Goal: Task Accomplishment & Management: Use online tool/utility

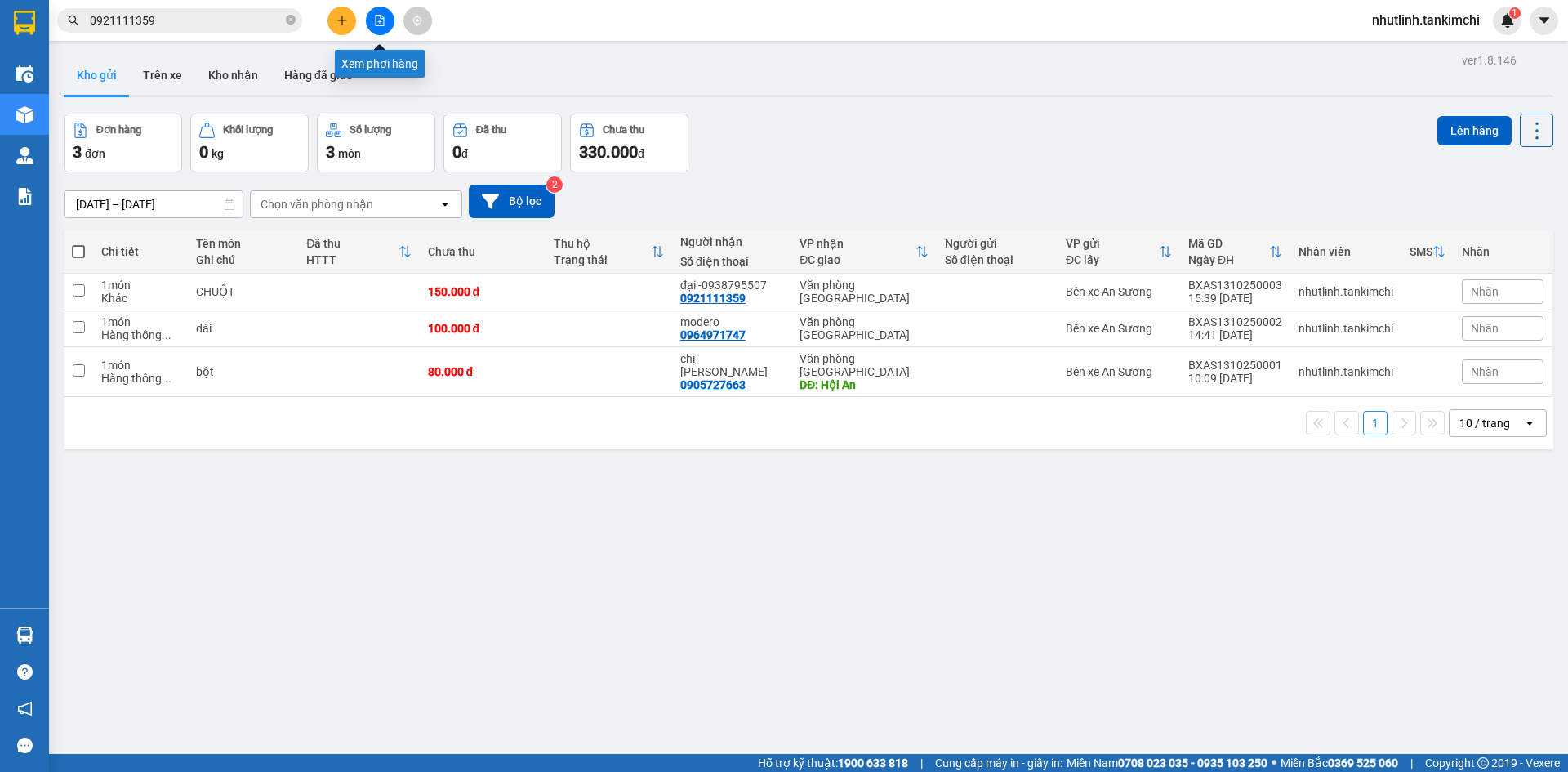
click at [383, 22] on icon "file-add" at bounding box center [380, 20] width 11 height 11
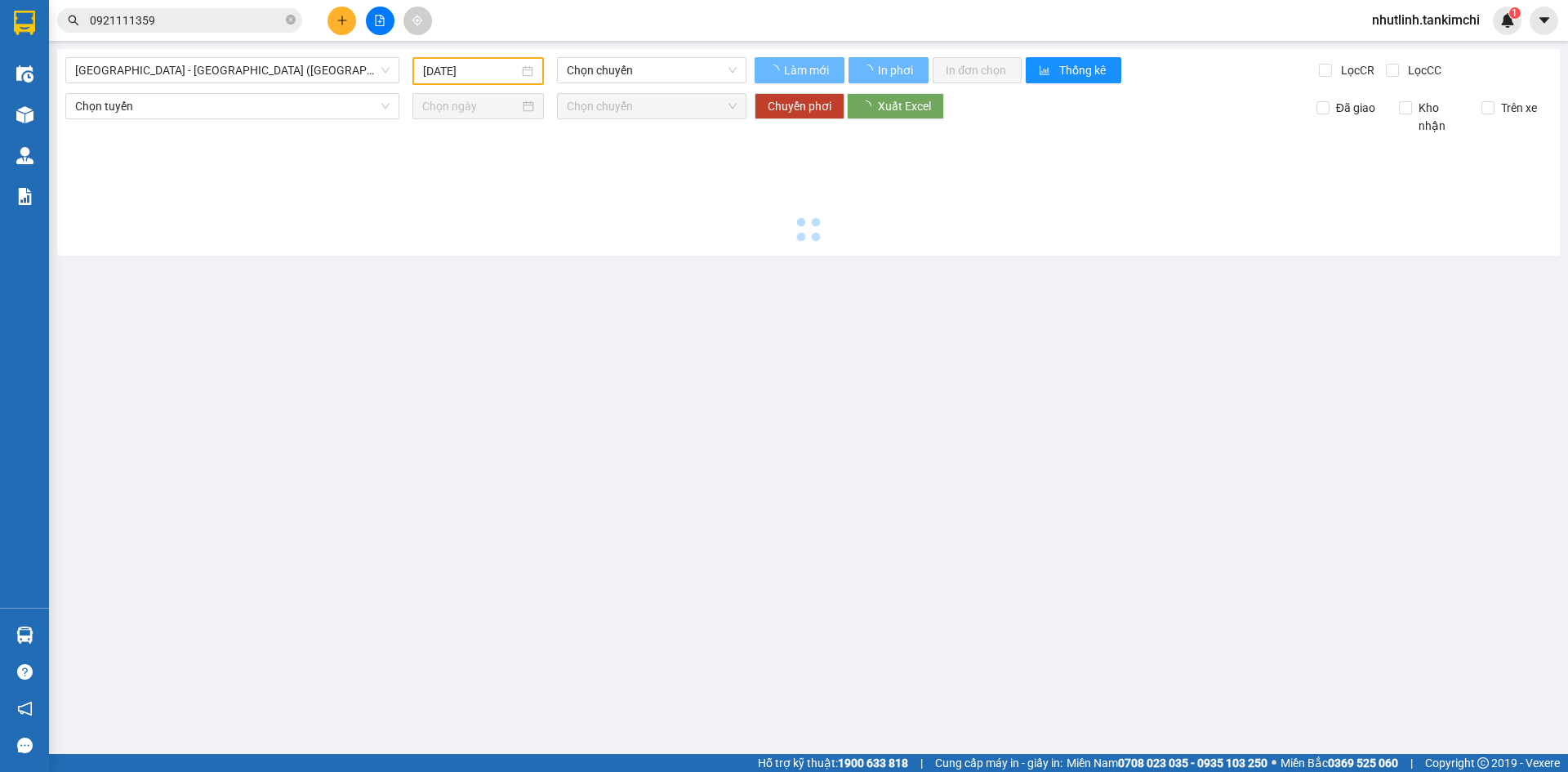
type input "[DATE]"
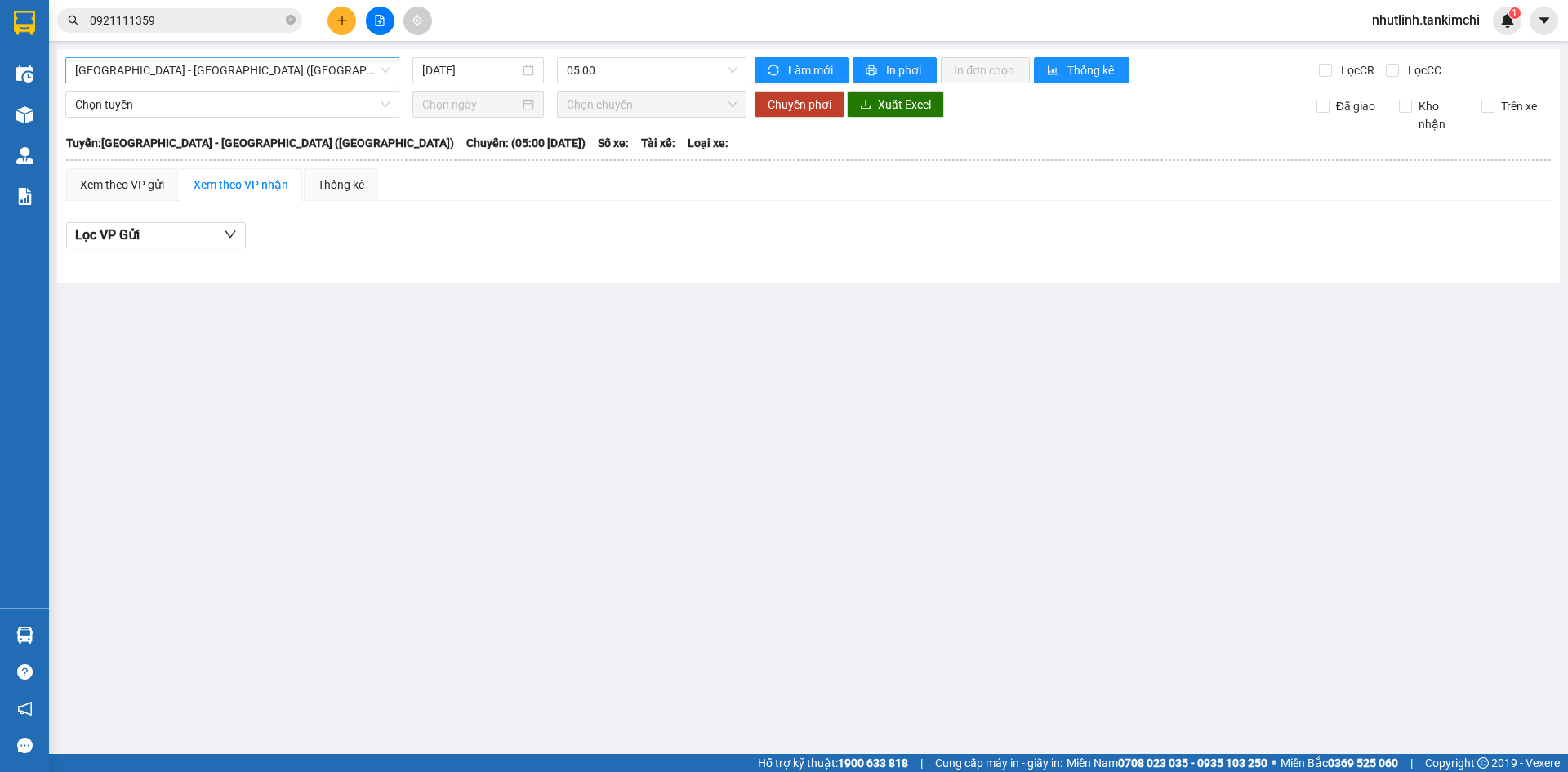
click at [327, 71] on span "[GEOGRAPHIC_DATA] - [GEOGRAPHIC_DATA] ([GEOGRAPHIC_DATA])" at bounding box center [232, 70] width 315 height 25
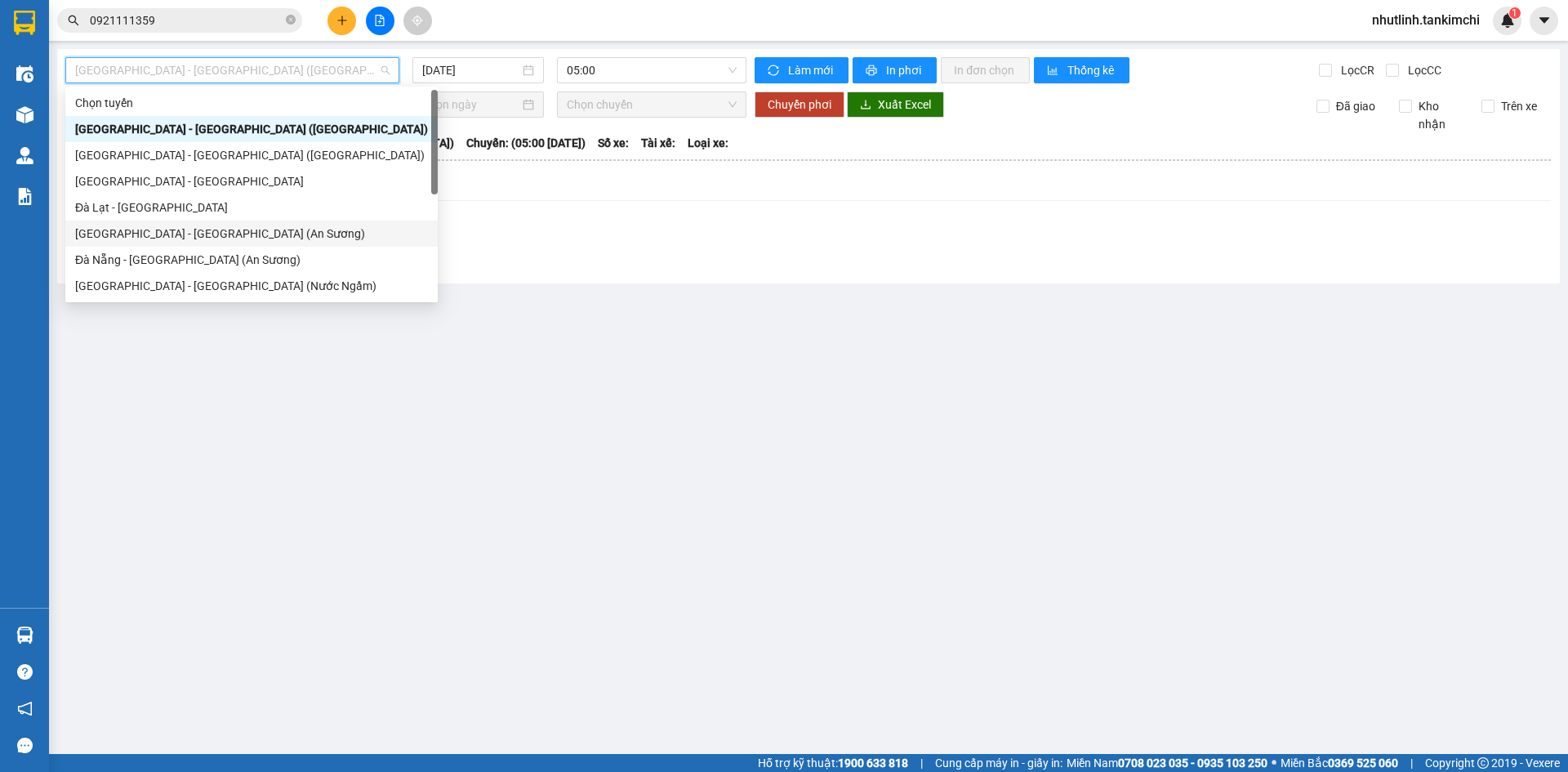
click at [162, 237] on div "[GEOGRAPHIC_DATA] - [GEOGRAPHIC_DATA] (An Sương)" at bounding box center [251, 233] width 353 height 18
type input "[DATE]"
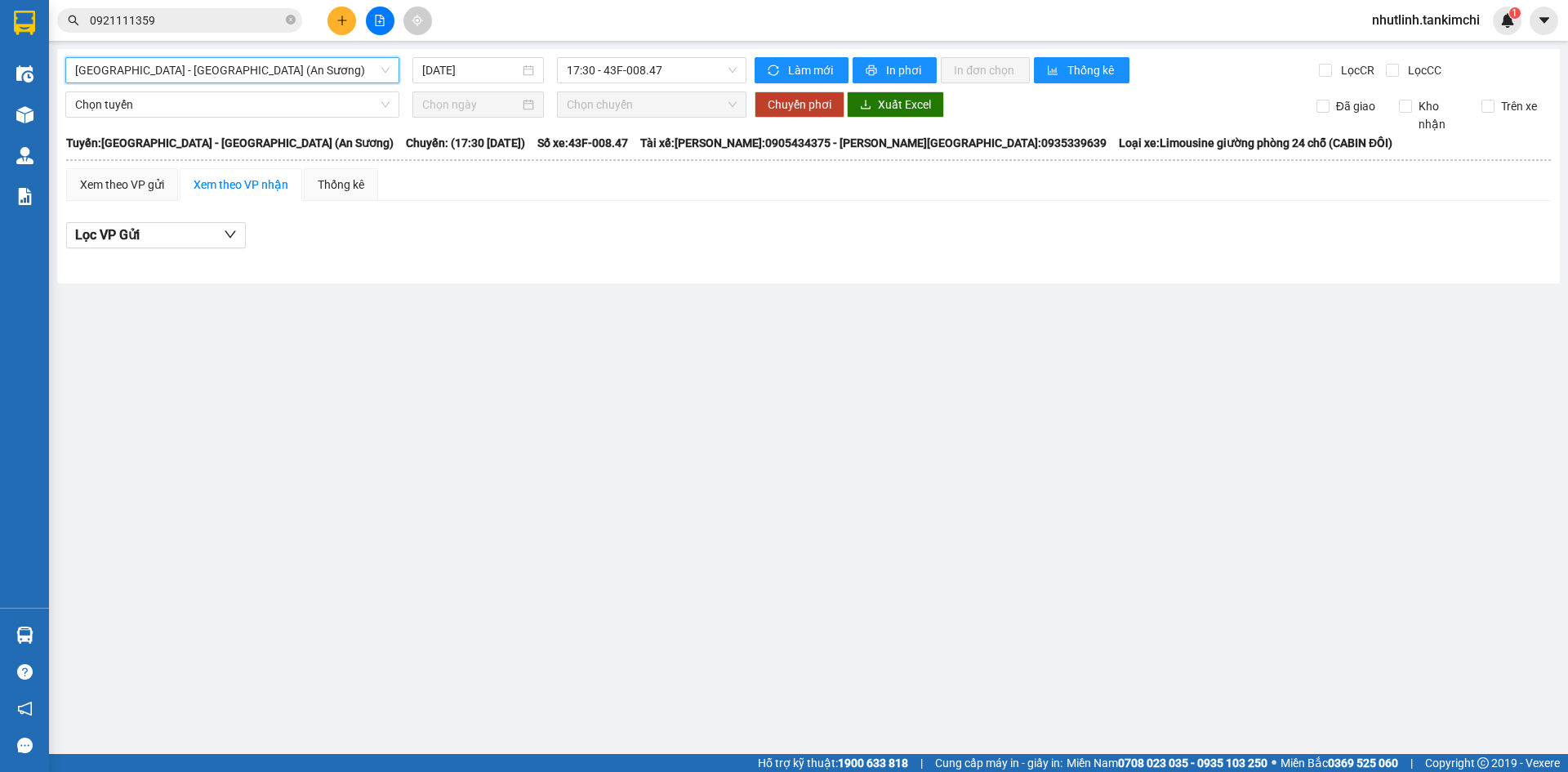
click at [188, 67] on span "[GEOGRAPHIC_DATA] - [GEOGRAPHIC_DATA] (An Sương)" at bounding box center [232, 70] width 315 height 25
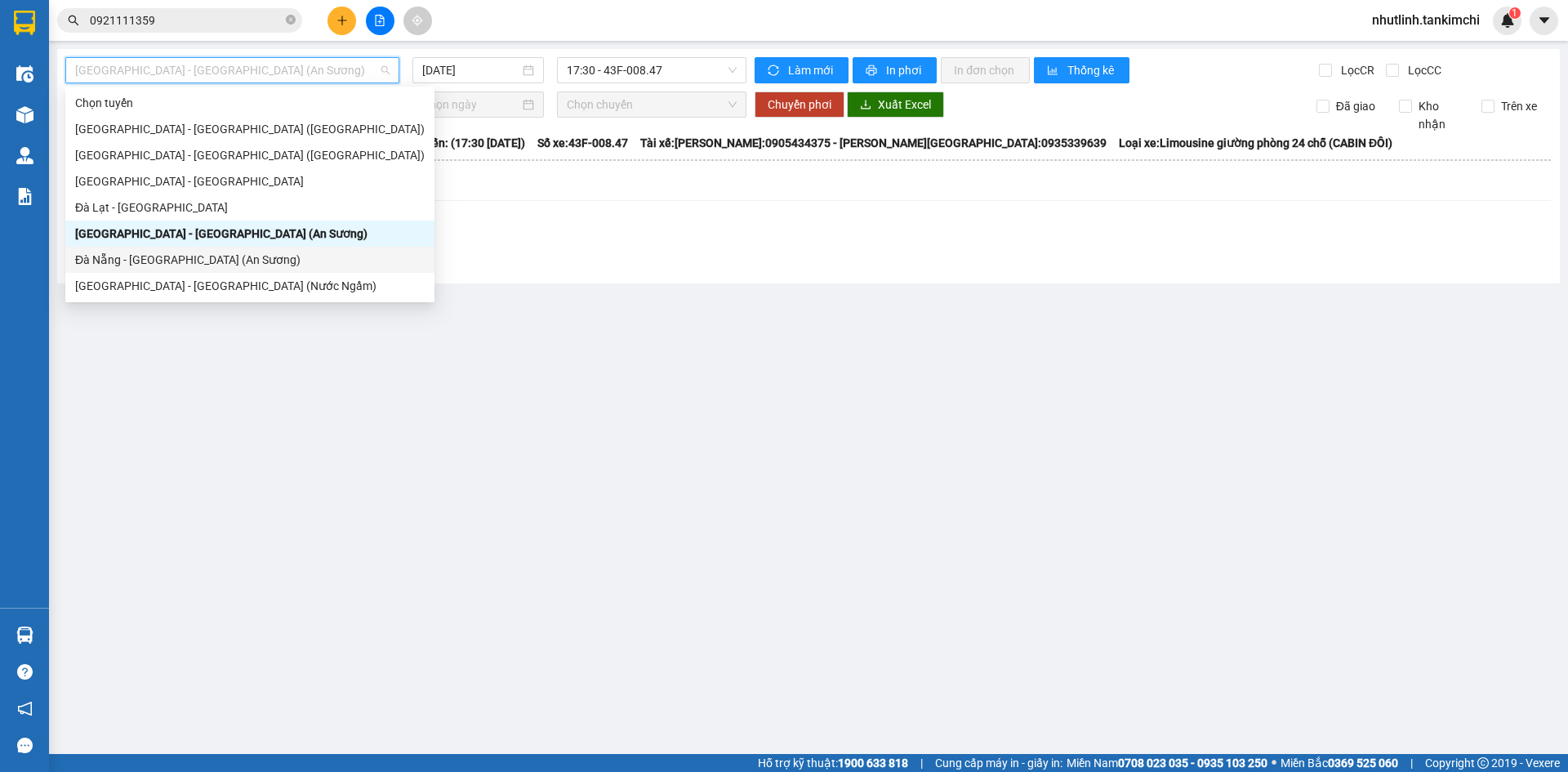
click at [146, 261] on div "Đà Nẵng - [GEOGRAPHIC_DATA] (An Sương)" at bounding box center [249, 260] width 349 height 18
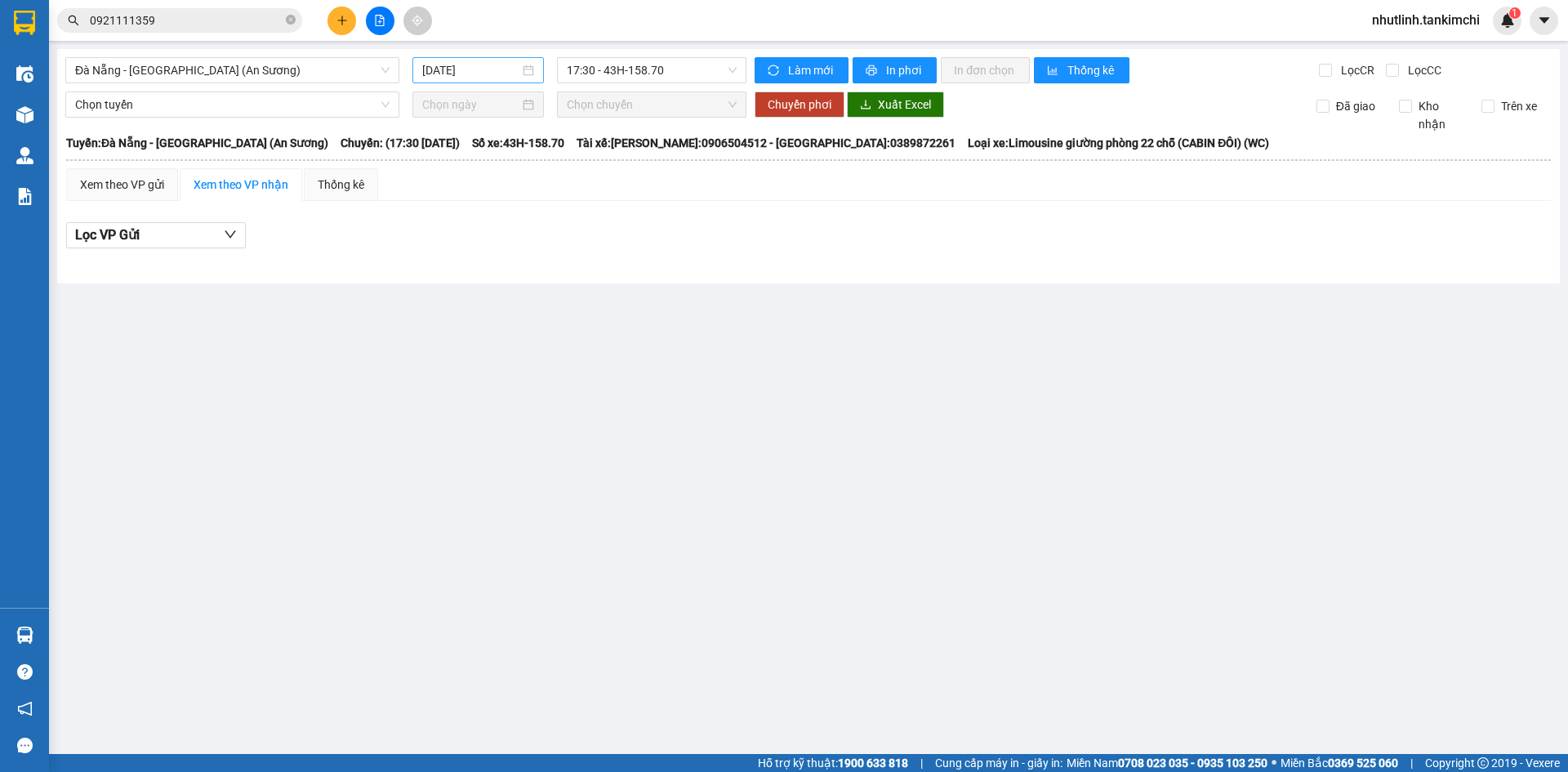
click at [532, 72] on div "[DATE]" at bounding box center [479, 69] width 112 height 18
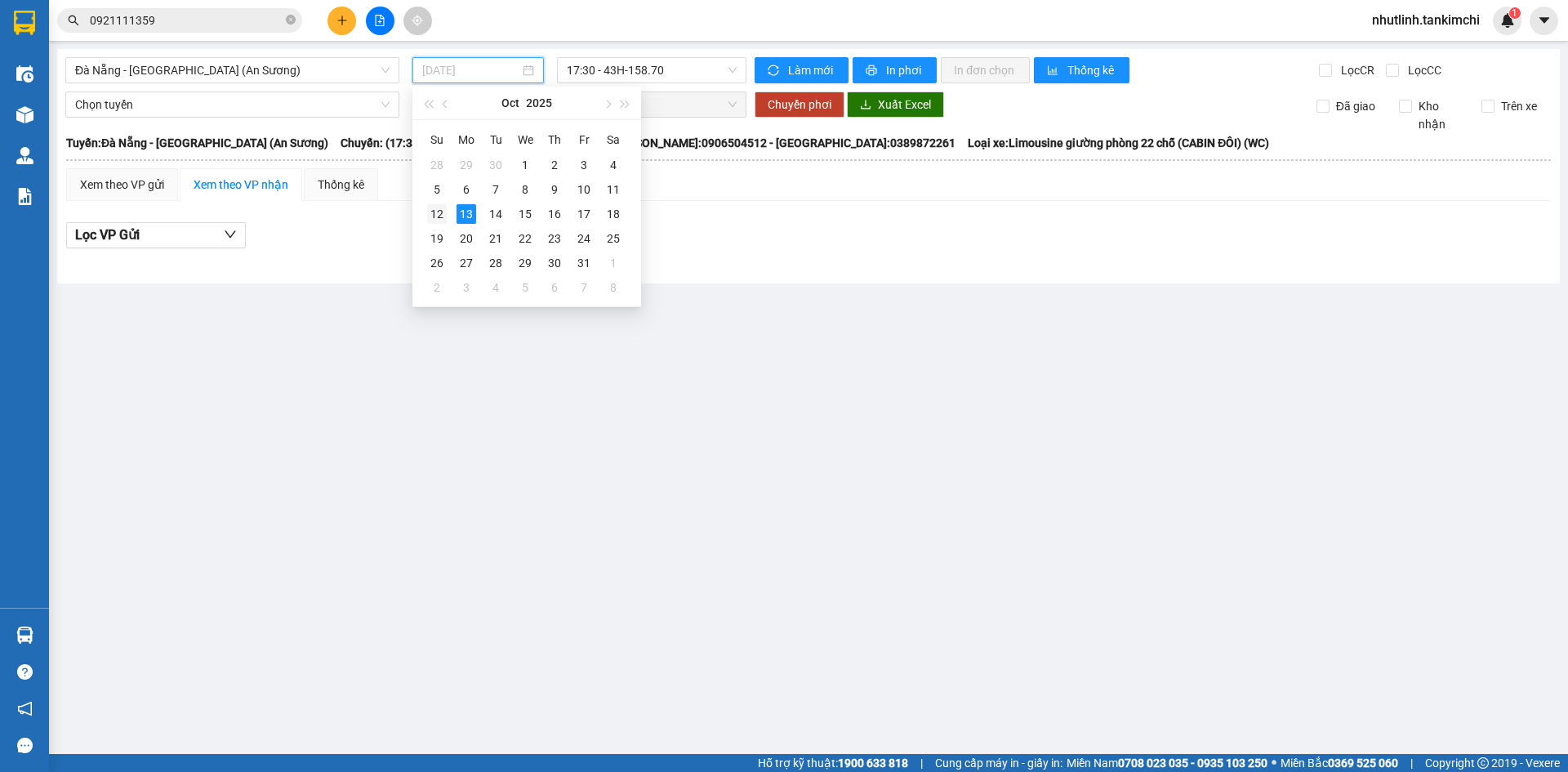
click at [445, 208] on div "12" at bounding box center [437, 214] width 20 height 20
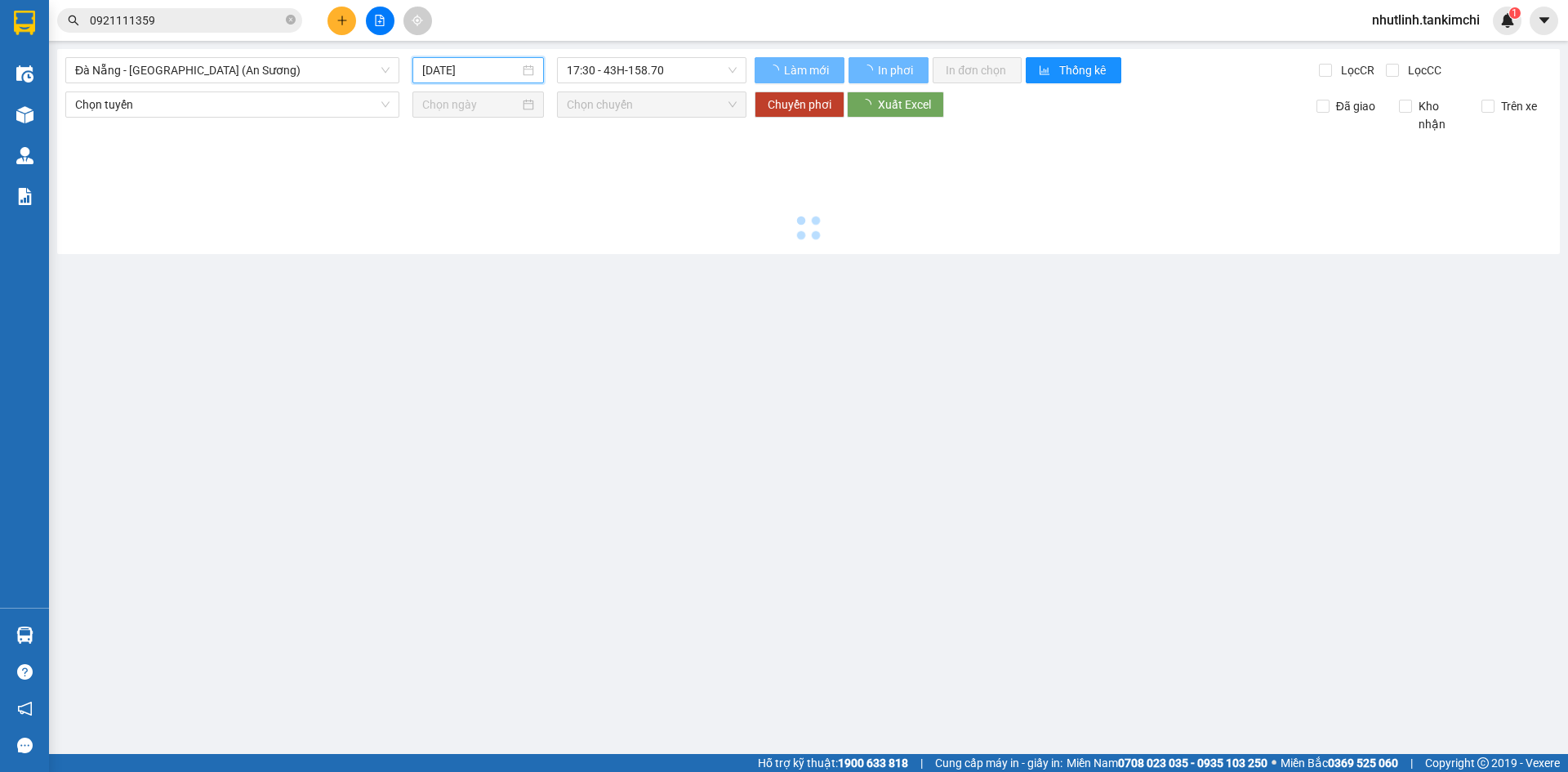
type input "[DATE]"
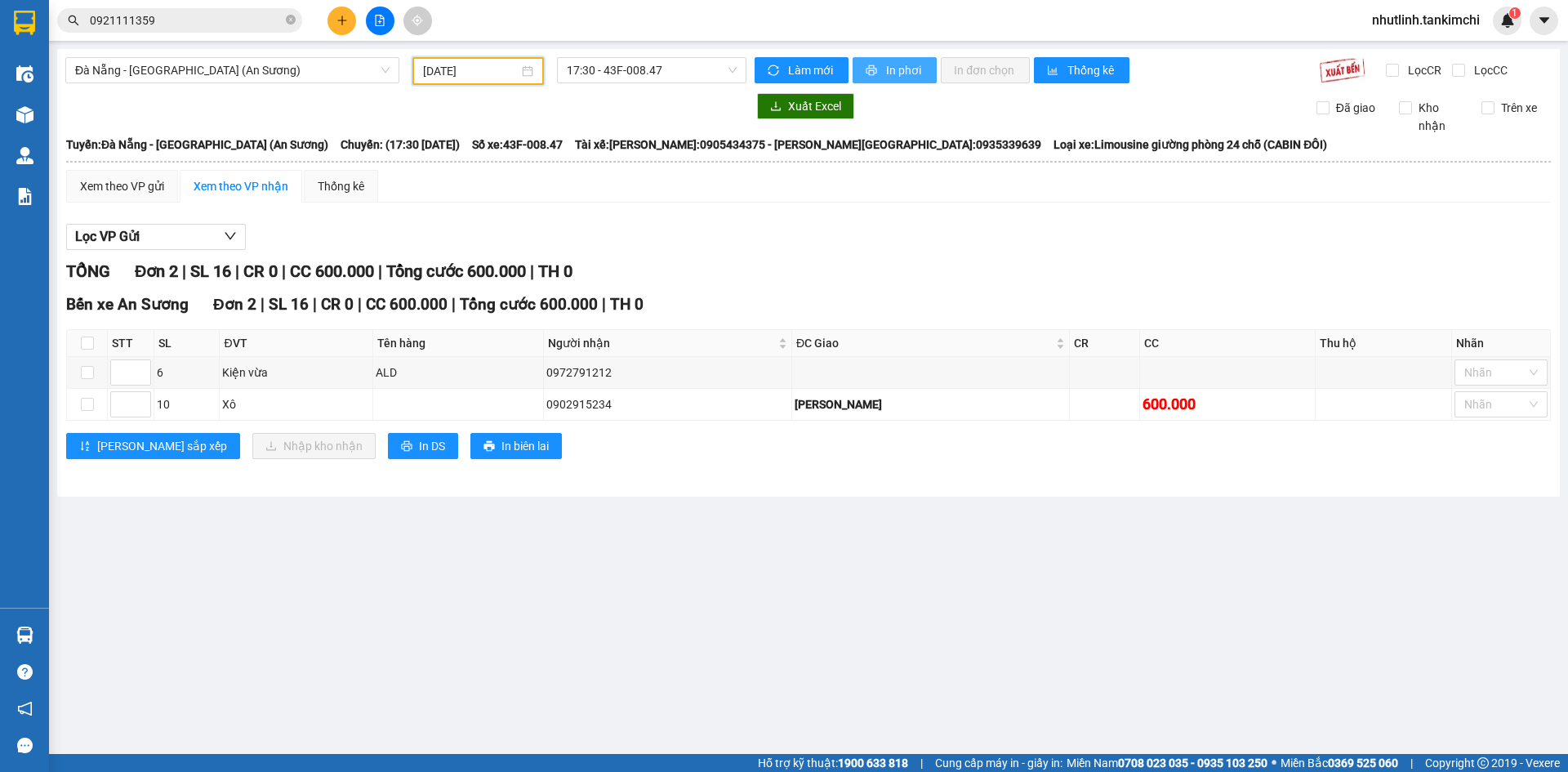
click at [880, 67] on button "In phơi" at bounding box center [894, 69] width 84 height 26
click at [338, 26] on icon "plus" at bounding box center [343, 20] width 11 height 11
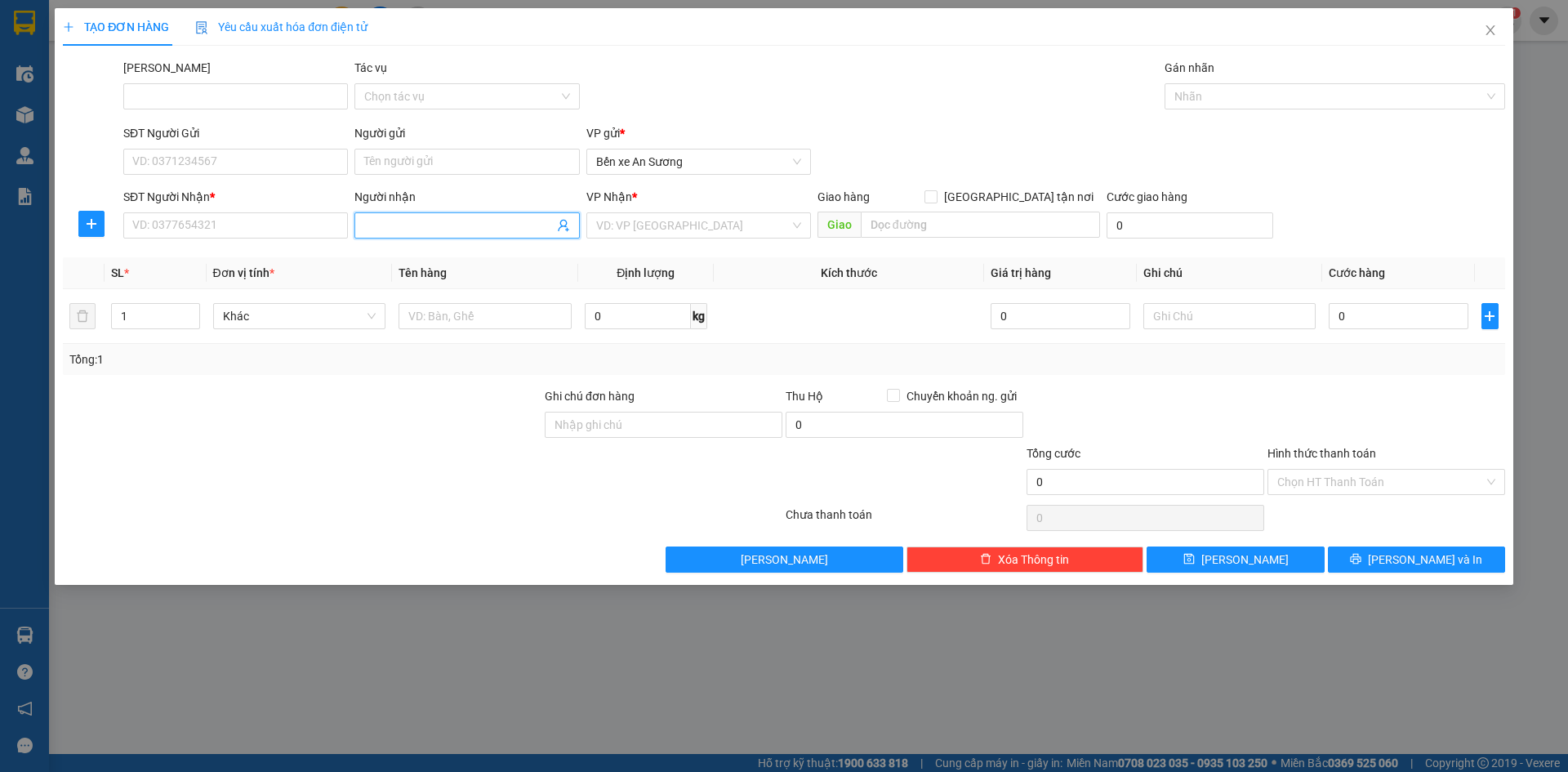
click at [424, 226] on input "Người nhận" at bounding box center [459, 226] width 188 height 18
type input "v"
type input "chiến"
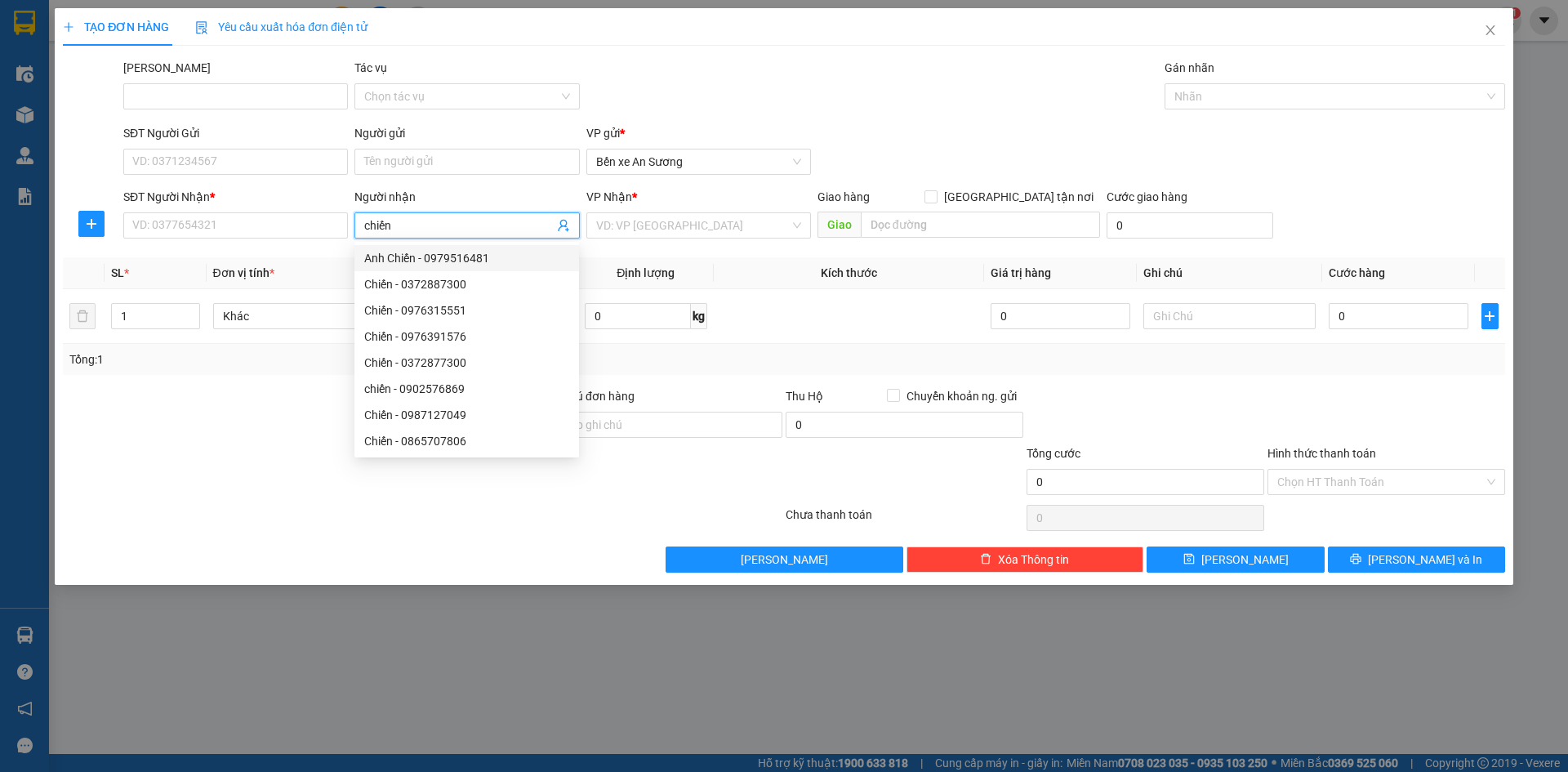
click at [527, 247] on div "Anh Chiến - 0979516481" at bounding box center [467, 258] width 225 height 26
type input "0979516481"
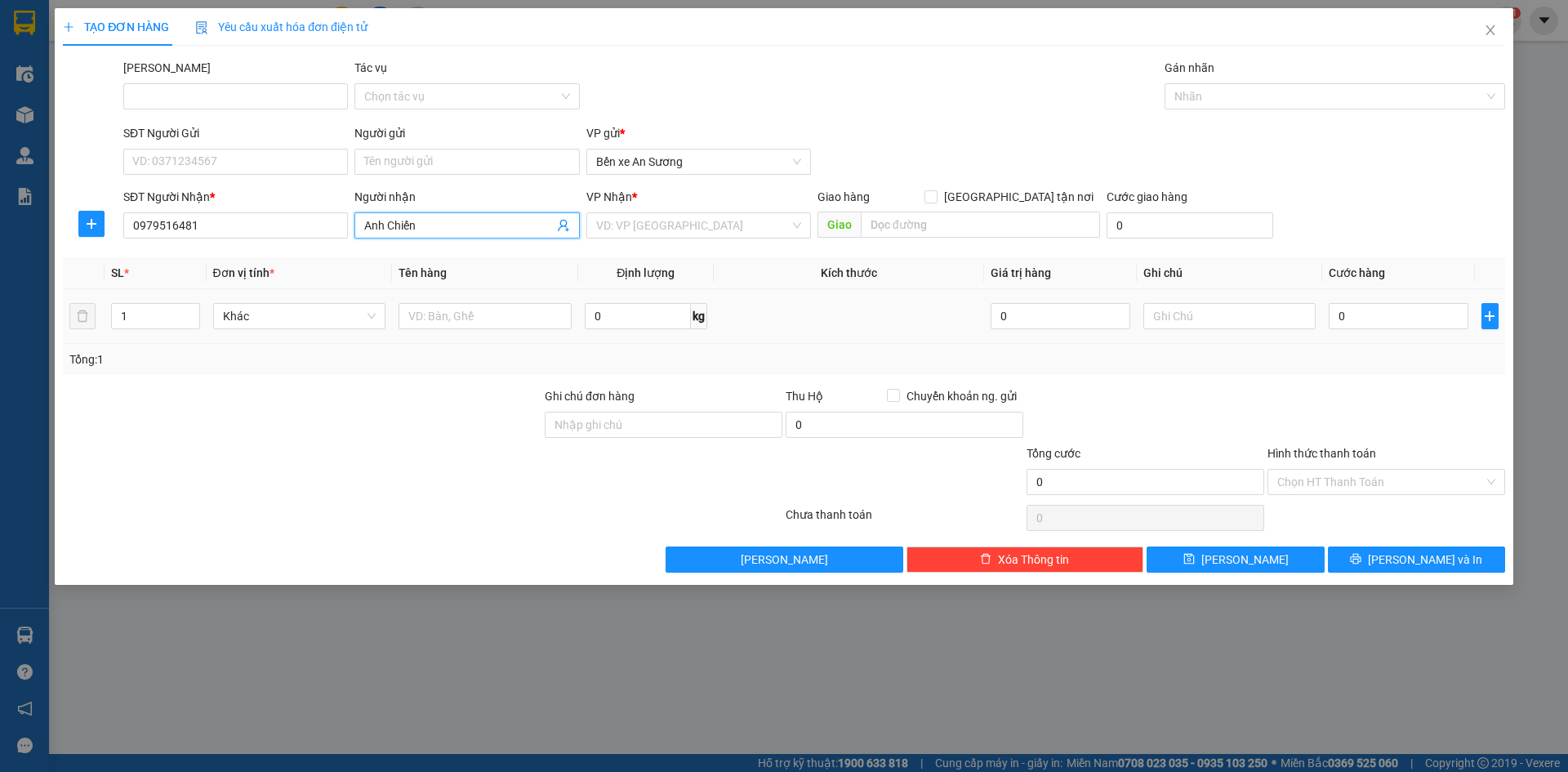
type input "Anh Chiến"
click at [156, 300] on div "1" at bounding box center [155, 316] width 88 height 32
click at [132, 309] on input "1" at bounding box center [155, 316] width 87 height 25
type input "3"
click at [512, 303] on div at bounding box center [485, 316] width 173 height 32
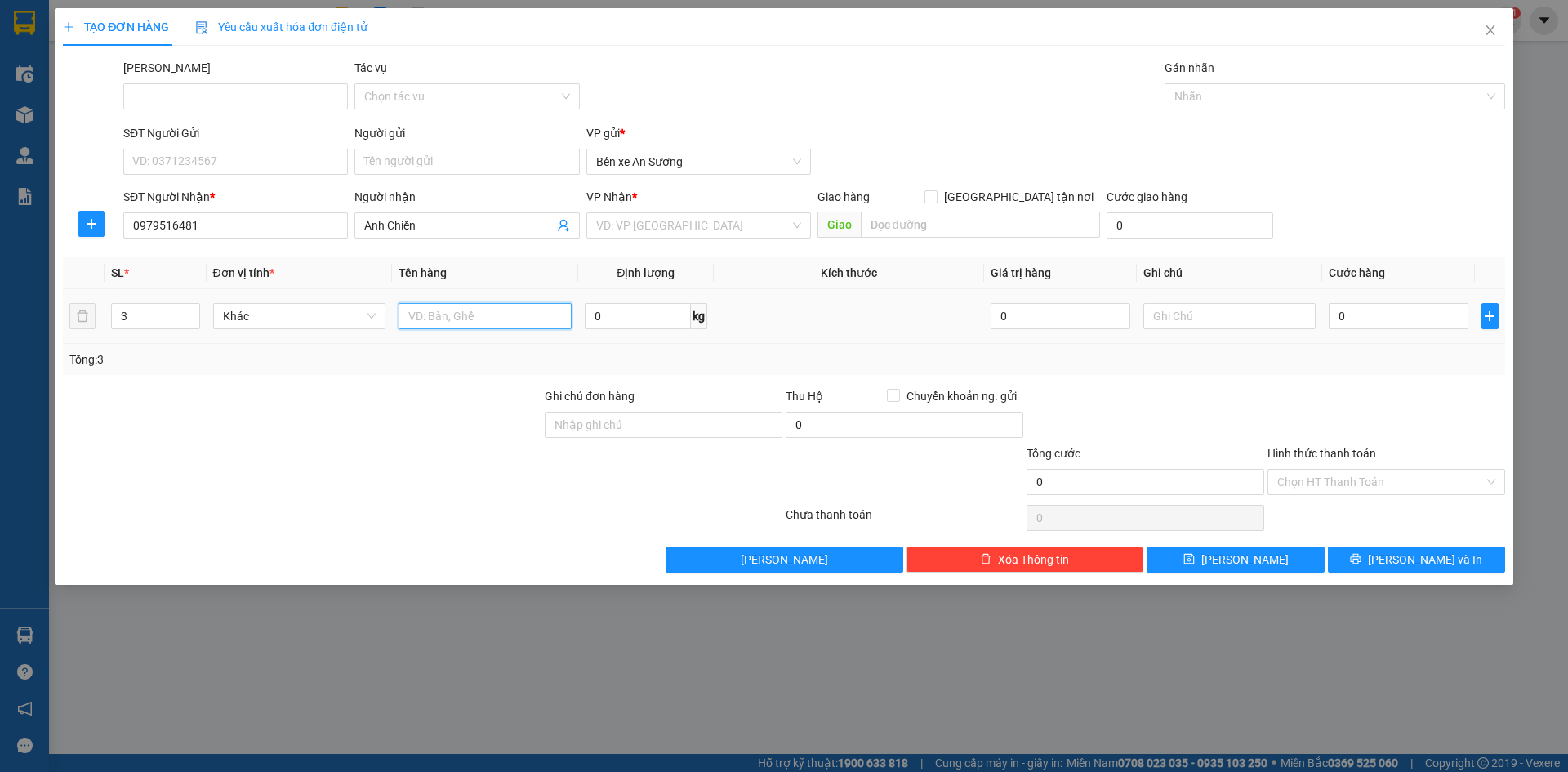
click at [500, 306] on input "text" at bounding box center [485, 316] width 173 height 26
type input "trái cây"
click at [776, 210] on div "VP Nhận *" at bounding box center [698, 200] width 225 height 25
click at [774, 220] on input "search" at bounding box center [693, 226] width 193 height 25
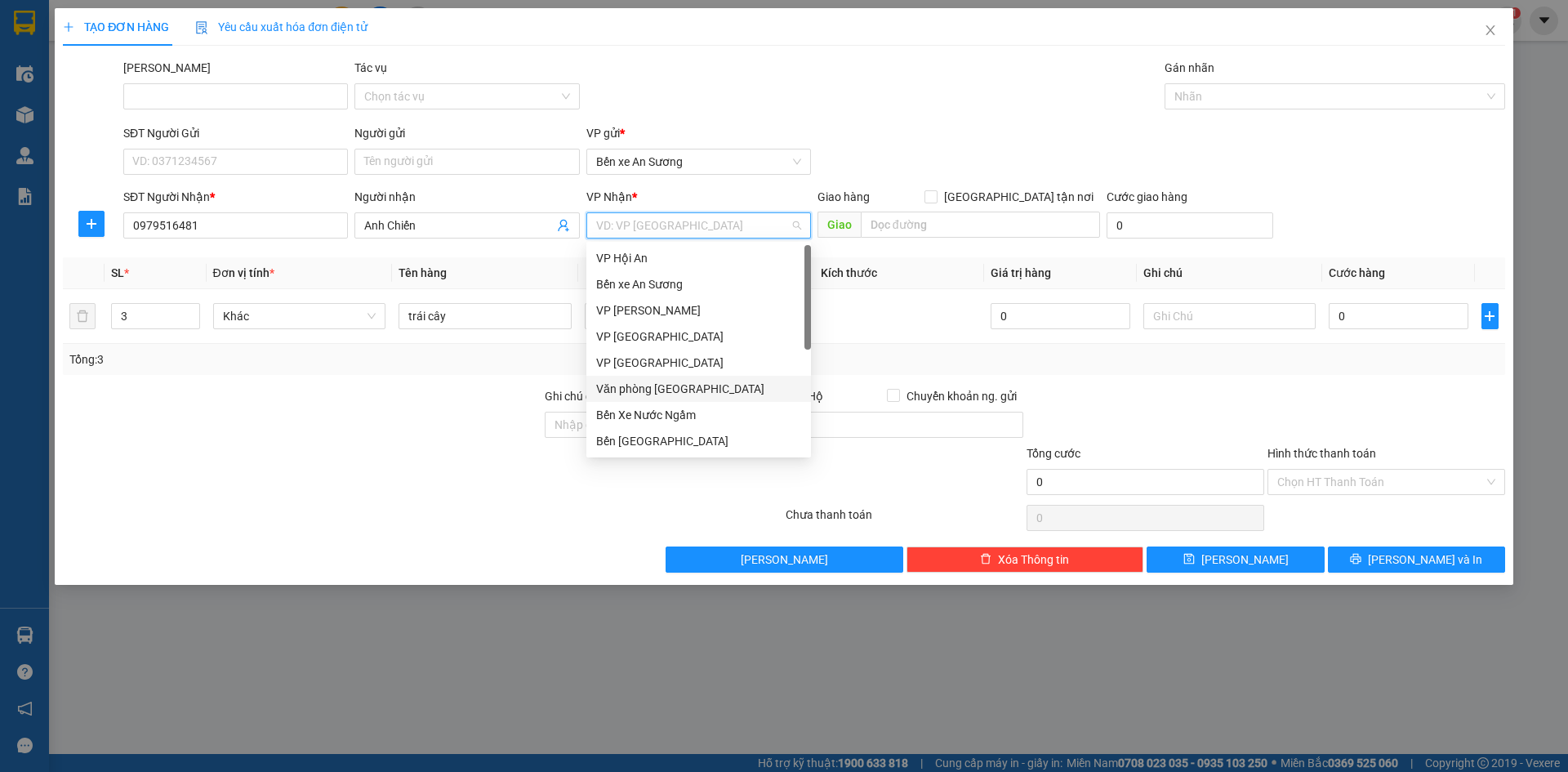
click at [683, 386] on div "Văn phòng [GEOGRAPHIC_DATA]" at bounding box center [699, 388] width 206 height 18
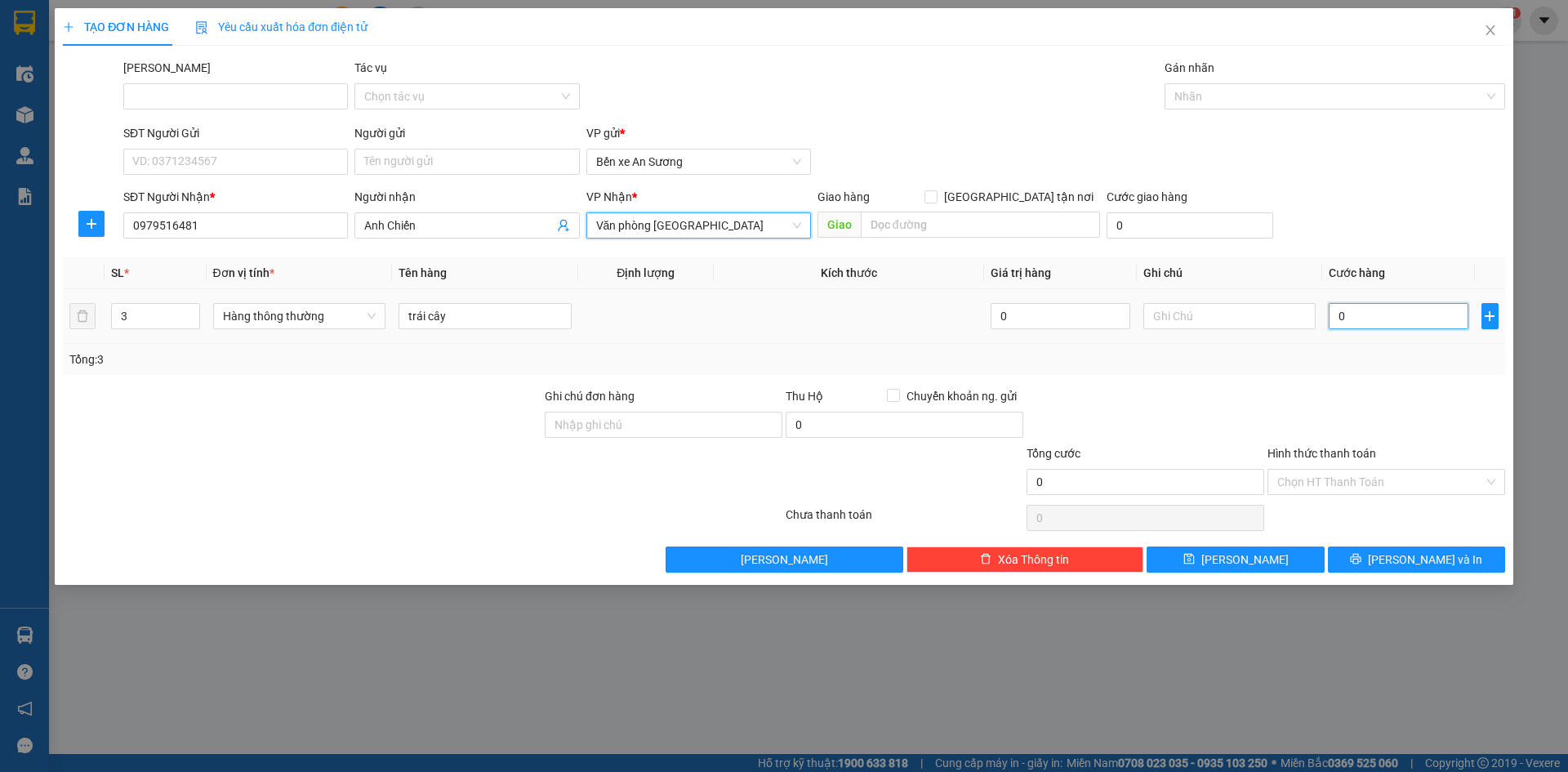
drag, startPoint x: 1343, startPoint y: 307, endPoint x: 1312, endPoint y: 325, distance: 35.8
click at [1342, 308] on input "0" at bounding box center [1399, 316] width 139 height 26
click at [1337, 315] on input "0" at bounding box center [1399, 316] width 139 height 26
type input "10"
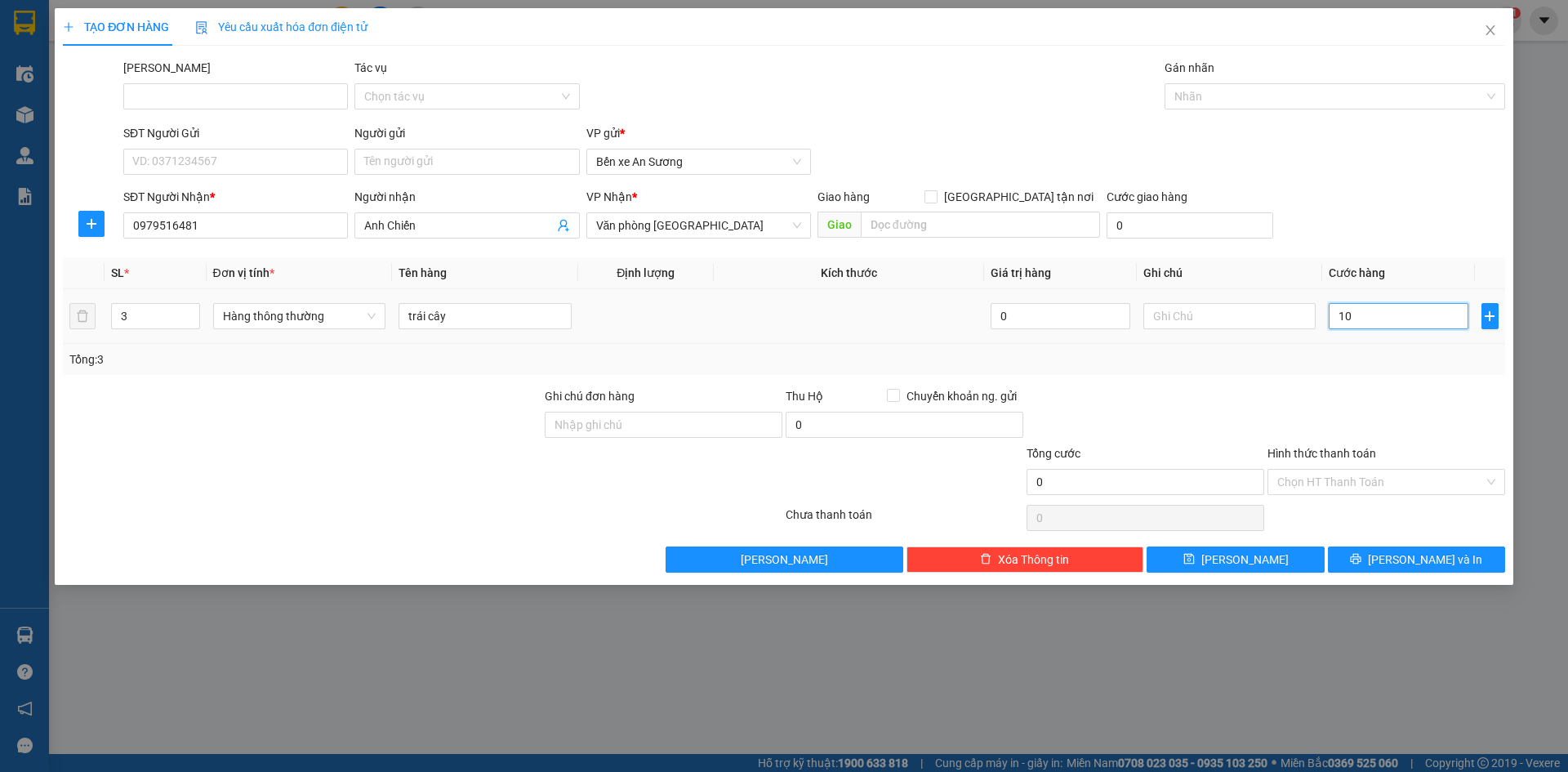
type input "10"
type input "180"
type input "1.800"
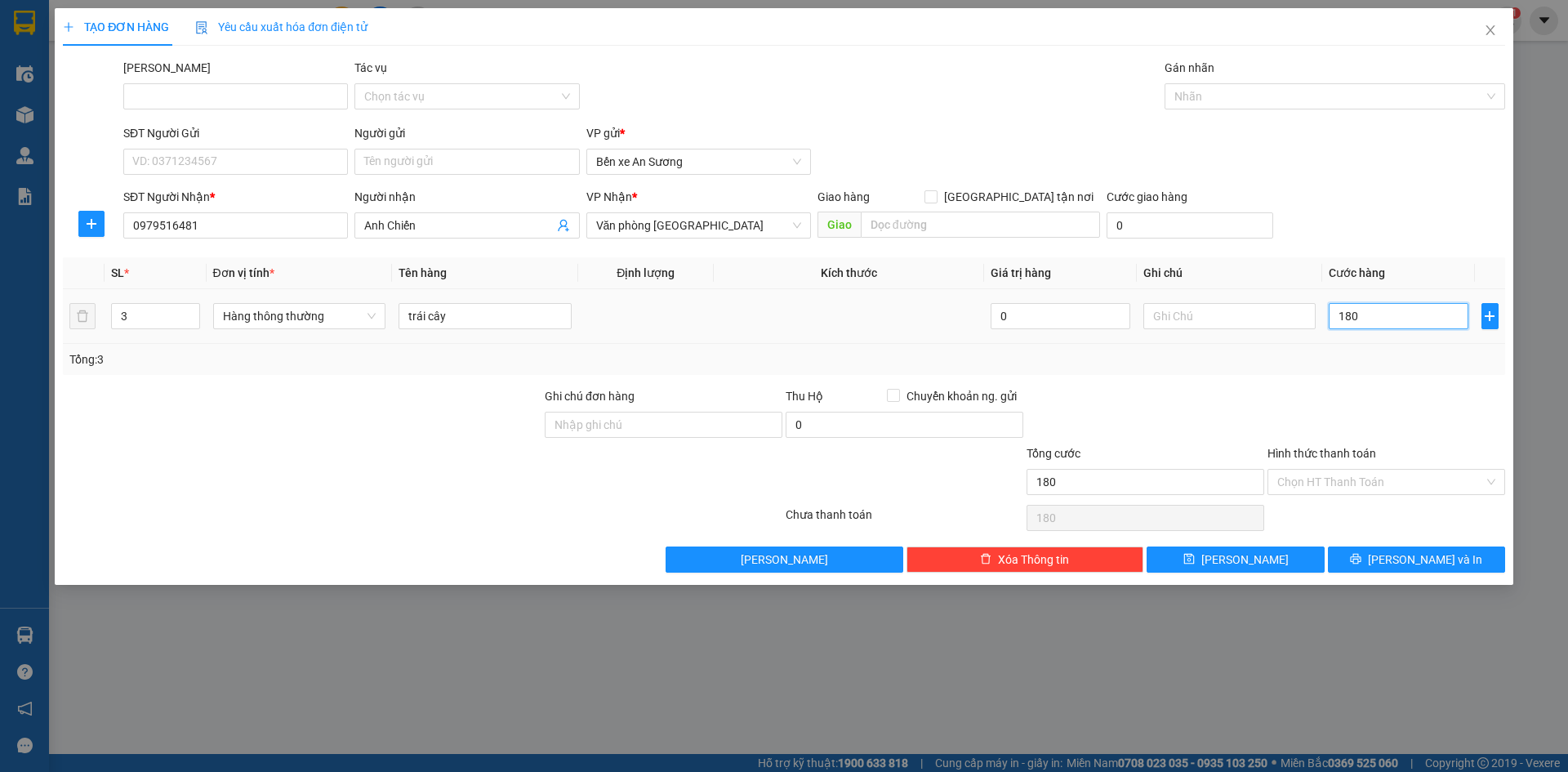
type input "1.800"
type input "18.000"
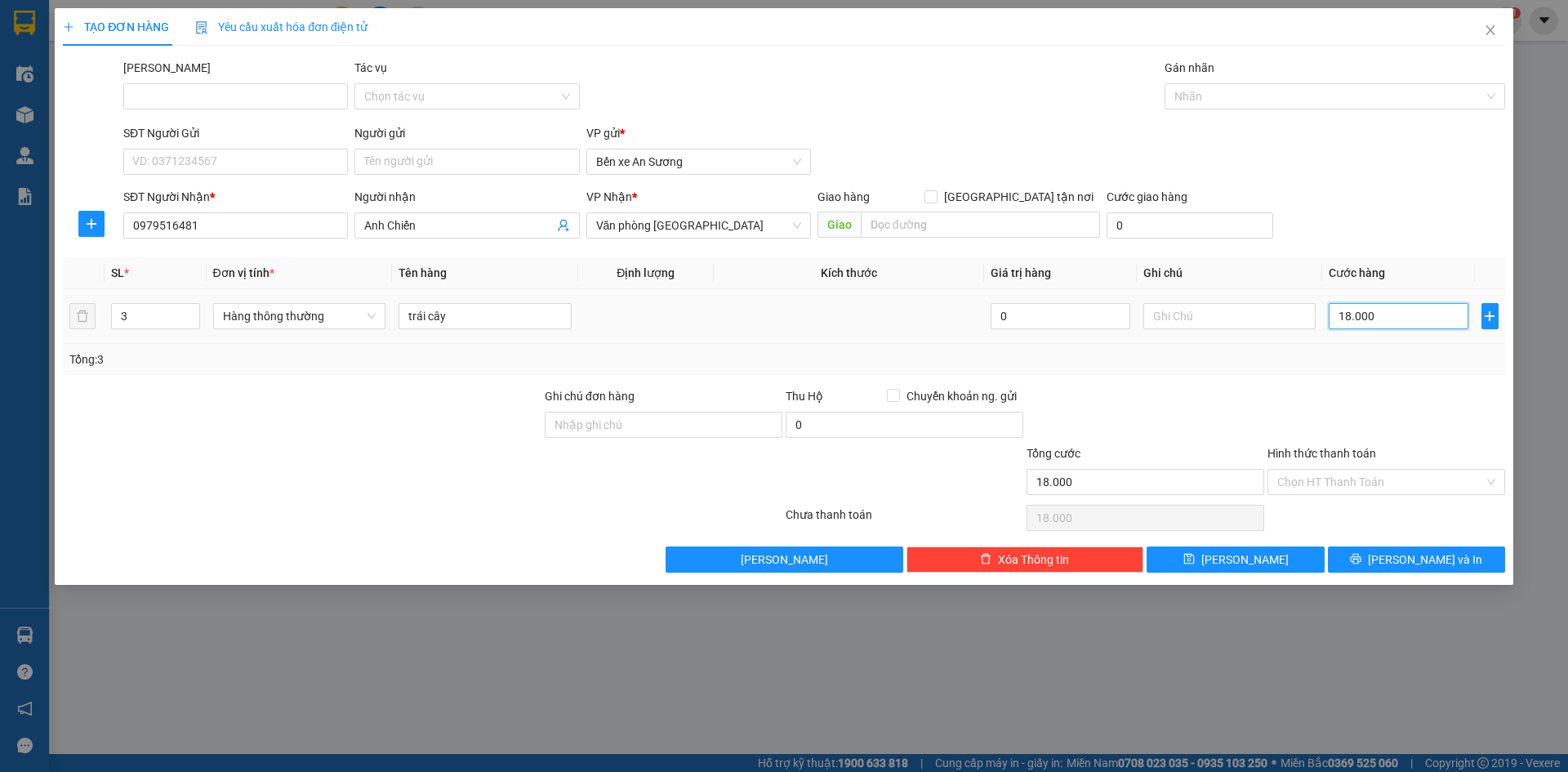
type input "180.000"
click at [1401, 560] on button "[PERSON_NAME] và In" at bounding box center [1417, 559] width 177 height 26
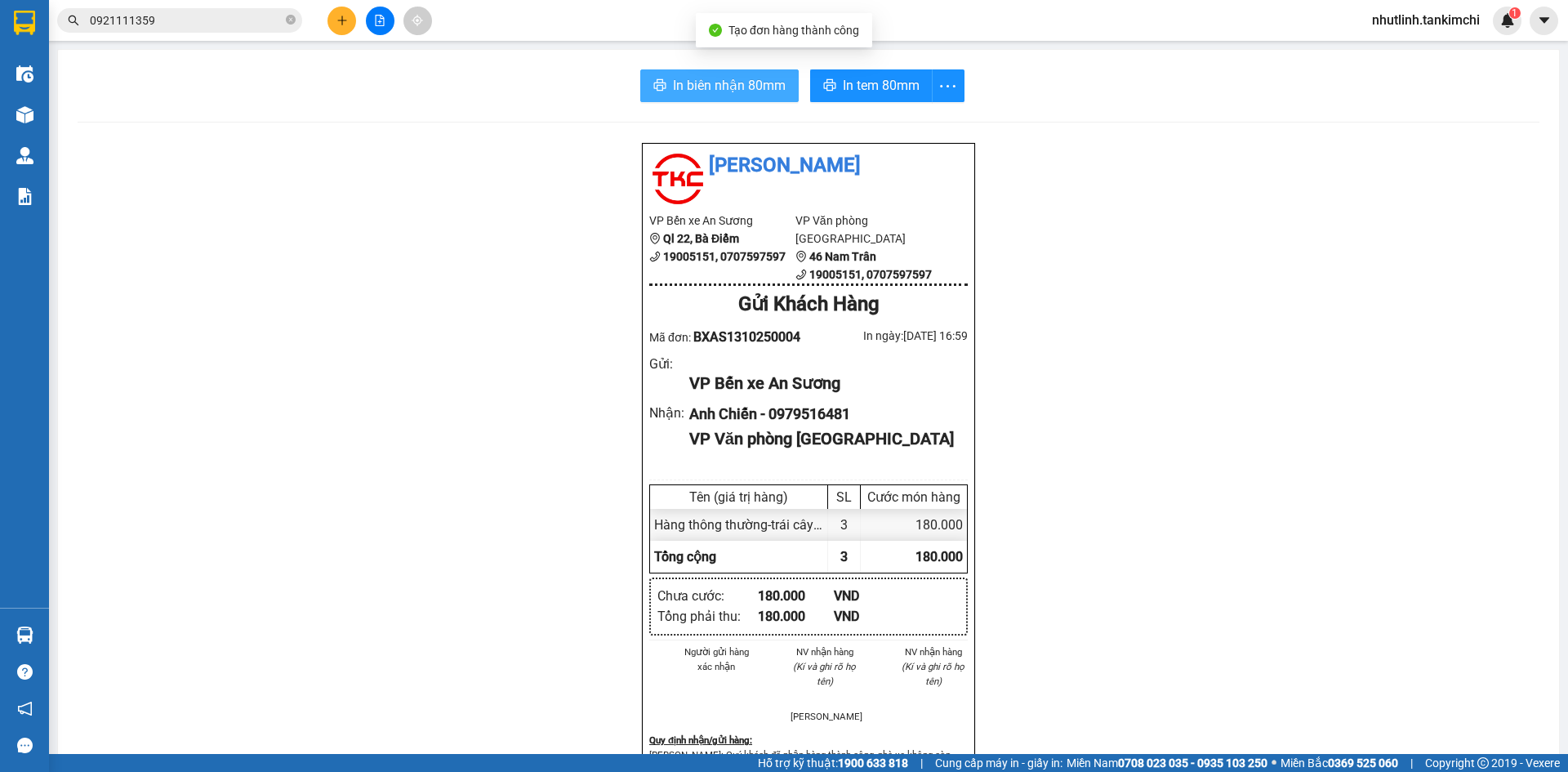
click at [714, 69] on button "In biên nhận 80mm" at bounding box center [719, 86] width 159 height 32
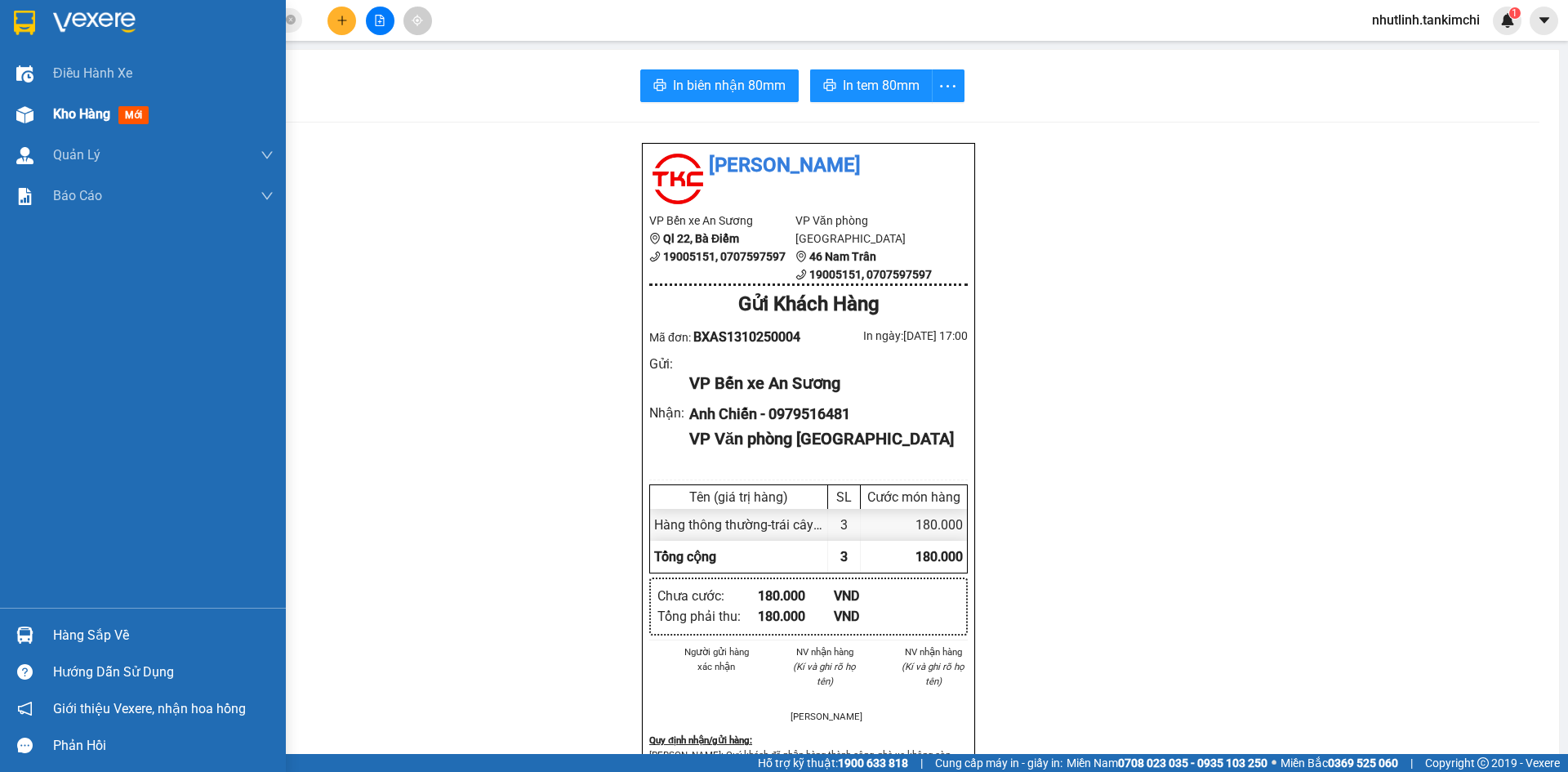
click at [52, 118] on div "Kho hàng mới" at bounding box center [143, 114] width 285 height 41
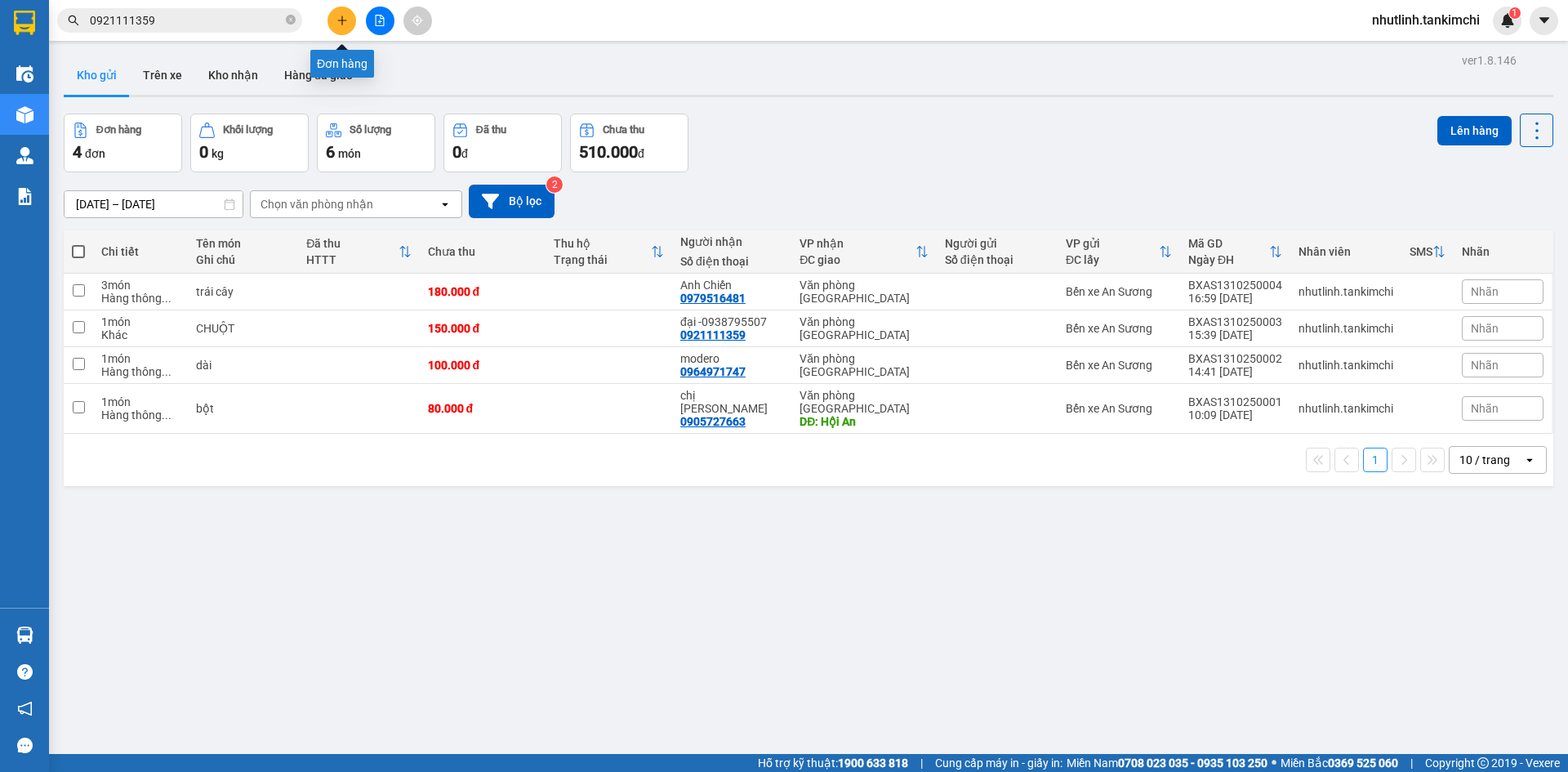
click at [341, 14] on icon "plus" at bounding box center [343, 20] width 11 height 11
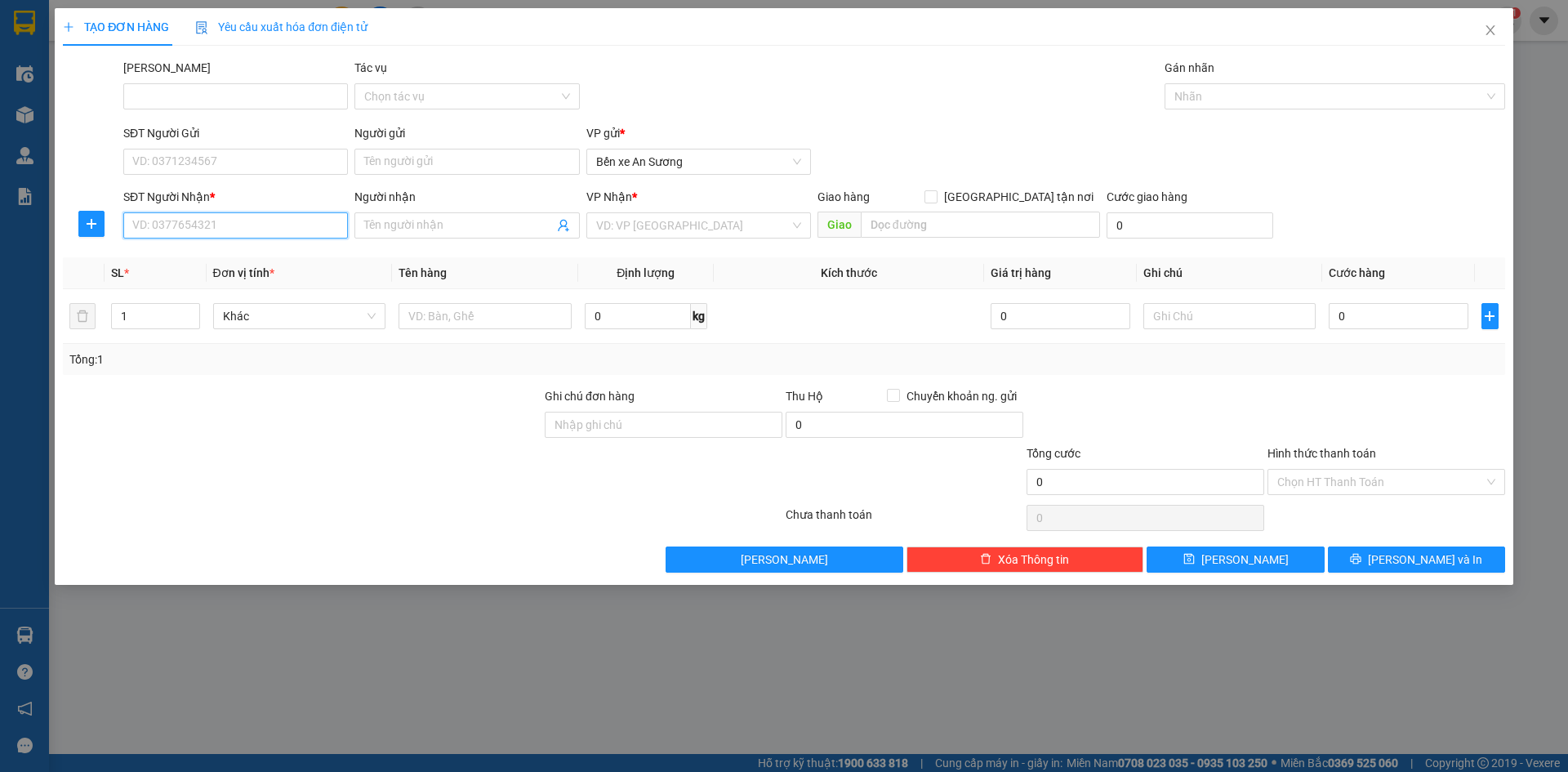
click at [268, 225] on input "SĐT Người Nhận *" at bounding box center [236, 225] width 225 height 26
click at [1486, 25] on icon "close" at bounding box center [1491, 30] width 13 height 13
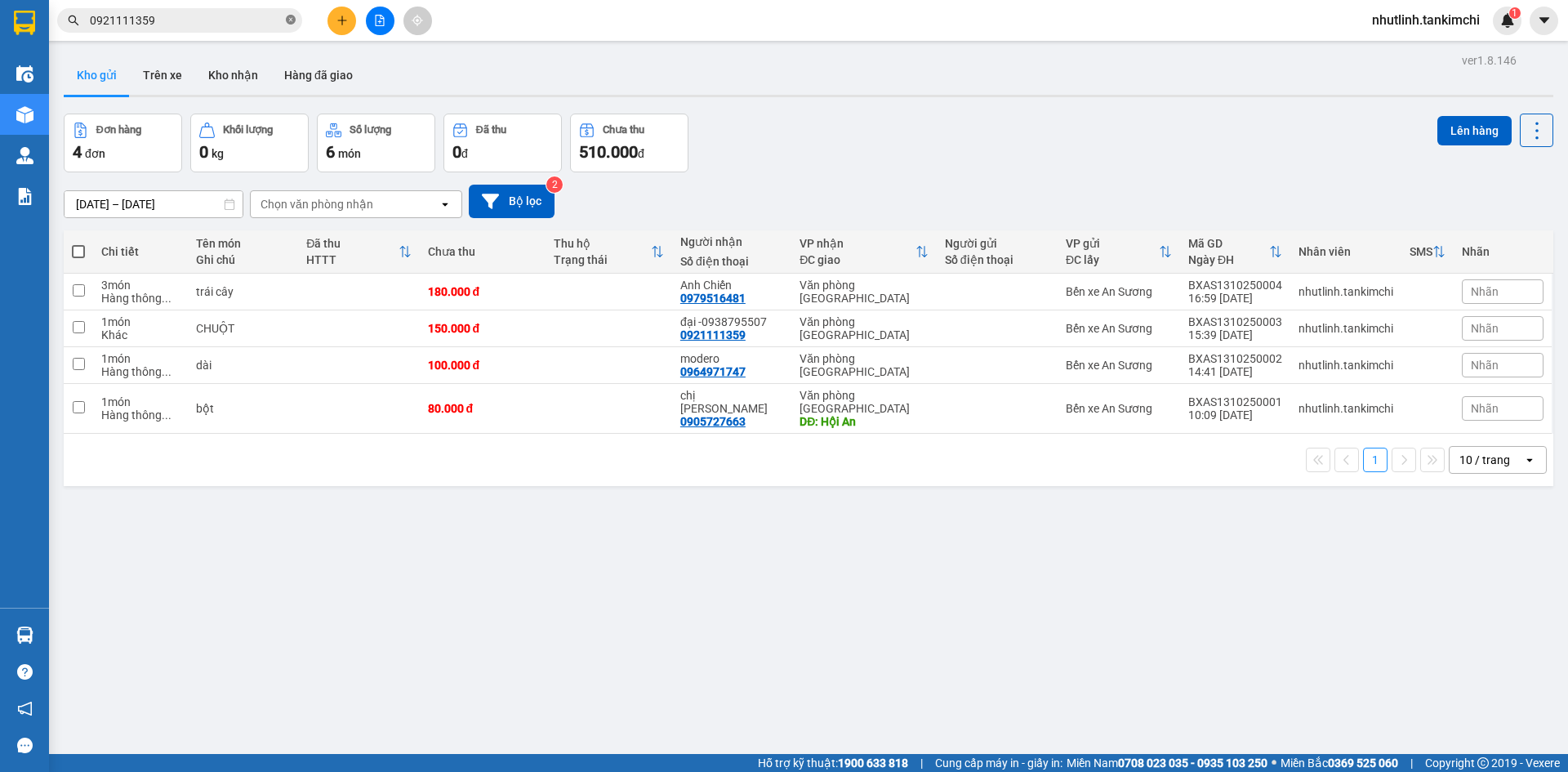
click at [288, 24] on icon "close-circle" at bounding box center [290, 19] width 10 height 10
click at [340, 26] on icon "plus" at bounding box center [343, 20] width 11 height 11
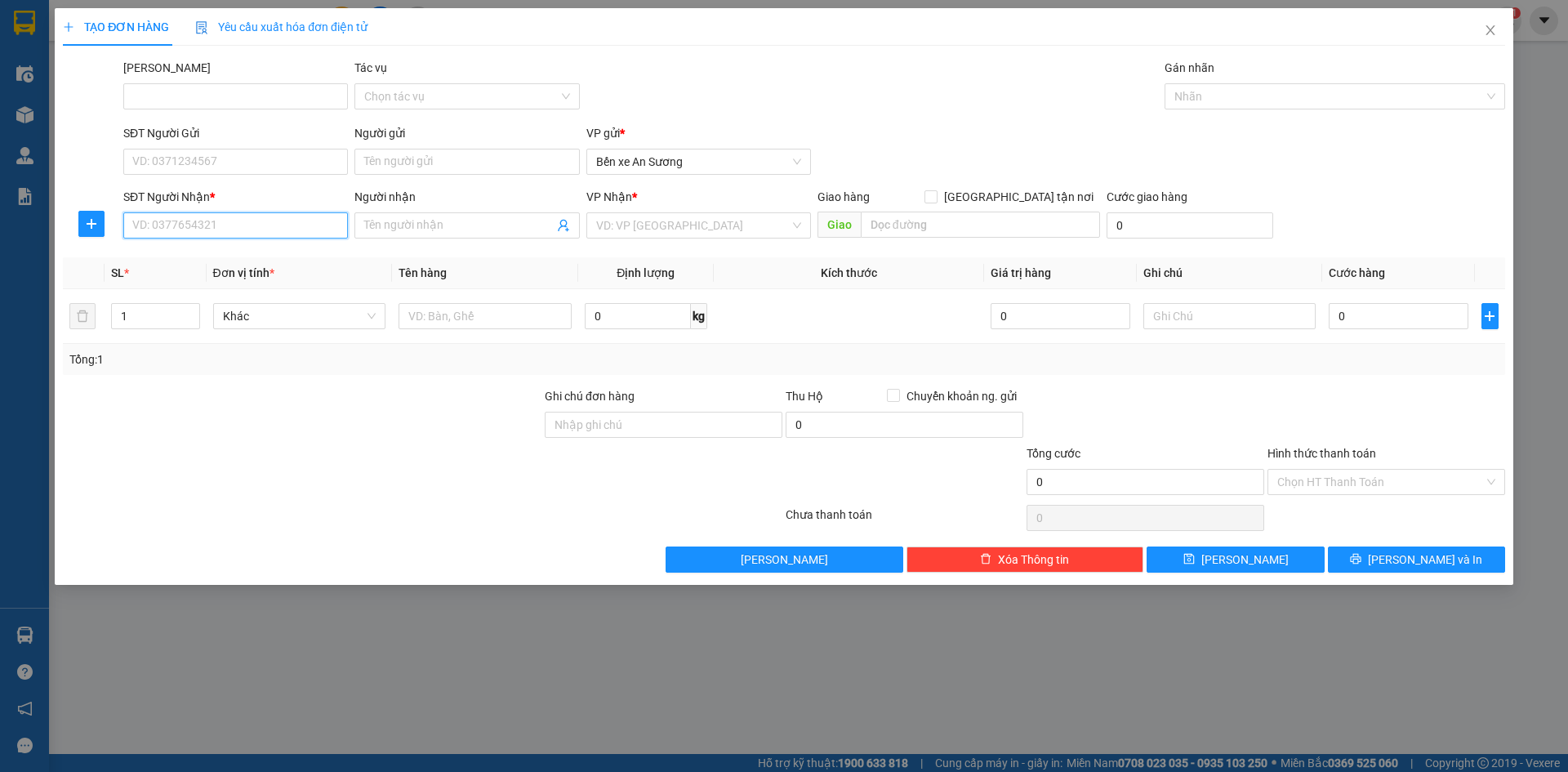
click at [266, 219] on input "SĐT Người Nhận *" at bounding box center [236, 225] width 225 height 26
type input "0786786686"
click at [401, 227] on input "Người nhận" at bounding box center [459, 226] width 188 height 18
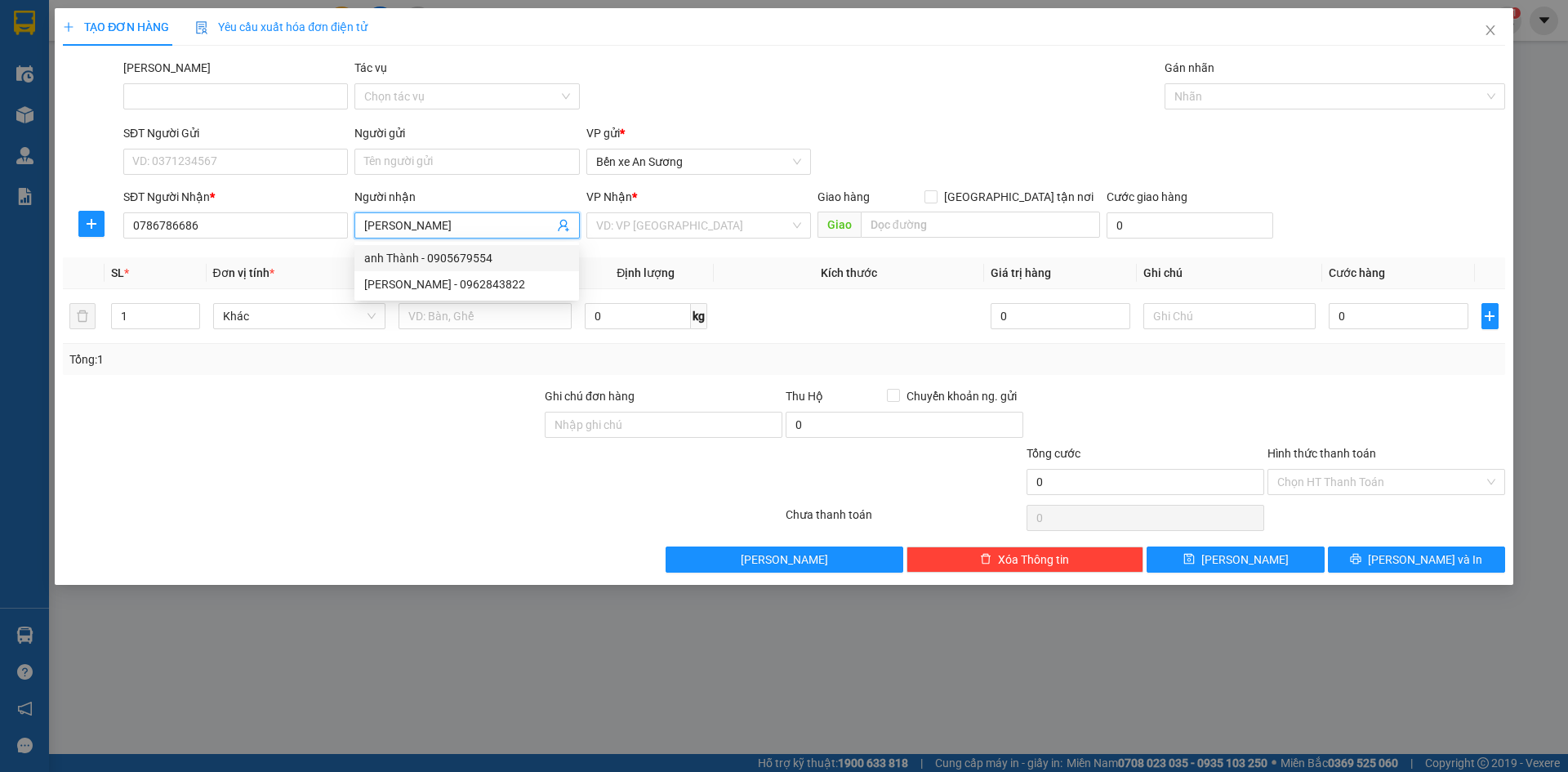
type input "[PERSON_NAME]"
click at [366, 531] on div at bounding box center [422, 518] width 723 height 32
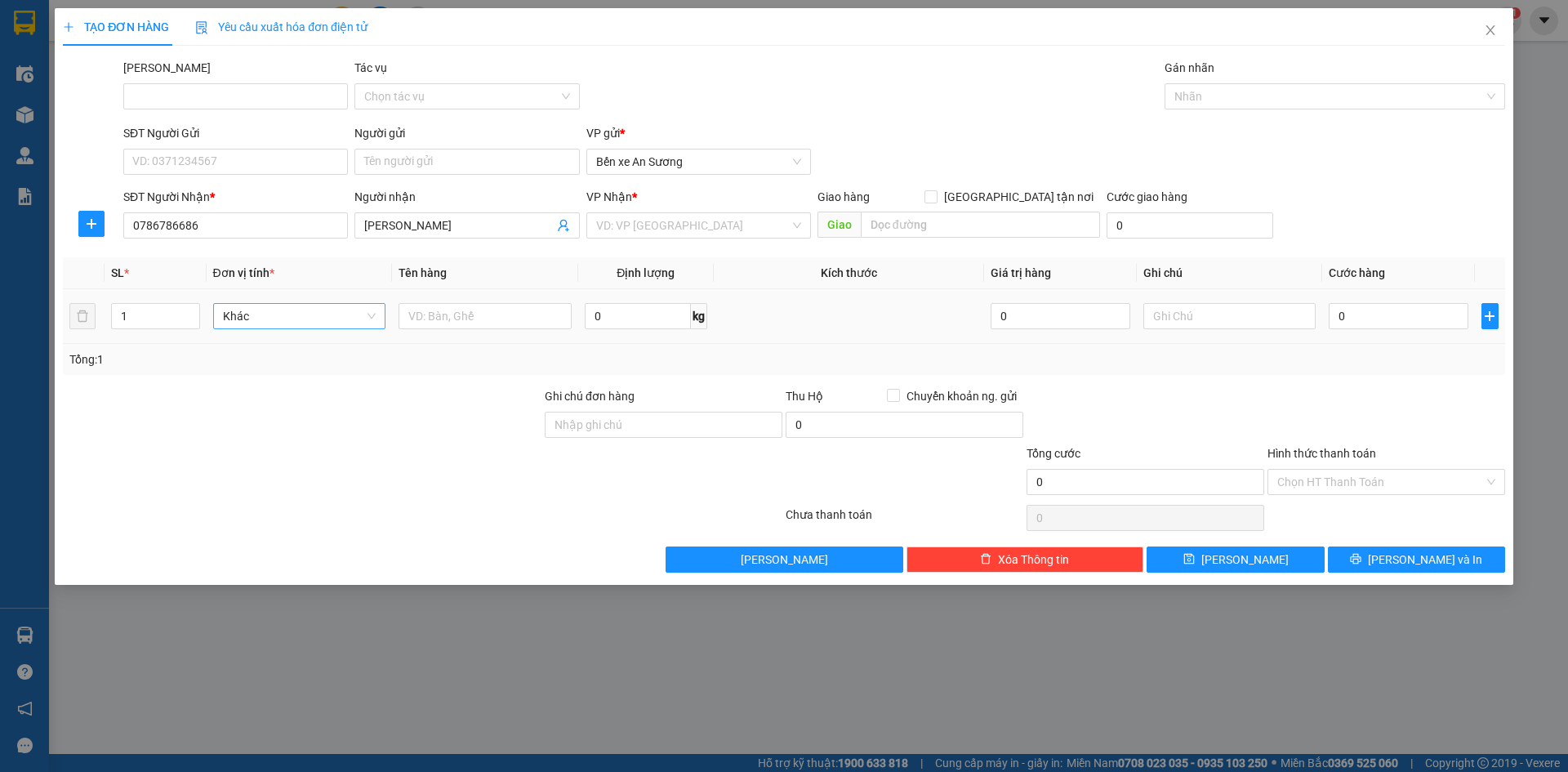
click at [332, 324] on span "Khác" at bounding box center [299, 316] width 153 height 25
type input "thun"
click at [269, 428] on div "Thùng vừa" at bounding box center [299, 427] width 153 height 18
click at [483, 317] on input "text" at bounding box center [485, 316] width 173 height 26
type input "nước giặt"
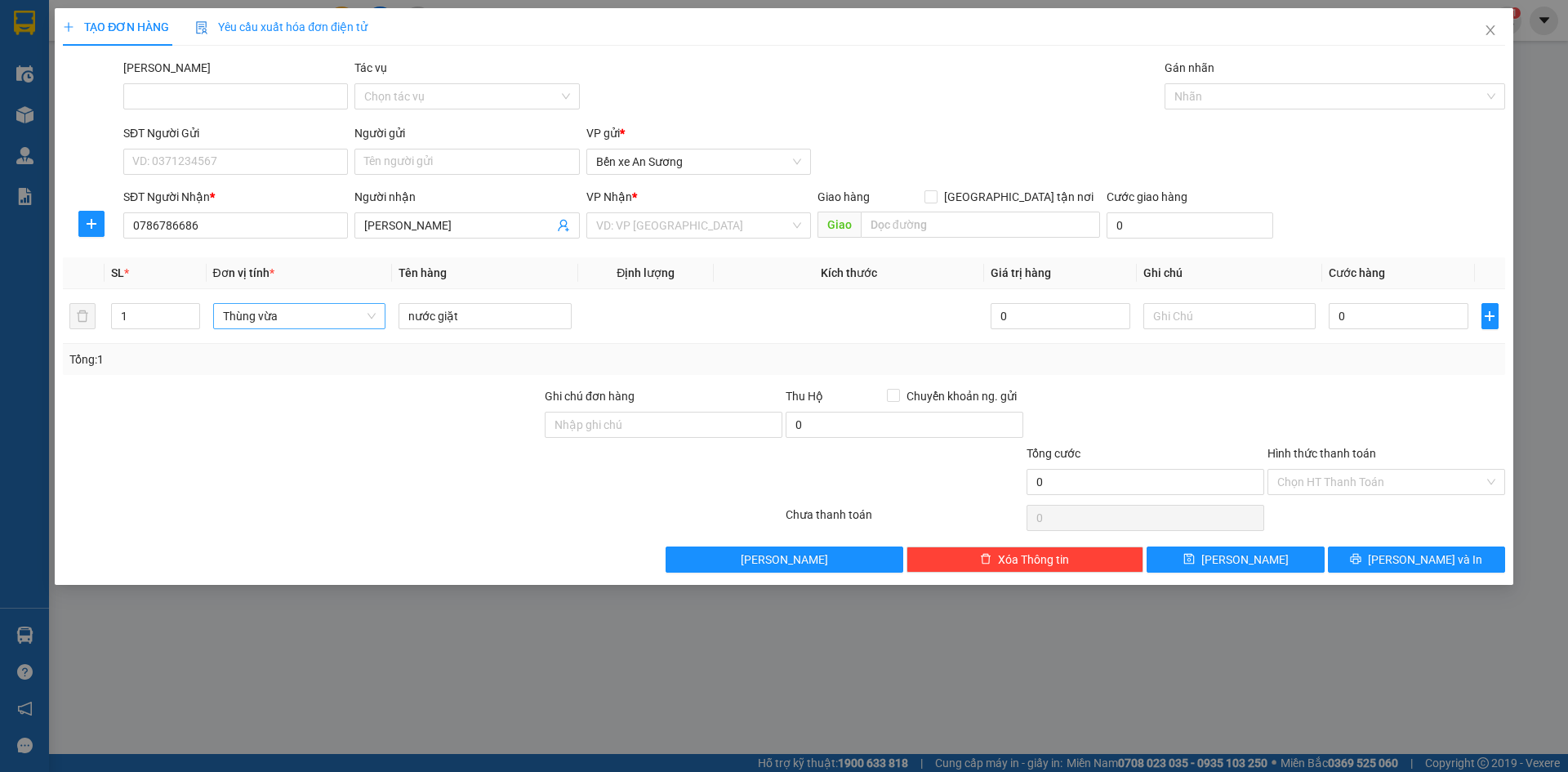
click at [715, 210] on div "VP Nhận *" at bounding box center [698, 200] width 225 height 25
click at [724, 227] on input "search" at bounding box center [693, 226] width 193 height 25
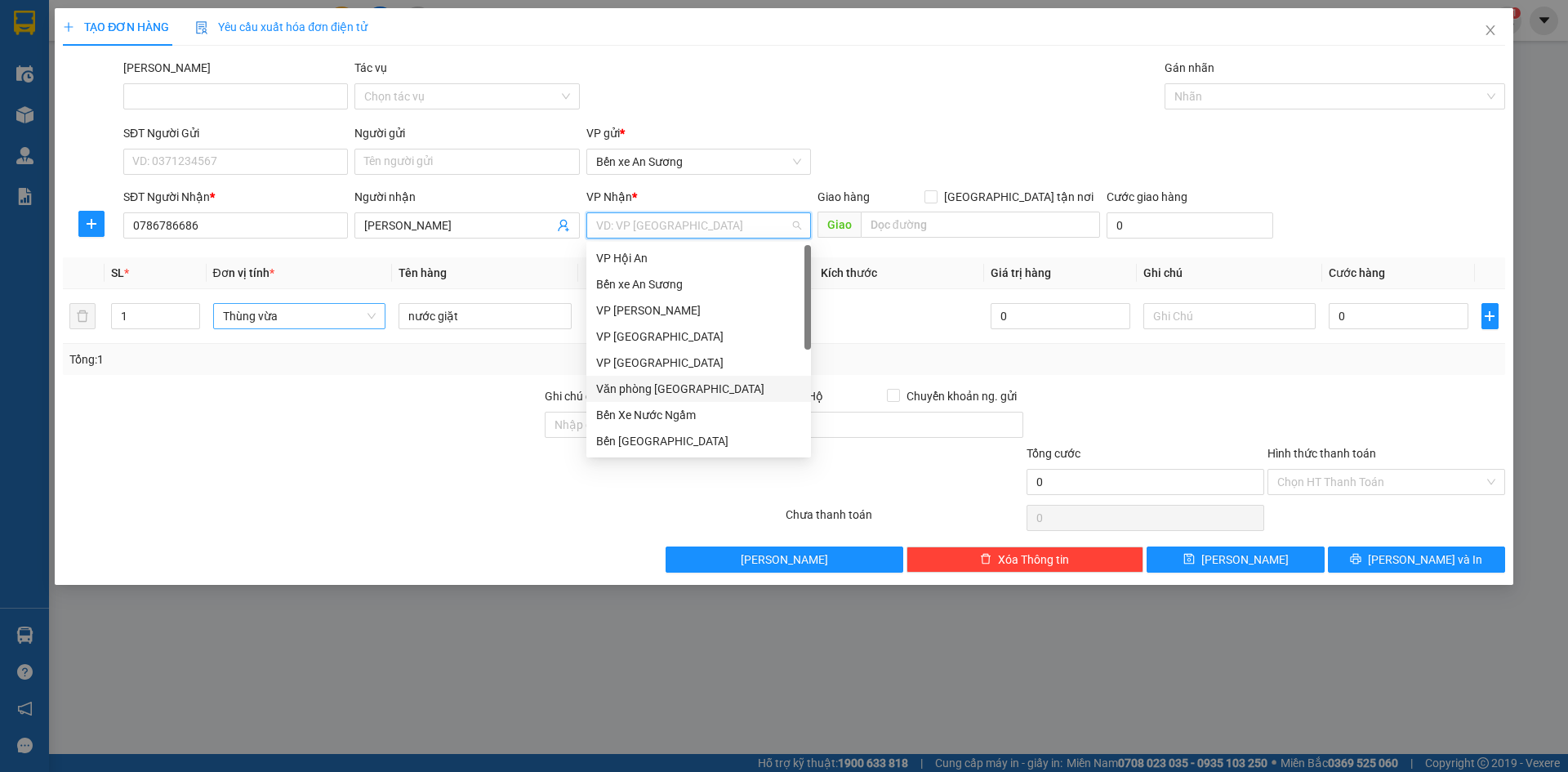
click at [676, 385] on div "Văn phòng [GEOGRAPHIC_DATA]" at bounding box center [699, 388] width 206 height 18
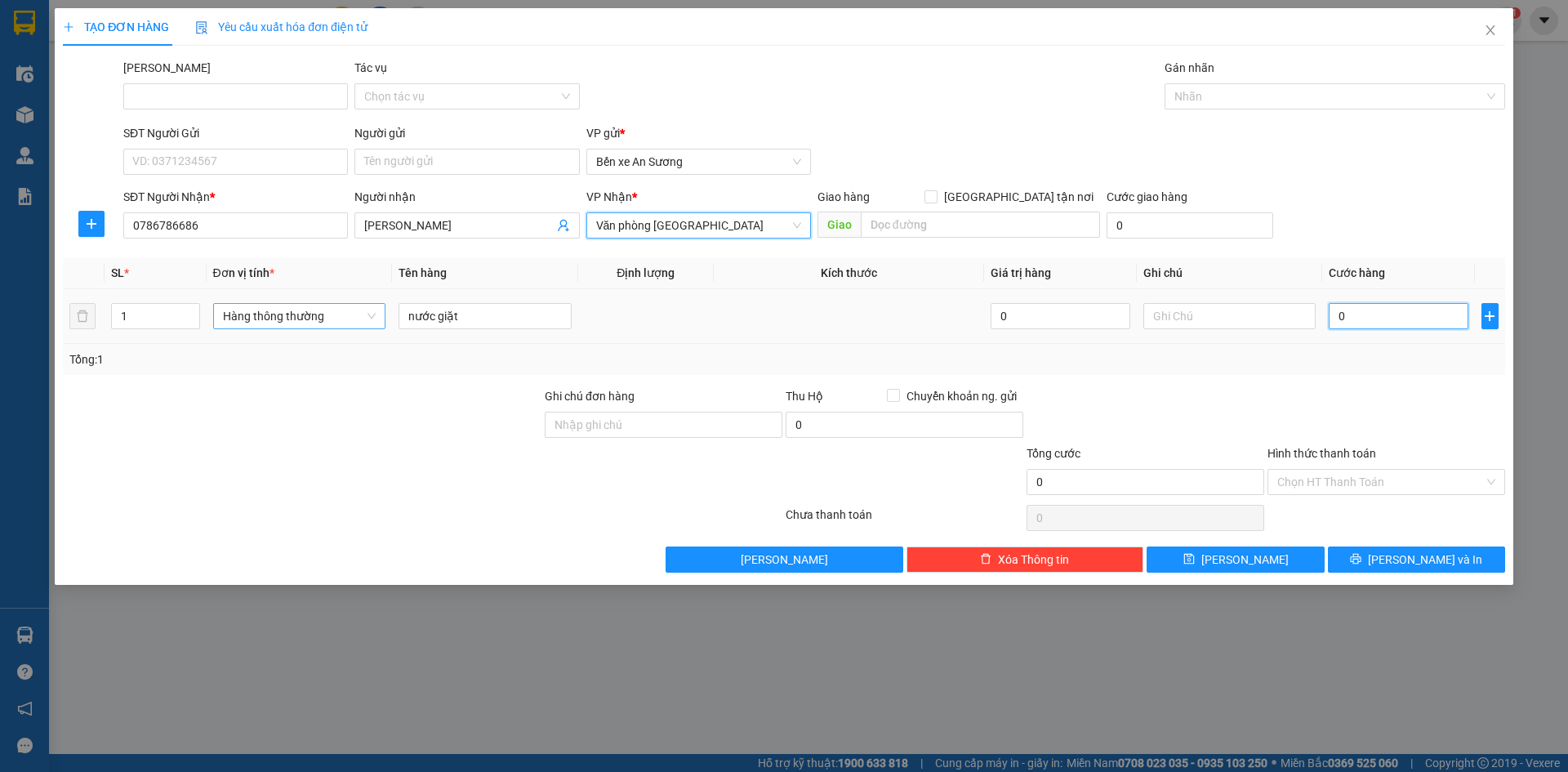
click at [1355, 314] on input "0" at bounding box center [1399, 316] width 139 height 26
click at [1338, 317] on input "0" at bounding box center [1399, 316] width 139 height 26
type input "0"
click at [687, 423] on input "Ghi chú đơn hàng" at bounding box center [664, 425] width 238 height 26
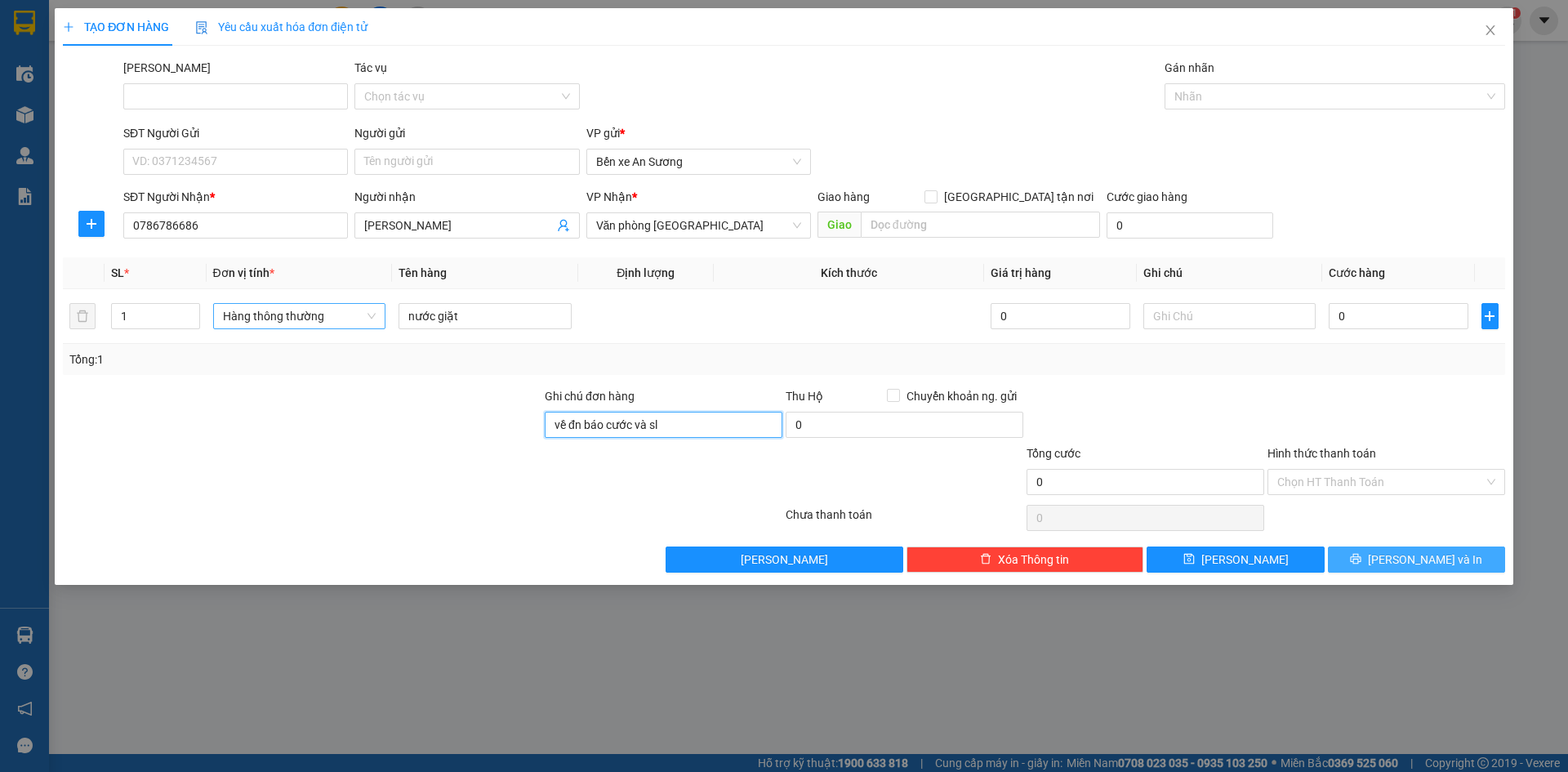
type input "về đn báo cước và sl"
click at [1406, 552] on span "[PERSON_NAME] và In" at bounding box center [1425, 560] width 114 height 18
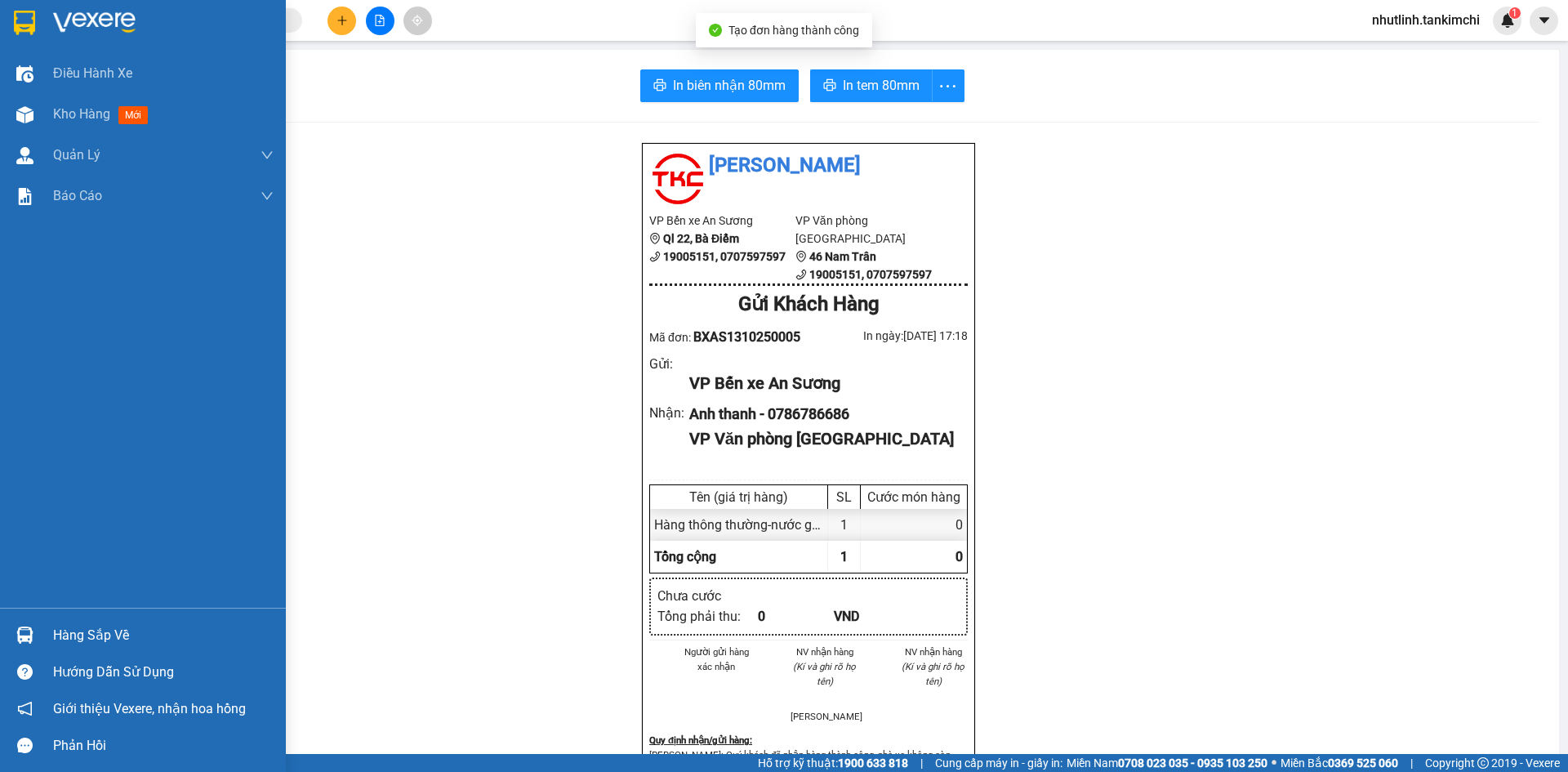
click at [47, 87] on div "Điều hành xe" at bounding box center [143, 73] width 285 height 41
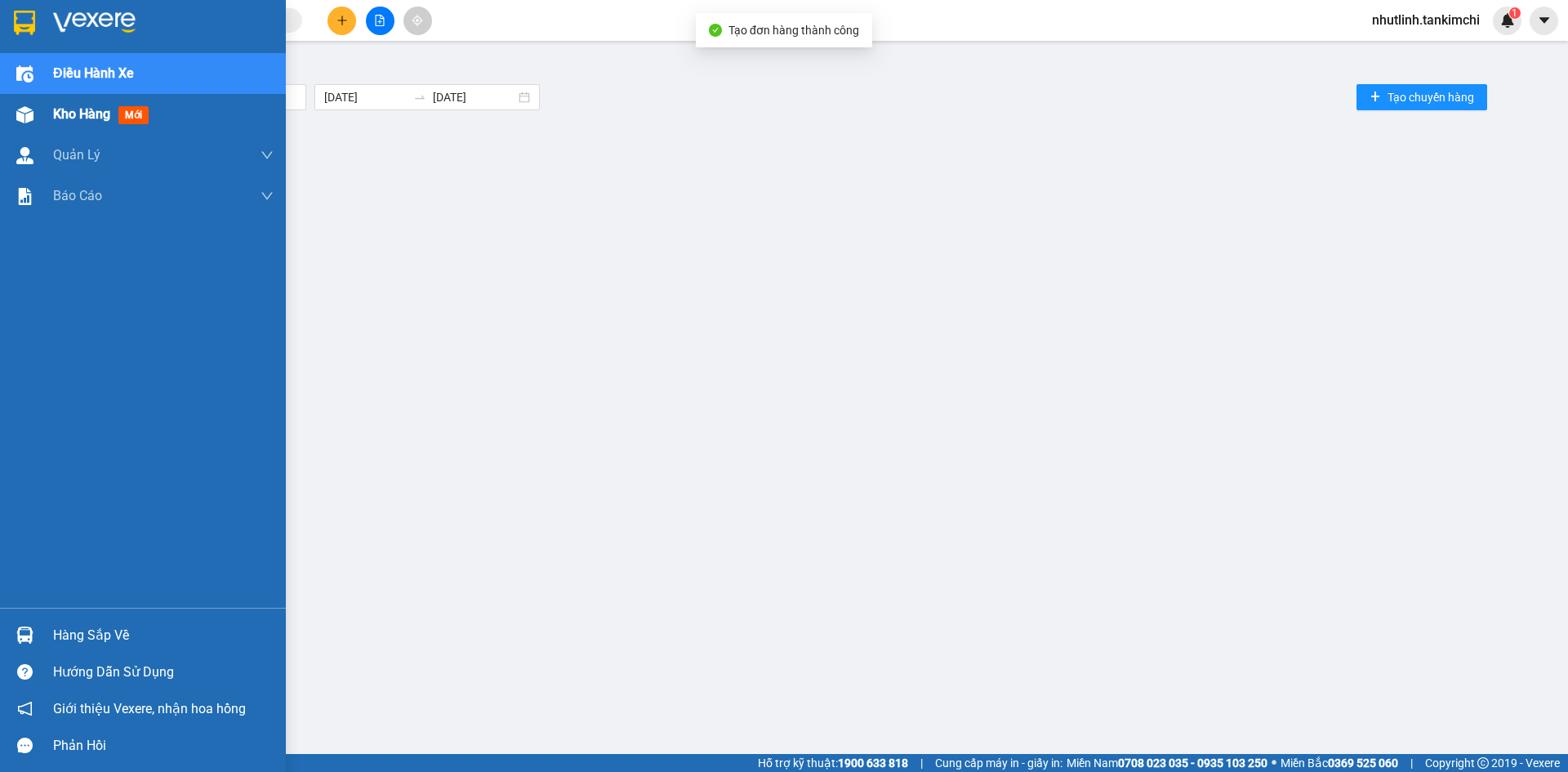
click at [86, 117] on span "Kho hàng" at bounding box center [82, 114] width 57 height 15
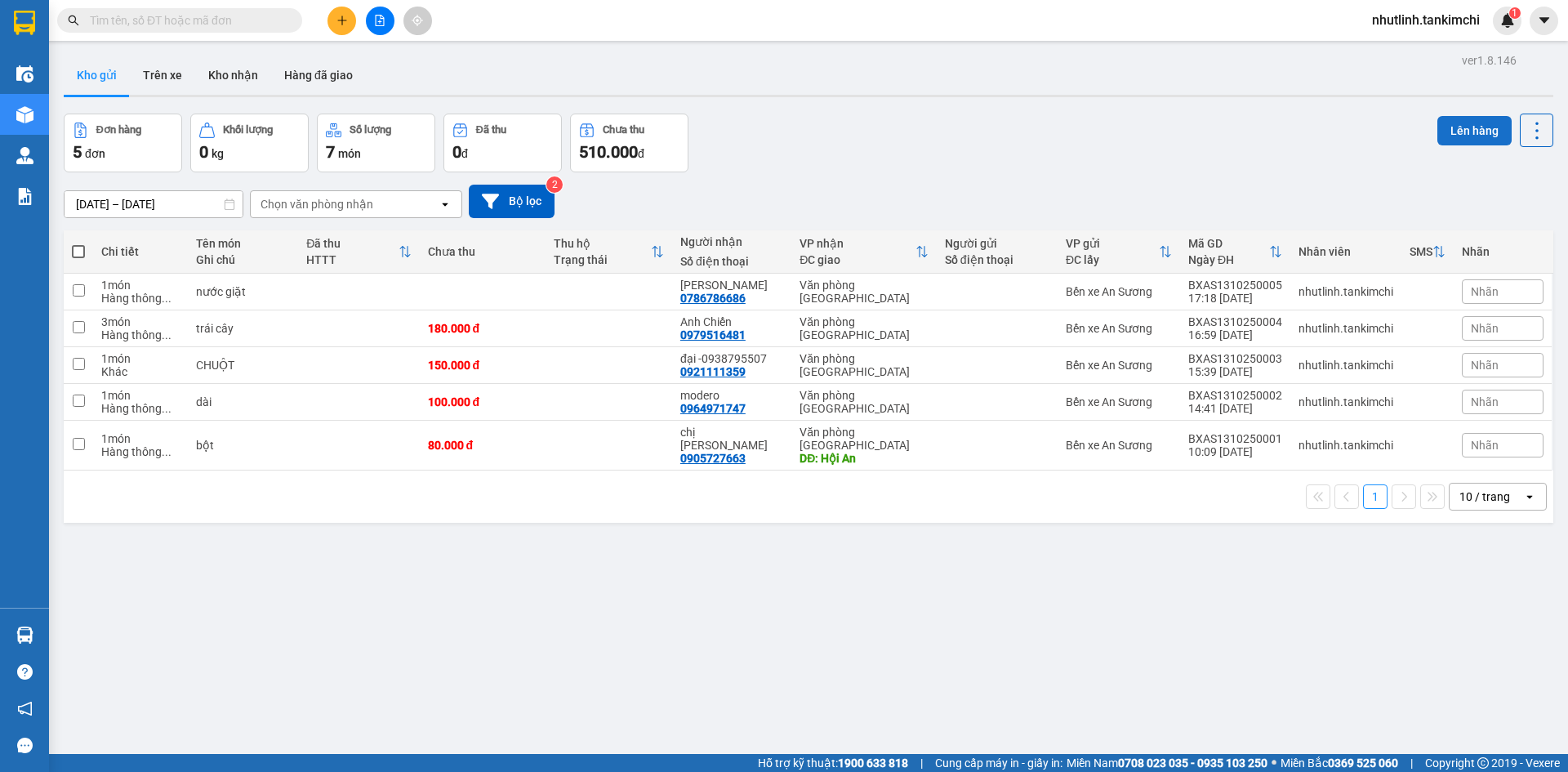
click at [1453, 128] on button "Lên hàng" at bounding box center [1475, 130] width 74 height 30
click at [1535, 123] on icon at bounding box center [1538, 130] width 23 height 23
click at [1475, 125] on button "Lên hàng" at bounding box center [1475, 130] width 74 height 30
click at [75, 255] on span at bounding box center [79, 252] width 13 height 13
click at [78, 244] on input "checkbox" at bounding box center [78, 244] width 0 height 0
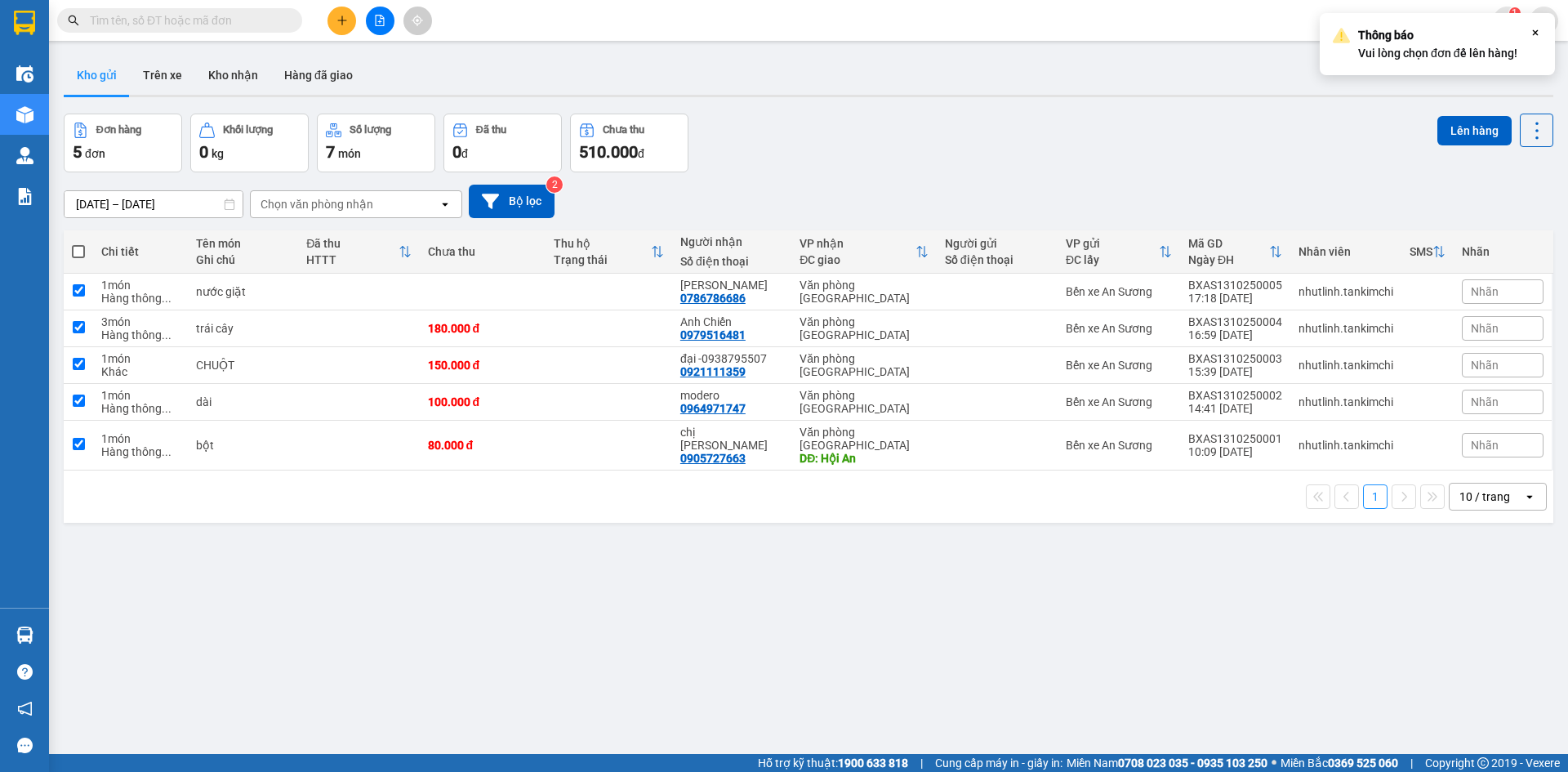
checkbox input "true"
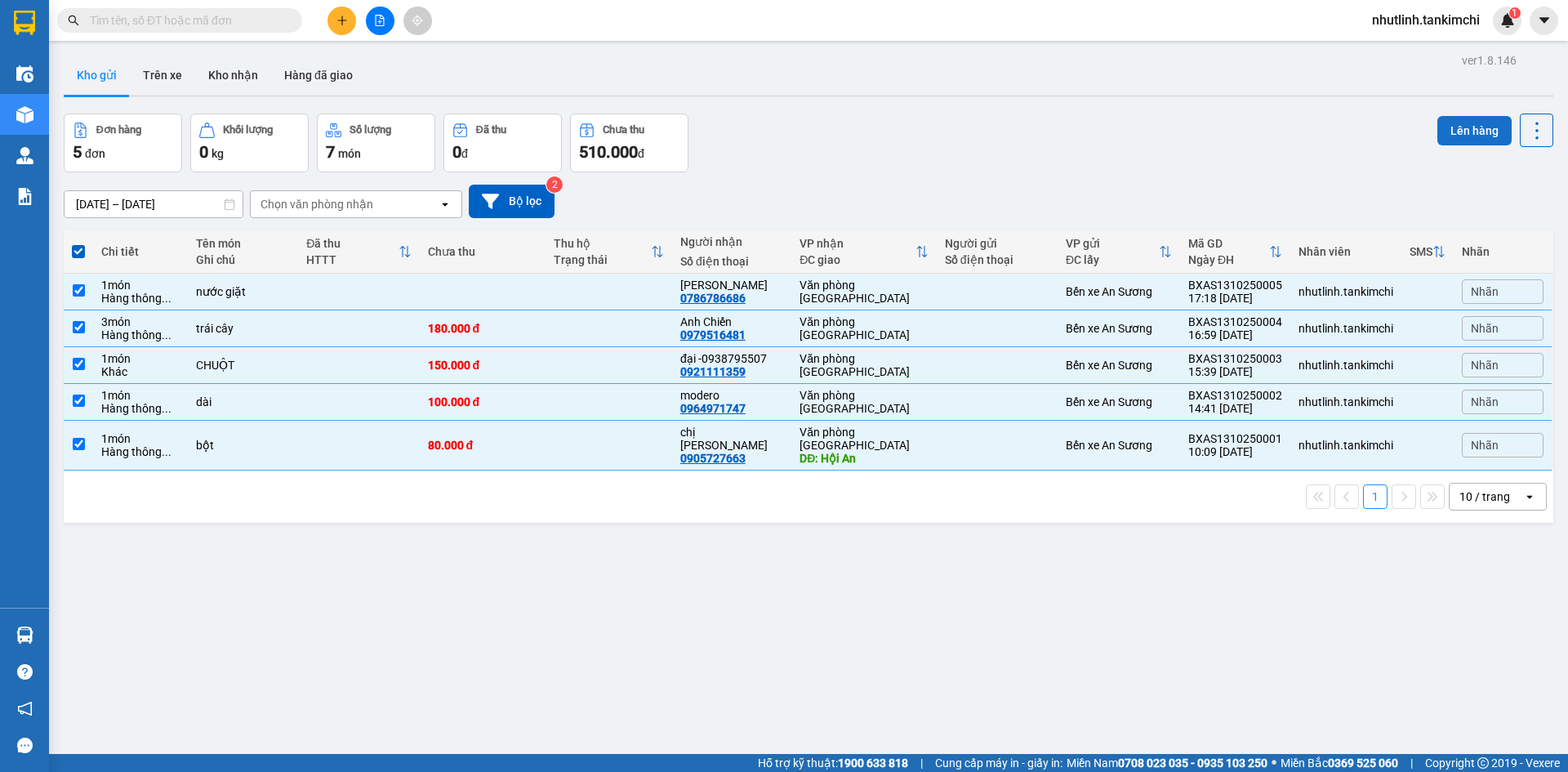
click at [1453, 121] on button "Lên hàng" at bounding box center [1475, 130] width 74 height 30
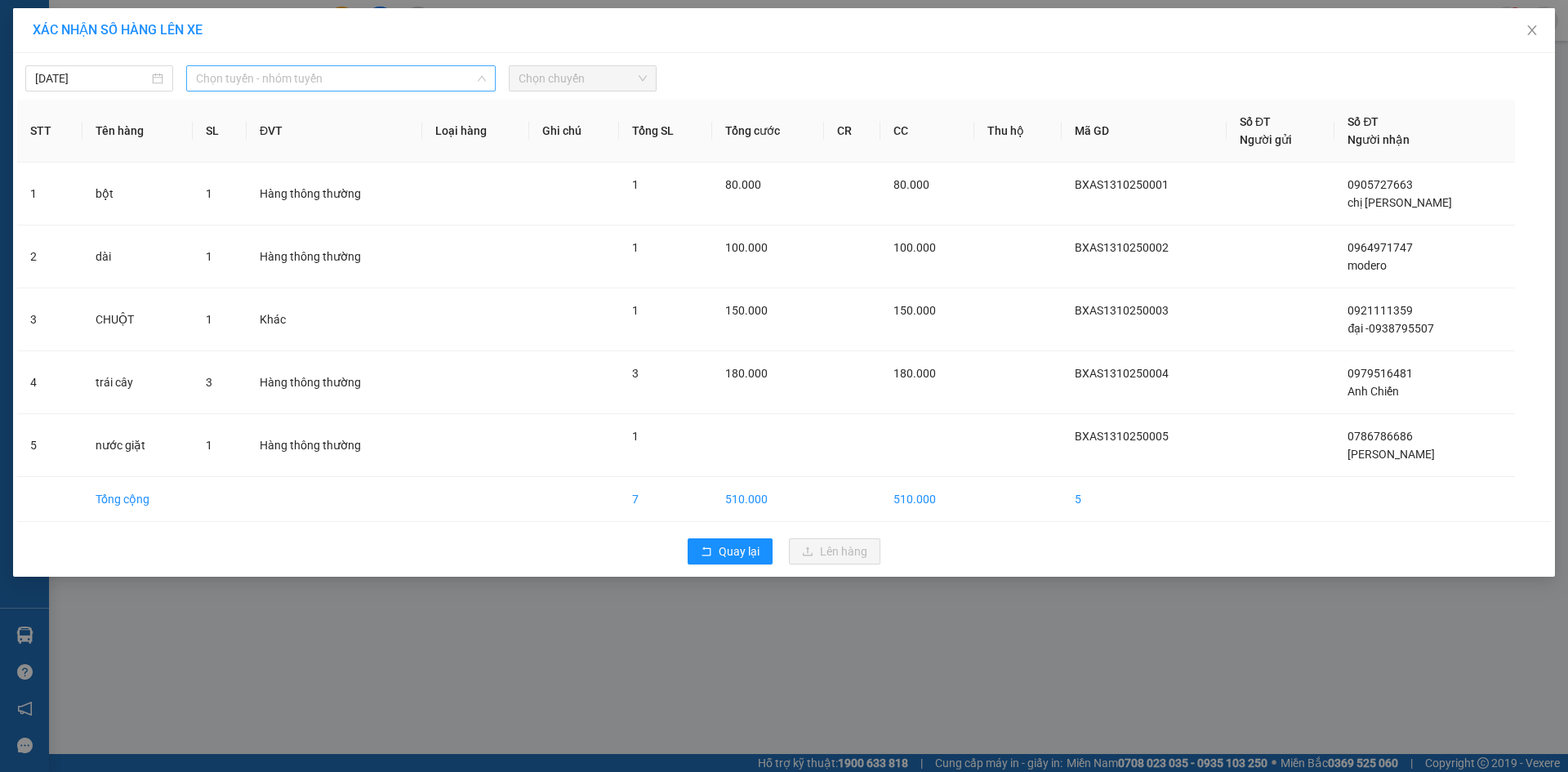
click at [319, 81] on span "Chọn tuyến - nhóm tuyến" at bounding box center [341, 79] width 290 height 25
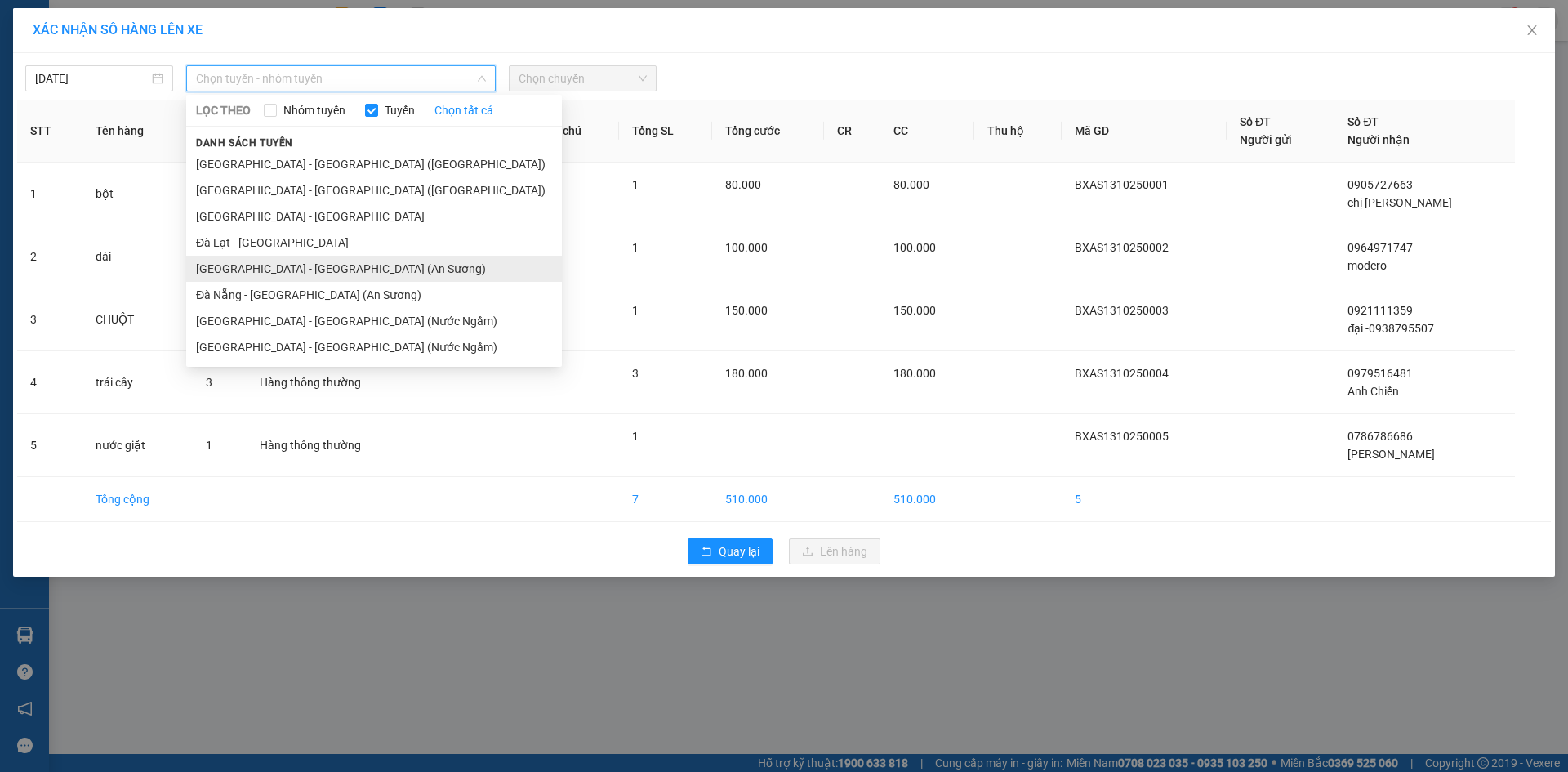
click at [295, 271] on li "[GEOGRAPHIC_DATA] - [GEOGRAPHIC_DATA] (An Sương)" at bounding box center [374, 268] width 376 height 26
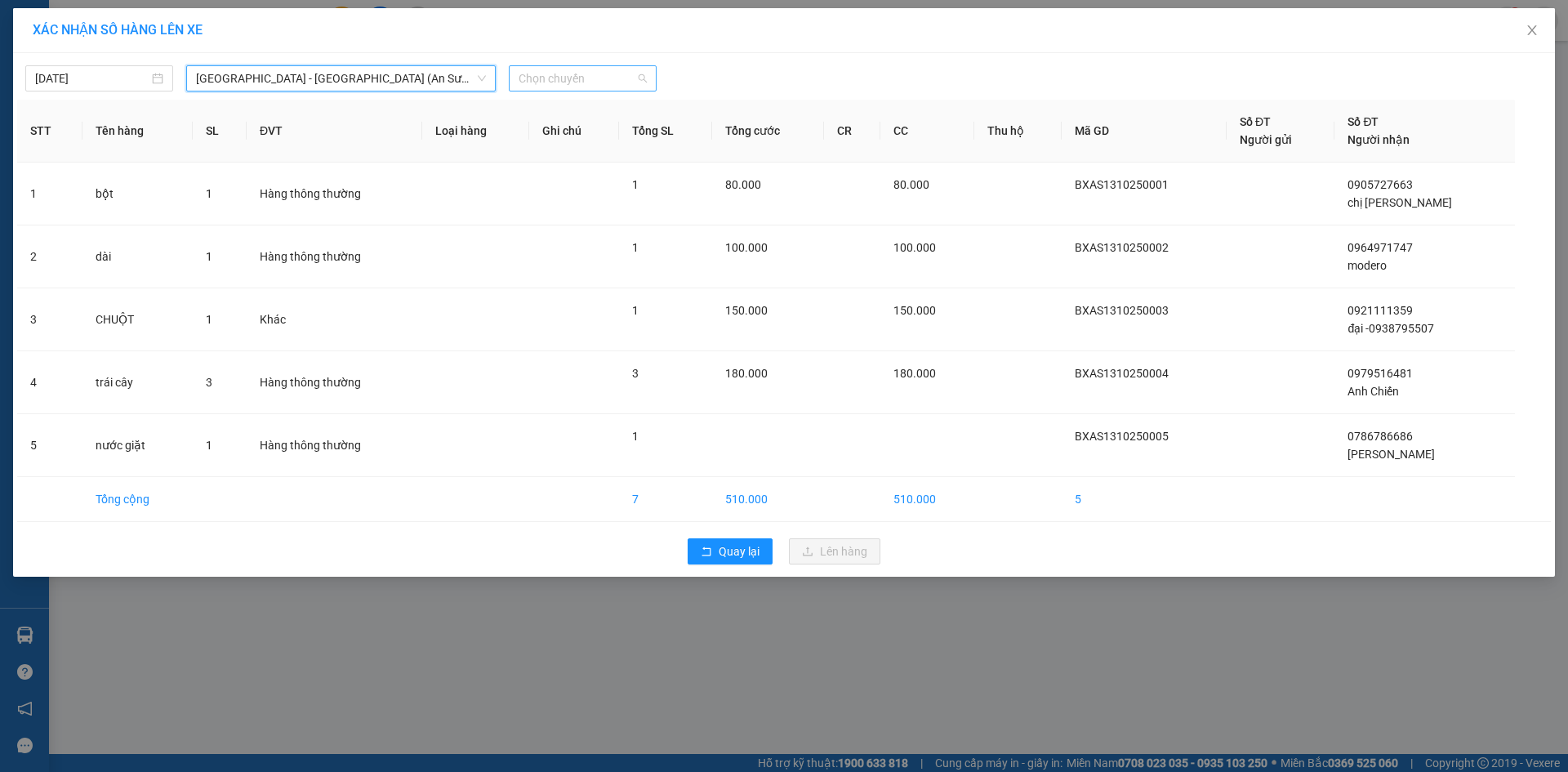
click at [546, 71] on span "Chọn chuyến" at bounding box center [582, 79] width 128 height 25
click at [571, 130] on div "17:30 - 43F-008.47" at bounding box center [582, 137] width 127 height 18
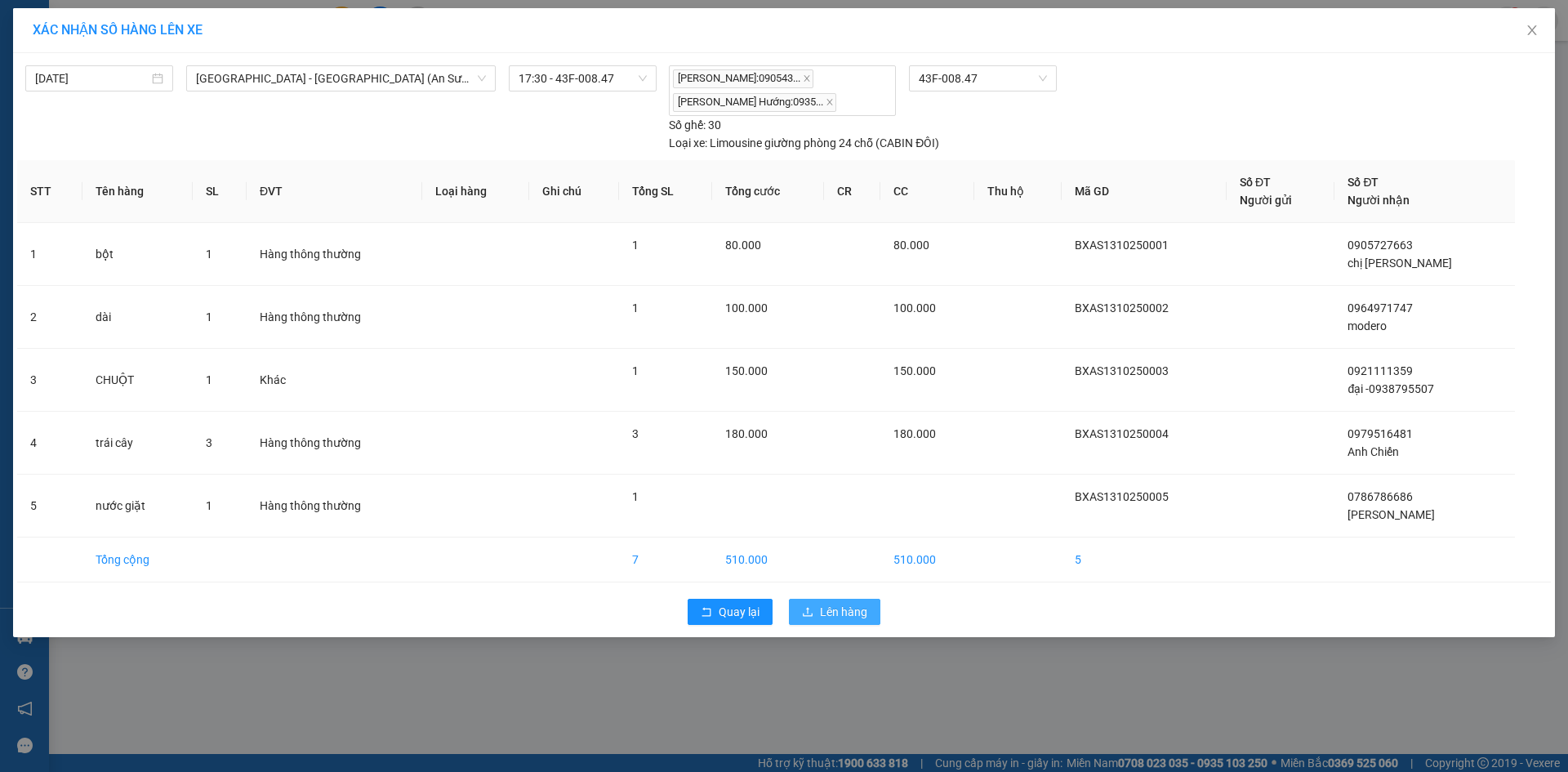
click at [823, 616] on span "Lên hàng" at bounding box center [844, 612] width 48 height 18
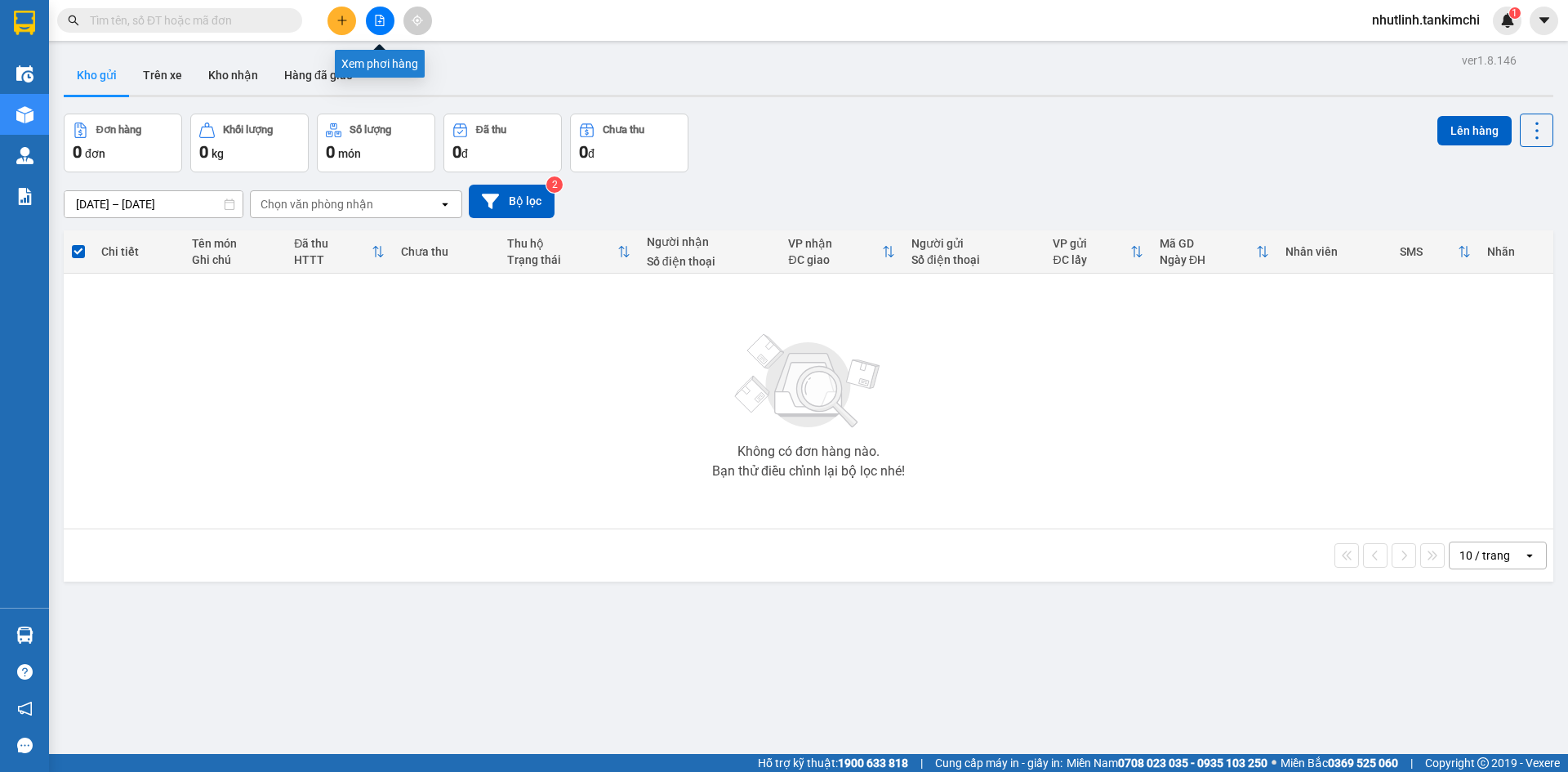
click at [379, 17] on icon "file-add" at bounding box center [380, 20] width 11 height 11
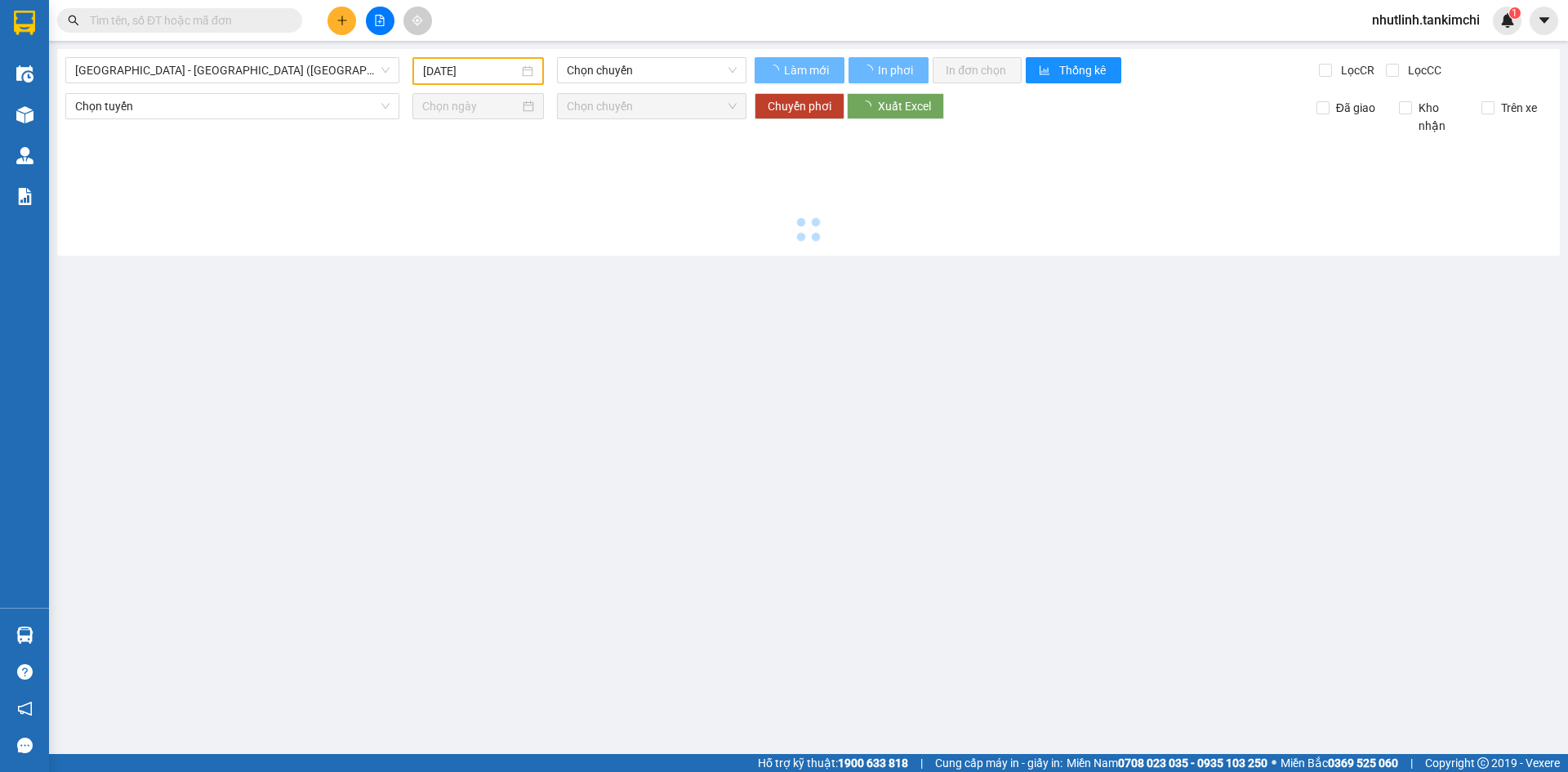
type input "[DATE]"
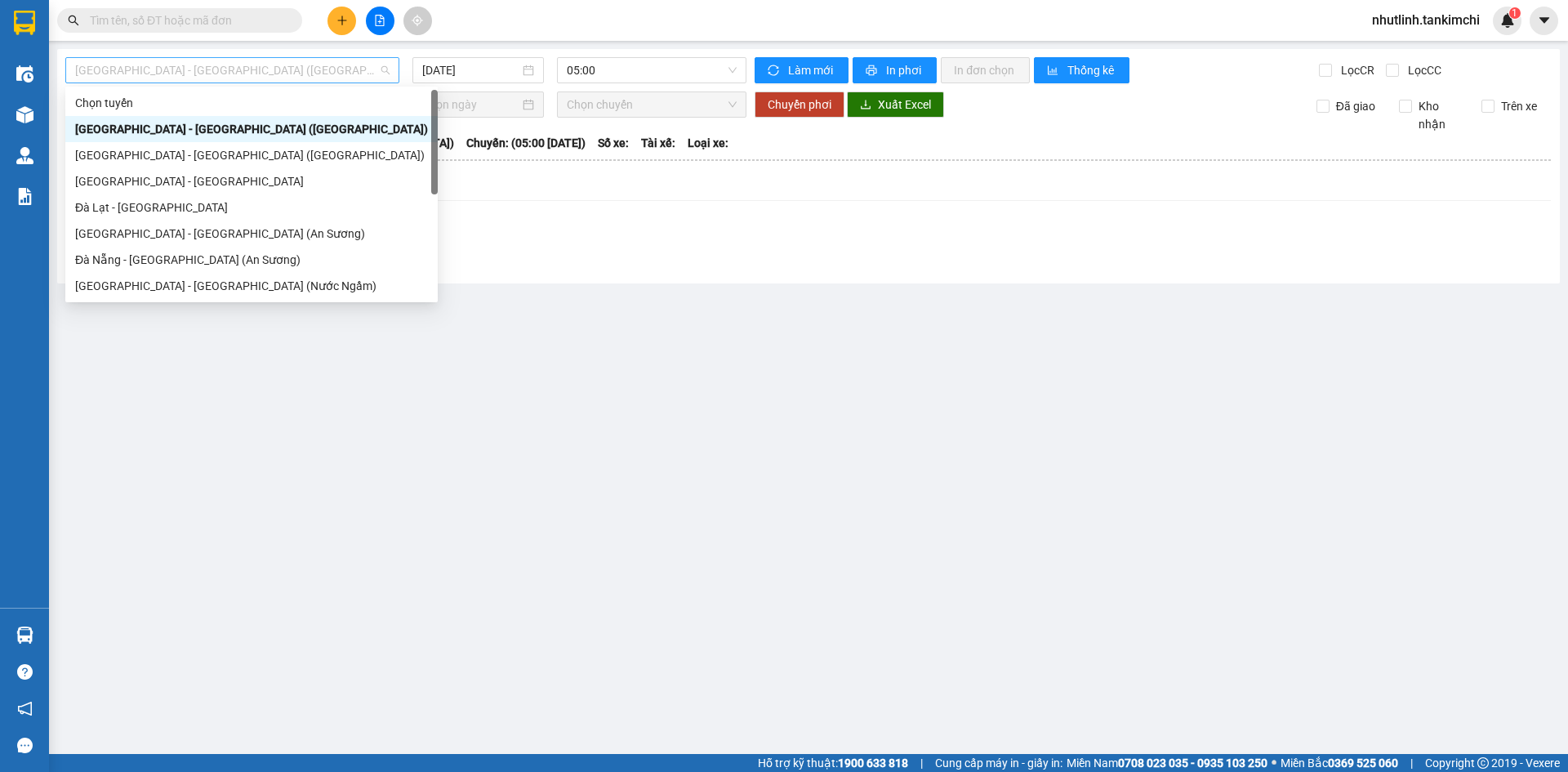
click at [270, 75] on span "[GEOGRAPHIC_DATA] - [GEOGRAPHIC_DATA] ([GEOGRAPHIC_DATA])" at bounding box center [232, 70] width 315 height 25
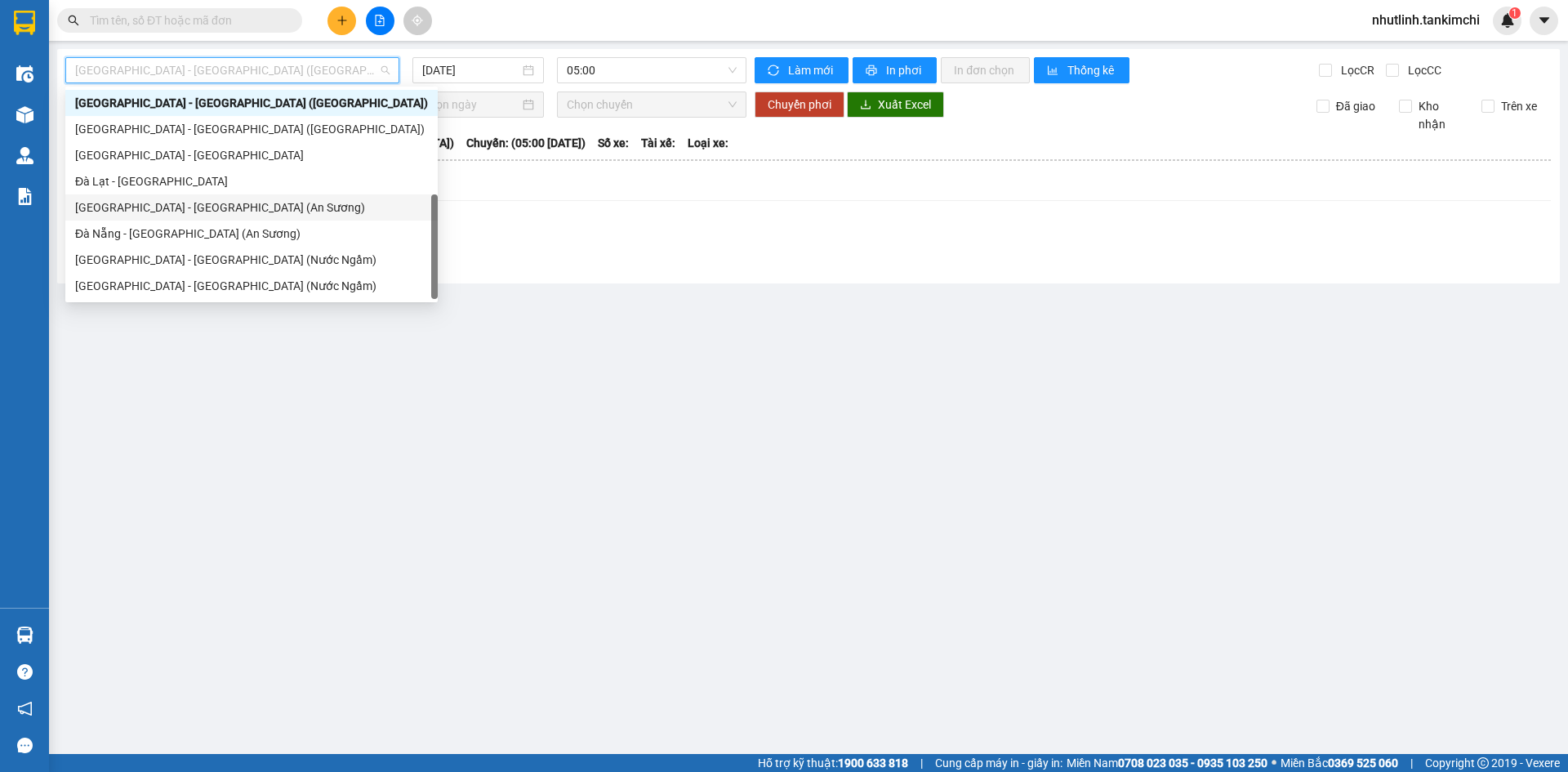
click at [195, 208] on div "[GEOGRAPHIC_DATA] - [GEOGRAPHIC_DATA] (An Sương)" at bounding box center [251, 208] width 353 height 18
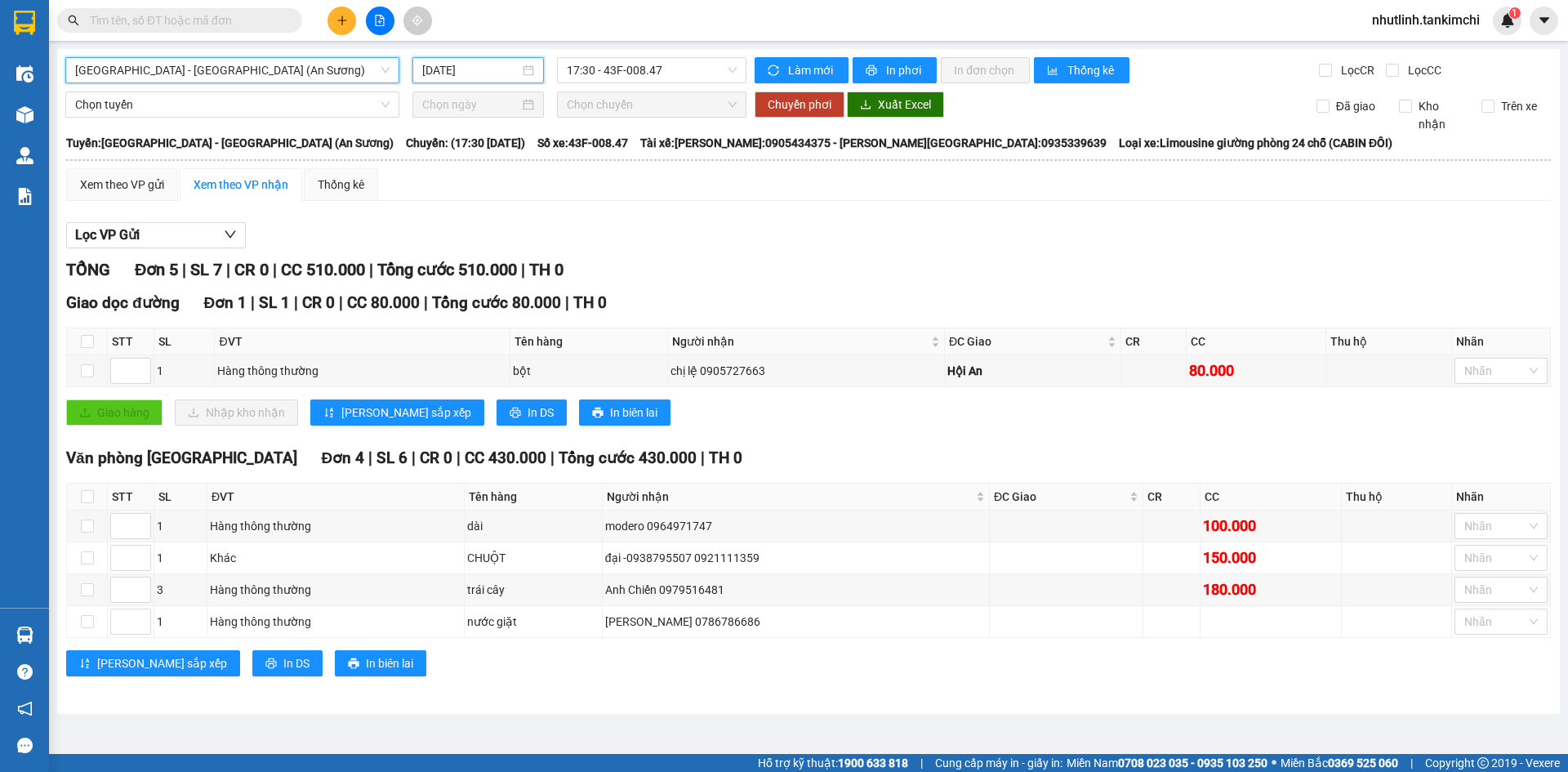
click at [482, 67] on input "[DATE]" at bounding box center [471, 69] width 97 height 18
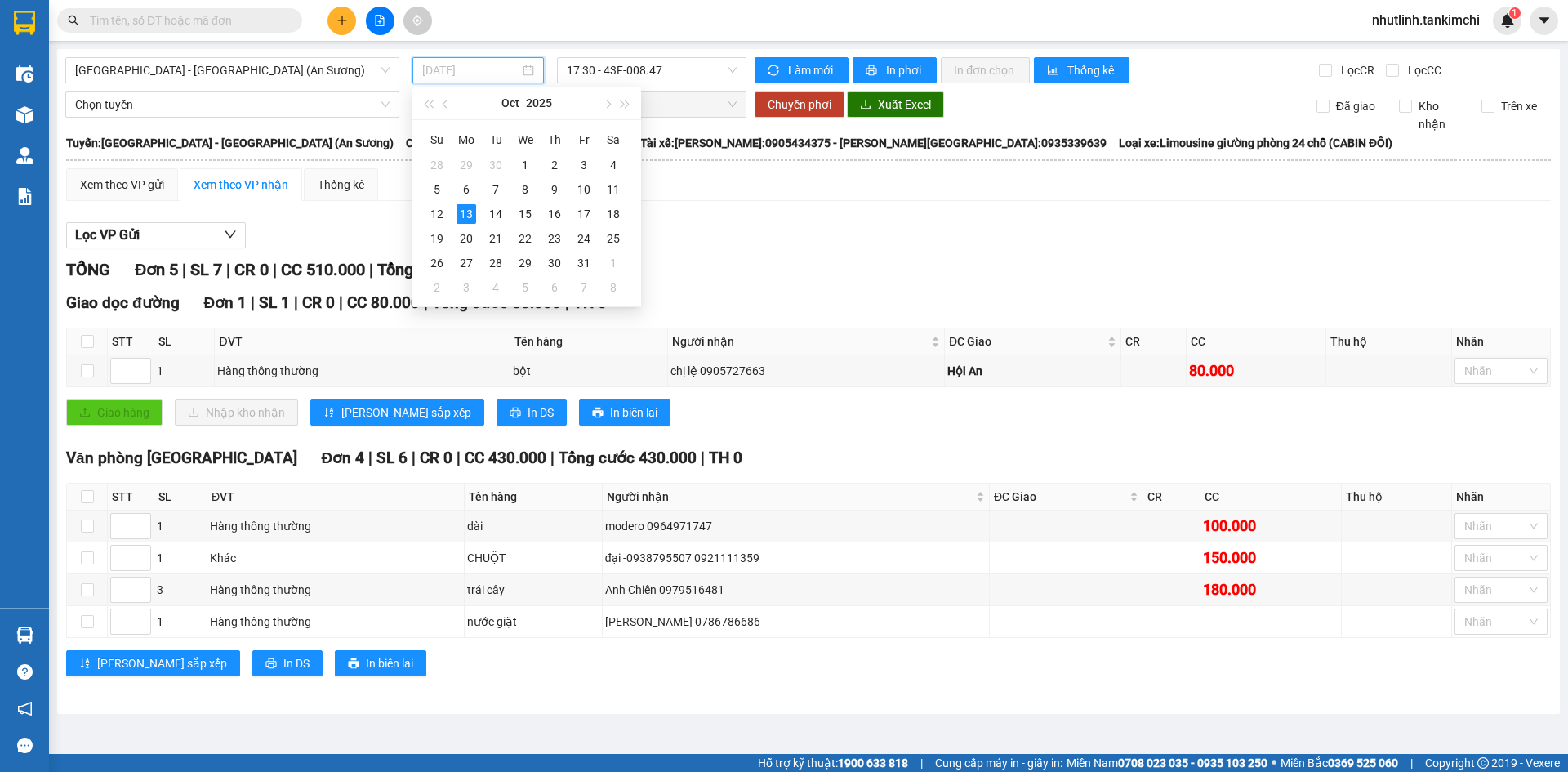
type input "[DATE]"
click at [465, 205] on div "13" at bounding box center [466, 214] width 20 height 20
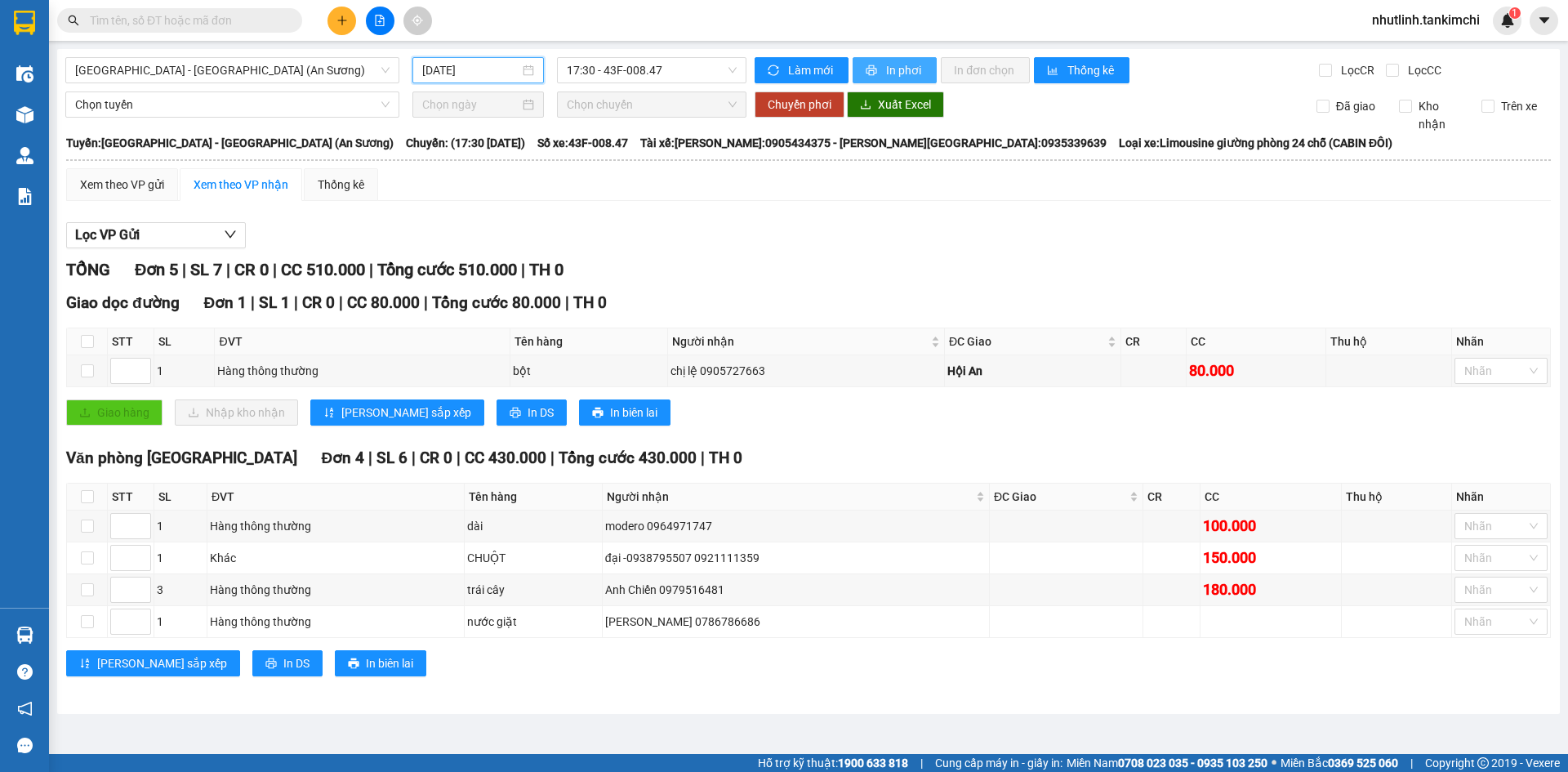
click at [880, 62] on button "In phơi" at bounding box center [894, 69] width 84 height 26
click at [1391, 624] on td at bounding box center [1398, 622] width 110 height 31
click at [415, 613] on div "Hàng thông thường" at bounding box center [336, 622] width 251 height 18
click at [366, 662] on span "In biên lai" at bounding box center [390, 663] width 48 height 18
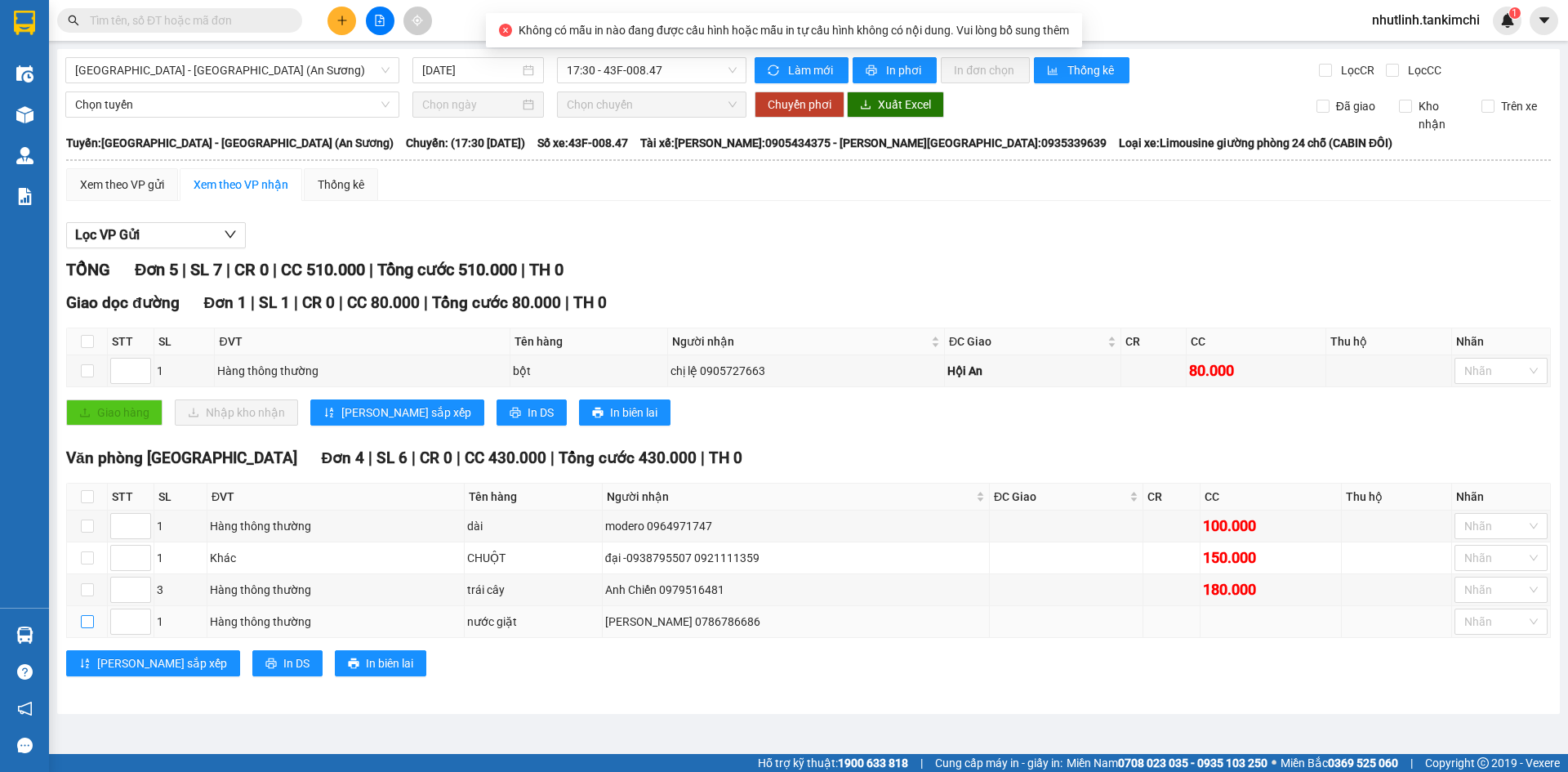
click at [84, 623] on input "checkbox" at bounding box center [88, 623] width 13 height 13
checkbox input "true"
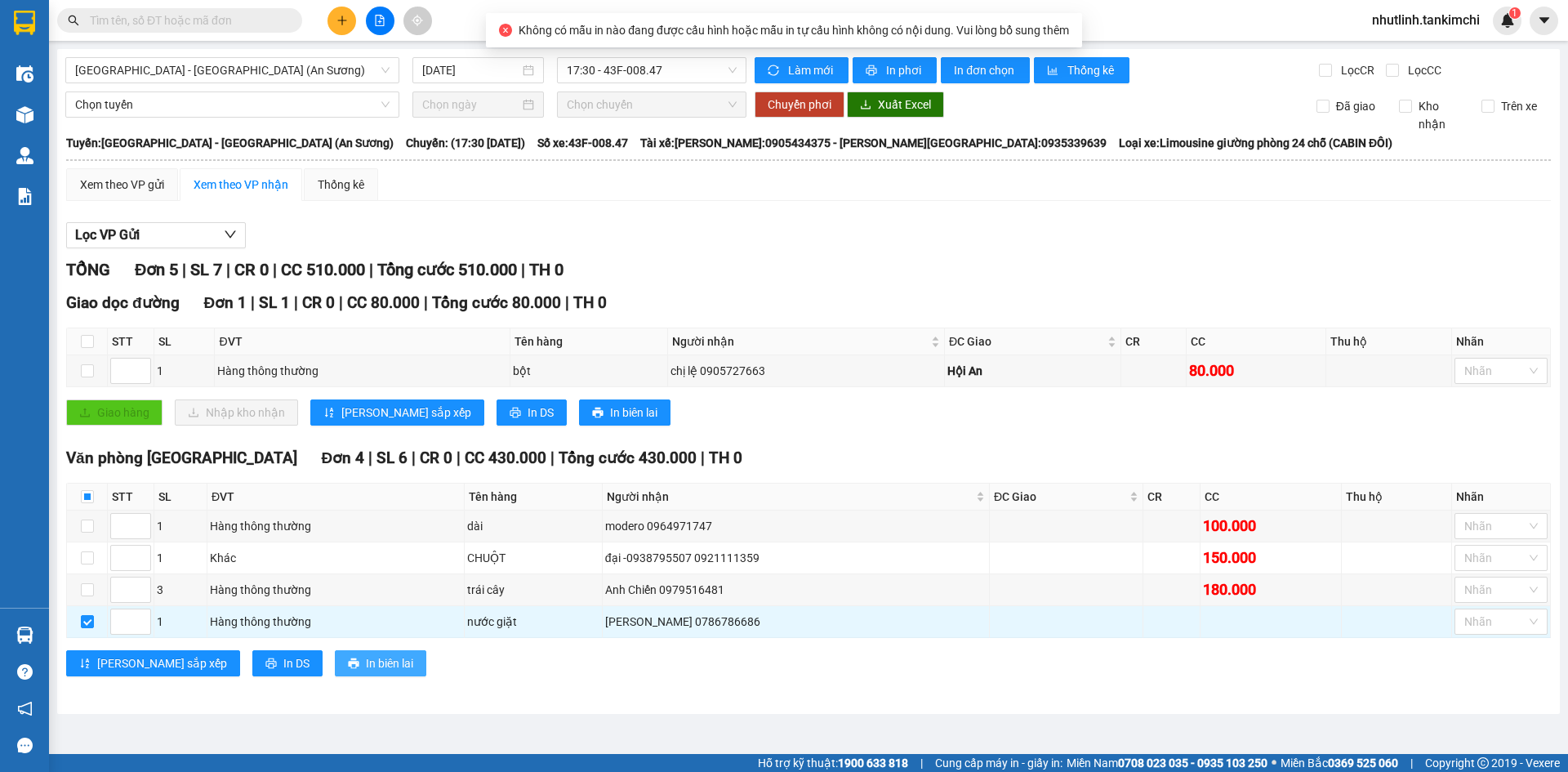
click at [366, 659] on span "In biên lai" at bounding box center [390, 663] width 48 height 18
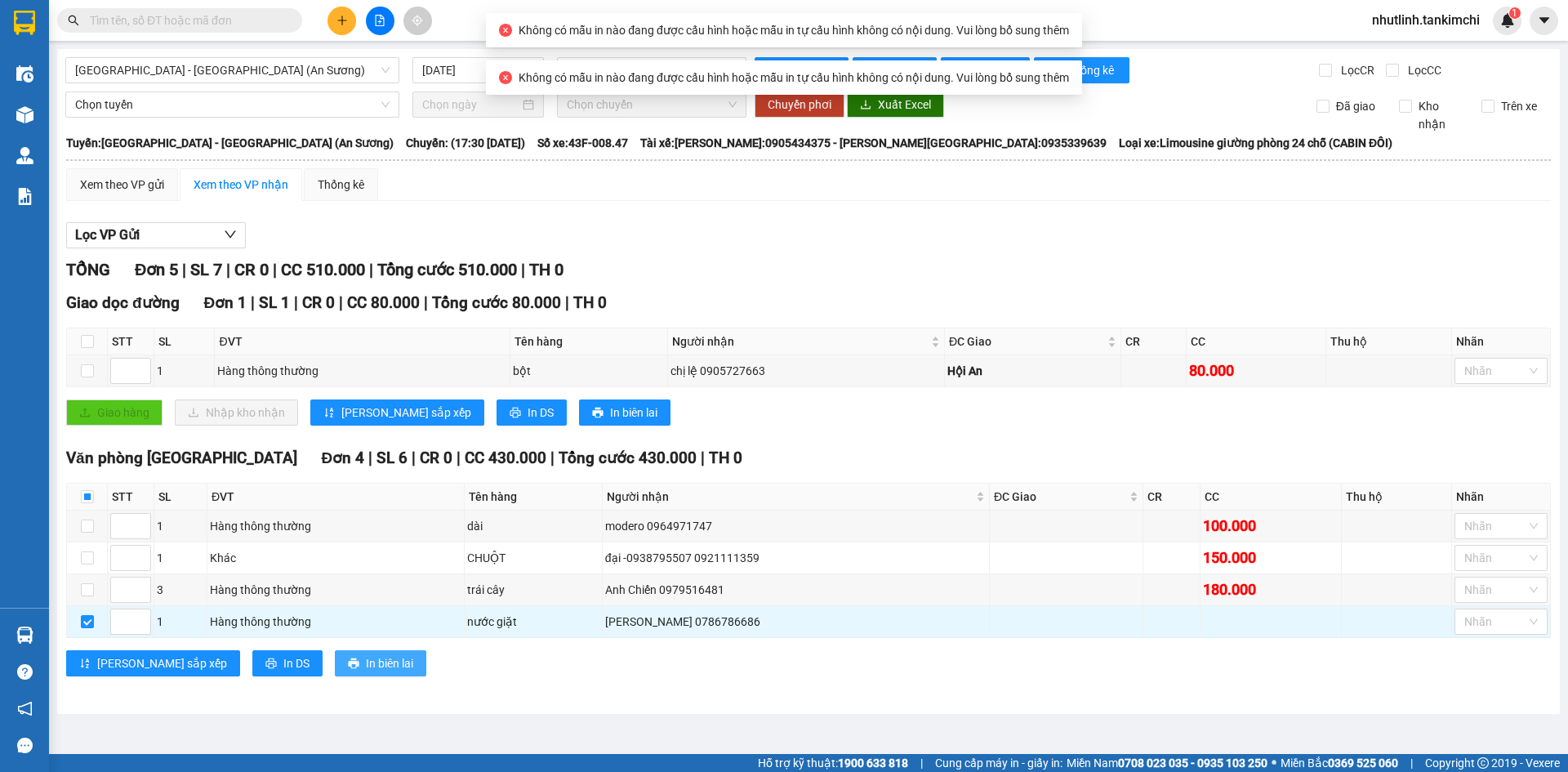
click at [366, 659] on span "In biên lai" at bounding box center [390, 663] width 48 height 18
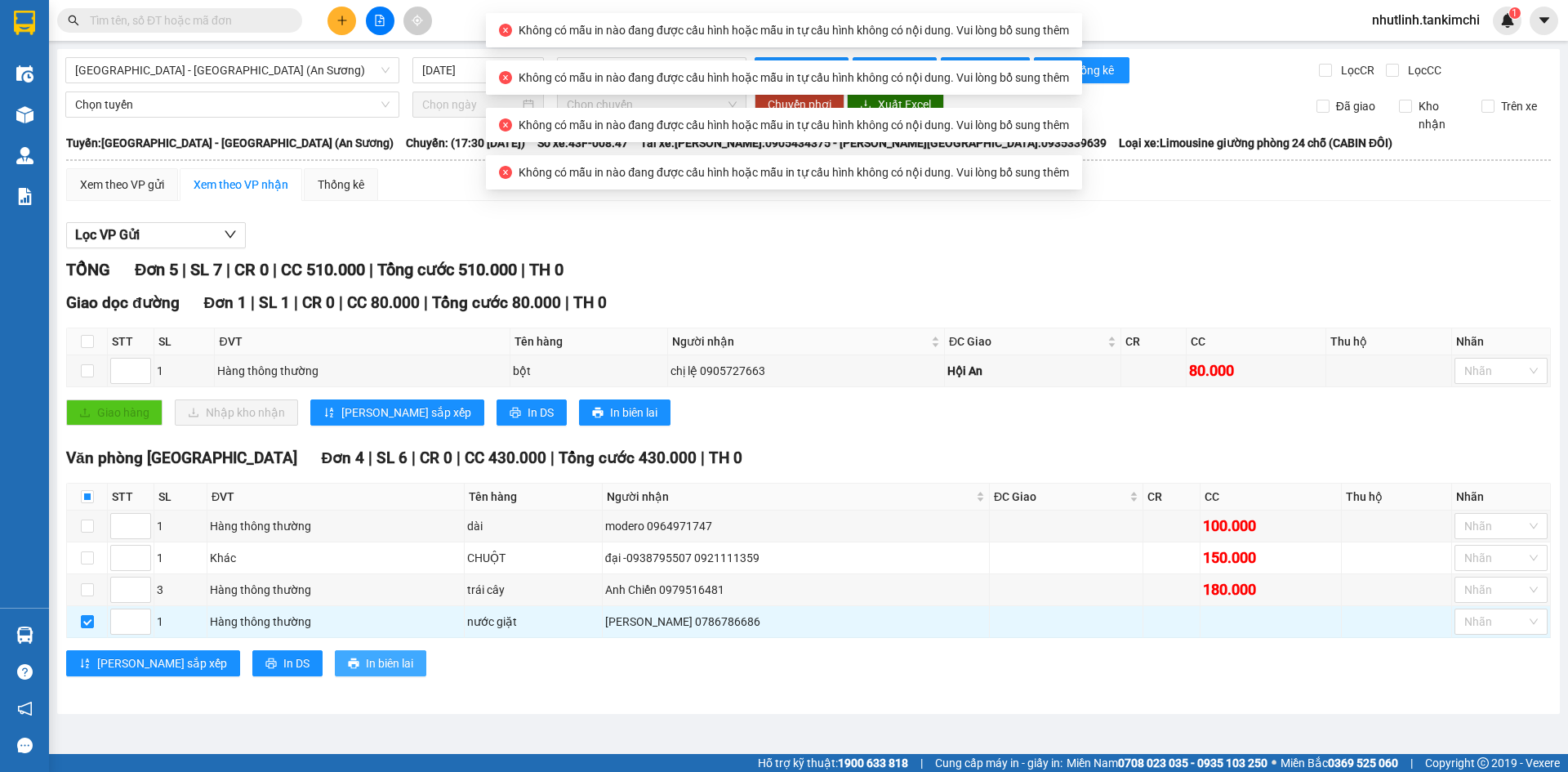
click at [366, 659] on span "In biên lai" at bounding box center [390, 663] width 48 height 18
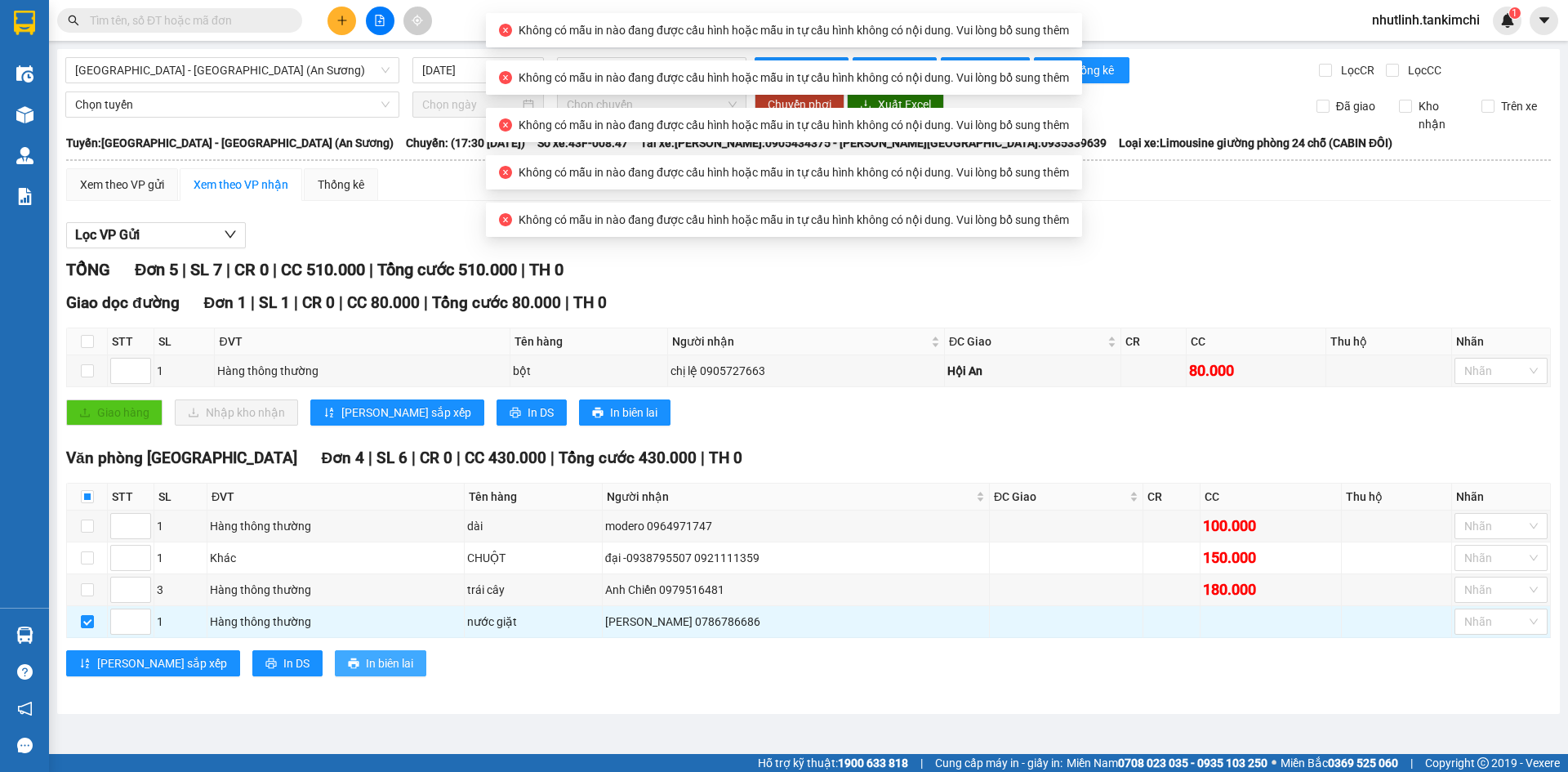
click at [366, 659] on span "In biên lai" at bounding box center [390, 663] width 48 height 18
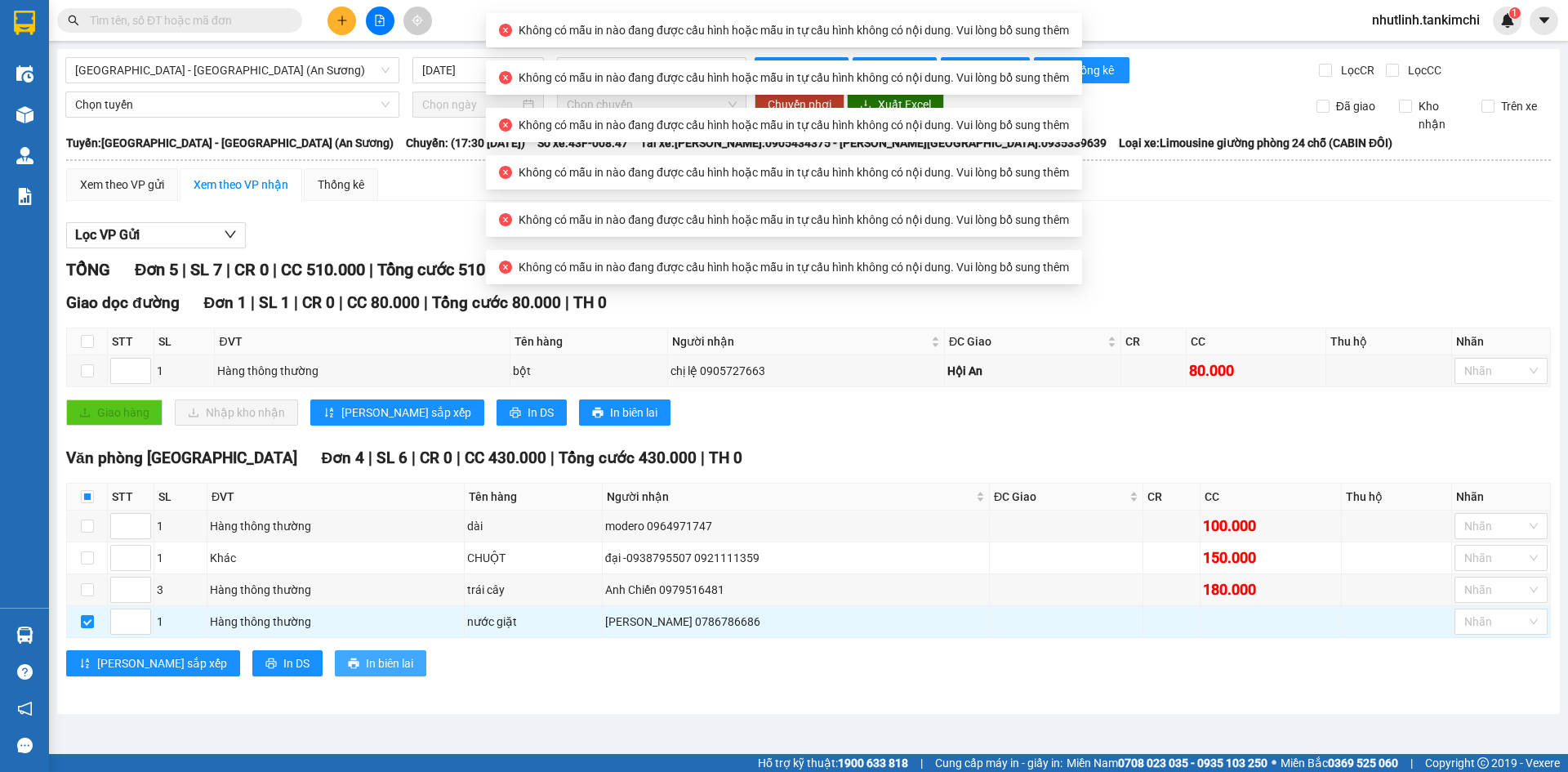
click at [366, 659] on span "In biên lai" at bounding box center [390, 663] width 48 height 18
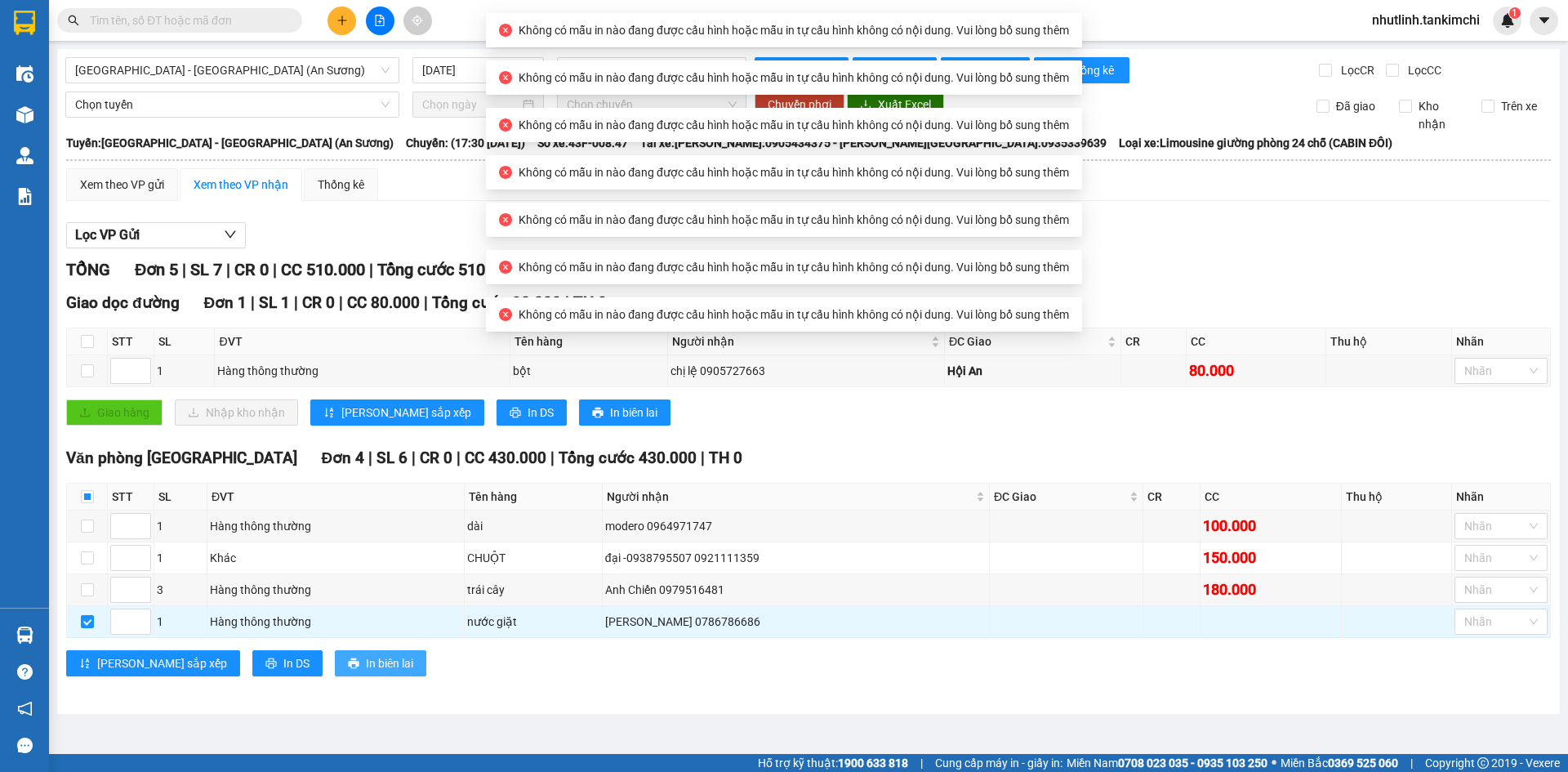
click at [366, 659] on span "In biên lai" at bounding box center [390, 663] width 48 height 18
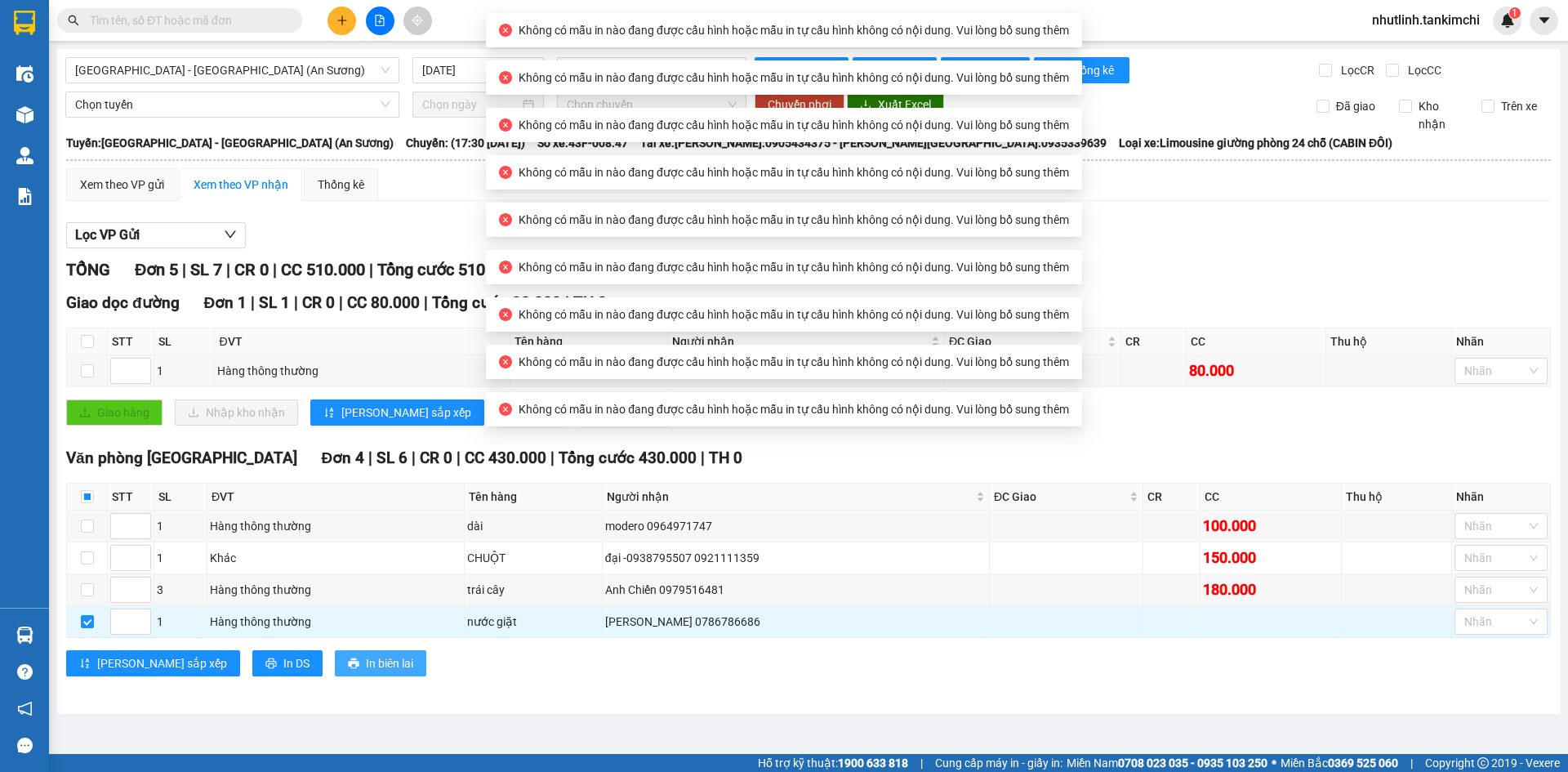
click at [366, 659] on span "In biên lai" at bounding box center [390, 663] width 48 height 18
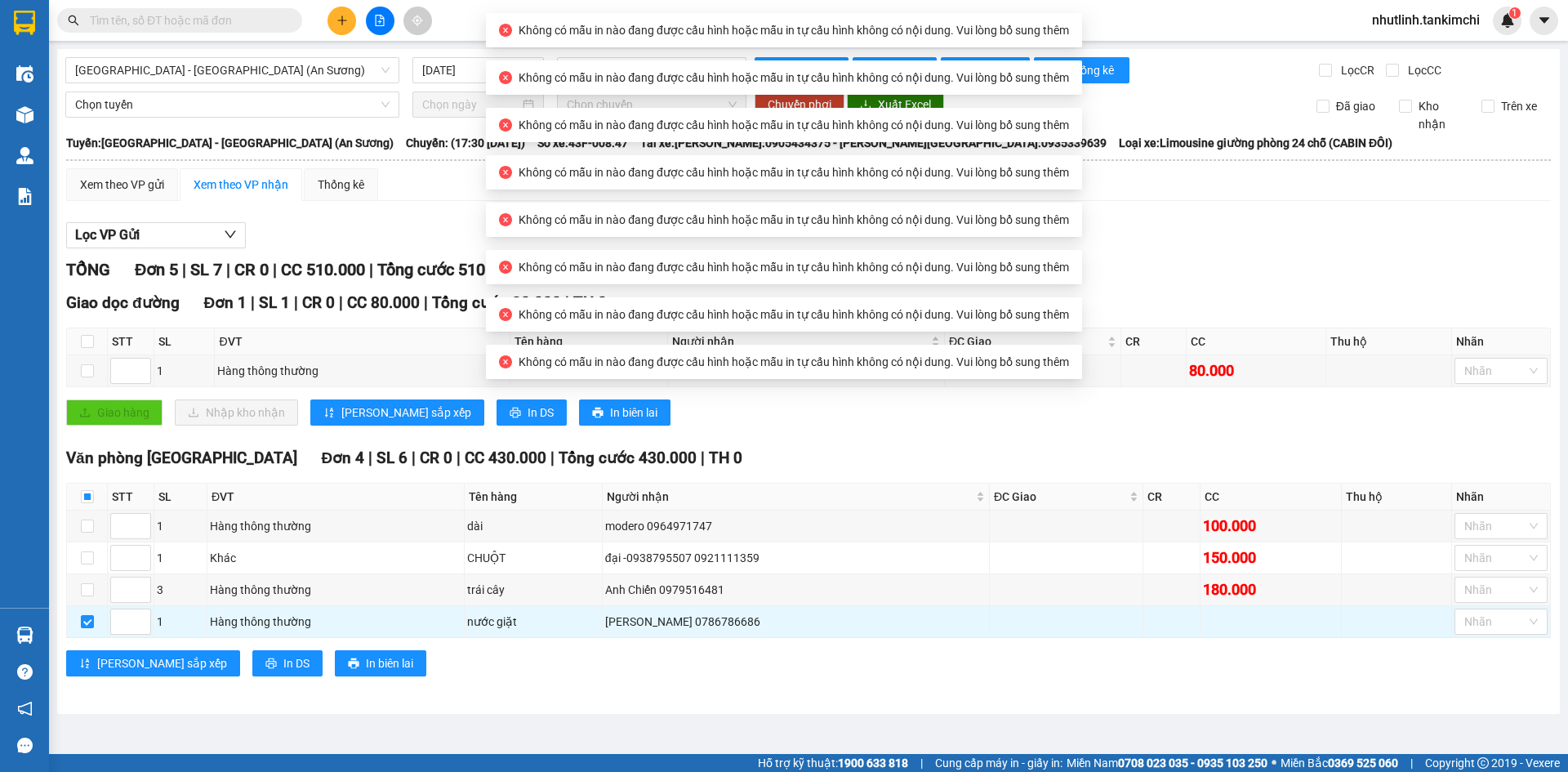
click at [1222, 267] on div "TỔNG Đơn 5 | SL 7 | CR 0 | CC 510.000 | Tổng cước 510.000 | TH 0" at bounding box center [809, 269] width 1485 height 26
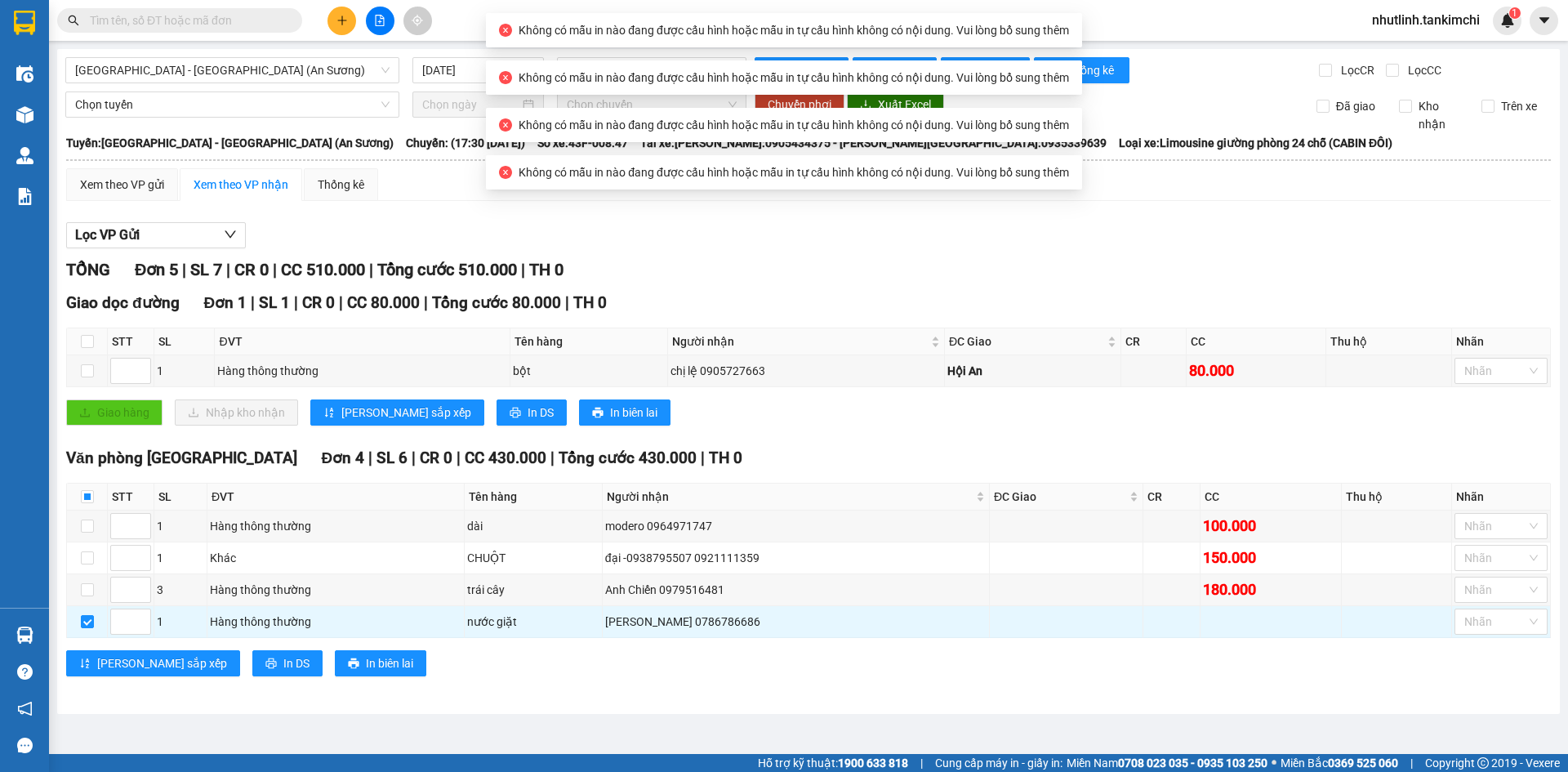
click at [1175, 274] on div "TỔNG Đơn 5 | SL 7 | CR 0 | CC 510.000 | Tổng cước 510.000 | TH 0" at bounding box center [809, 269] width 1485 height 26
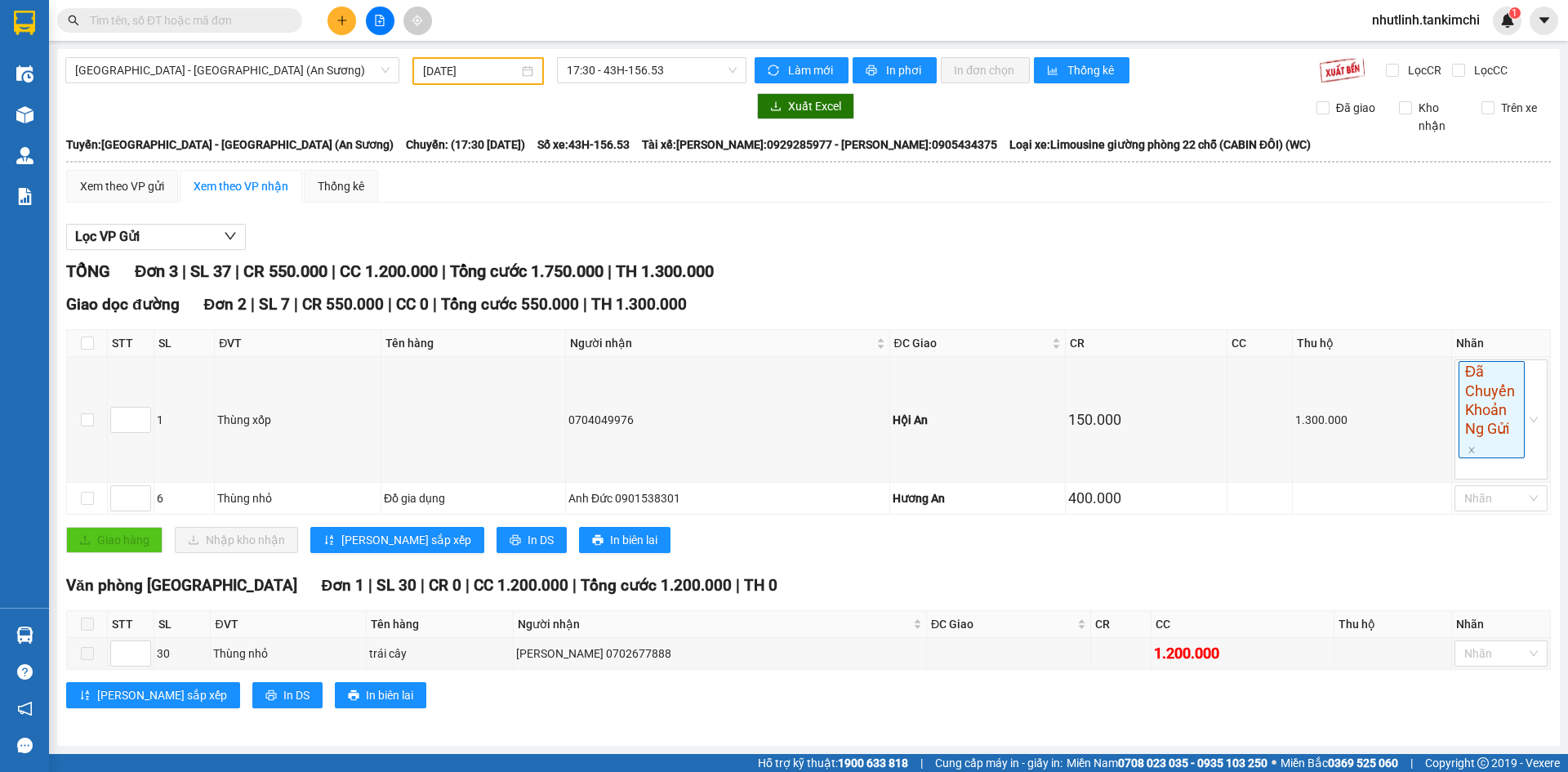
click at [505, 60] on div "[DATE]" at bounding box center [479, 70] width 131 height 28
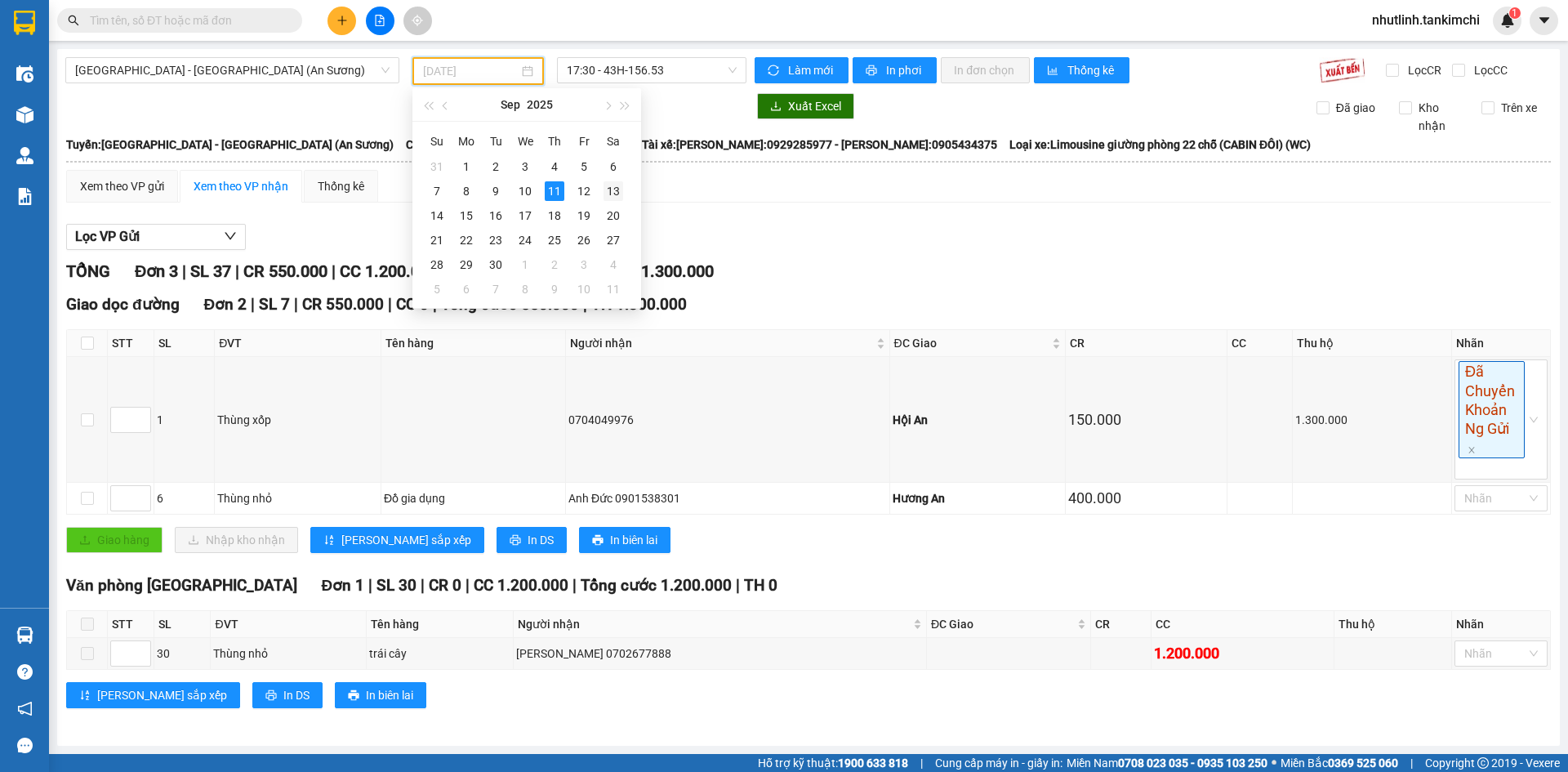
click at [618, 188] on div "13" at bounding box center [613, 191] width 20 height 20
type input "13/09/2025"
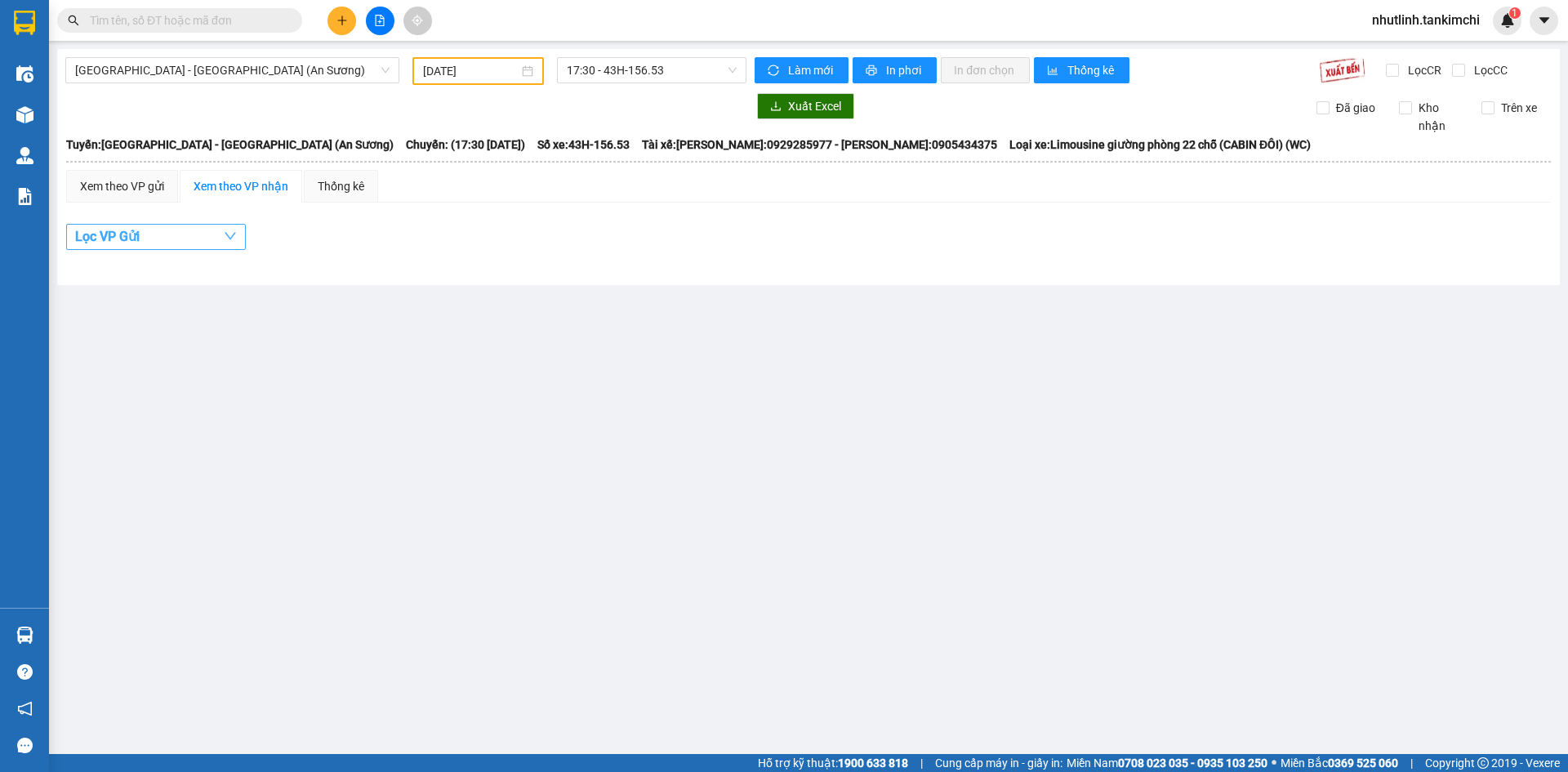
click at [231, 240] on icon "down" at bounding box center [230, 237] width 11 height 8
click at [883, 69] on button "In phơi" at bounding box center [894, 69] width 84 height 26
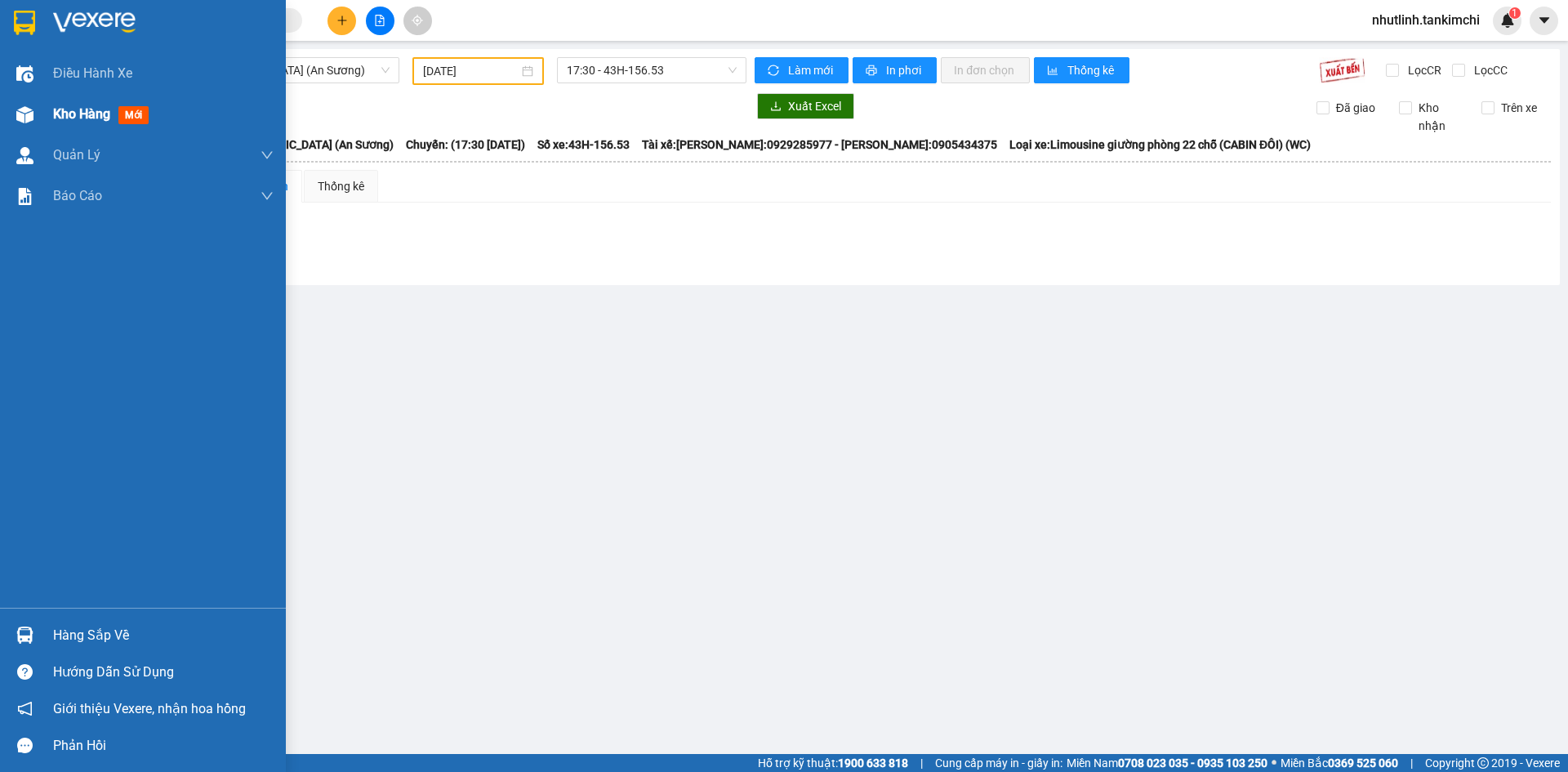
click at [0, 112] on div "Kho hàng mới" at bounding box center [143, 114] width 285 height 41
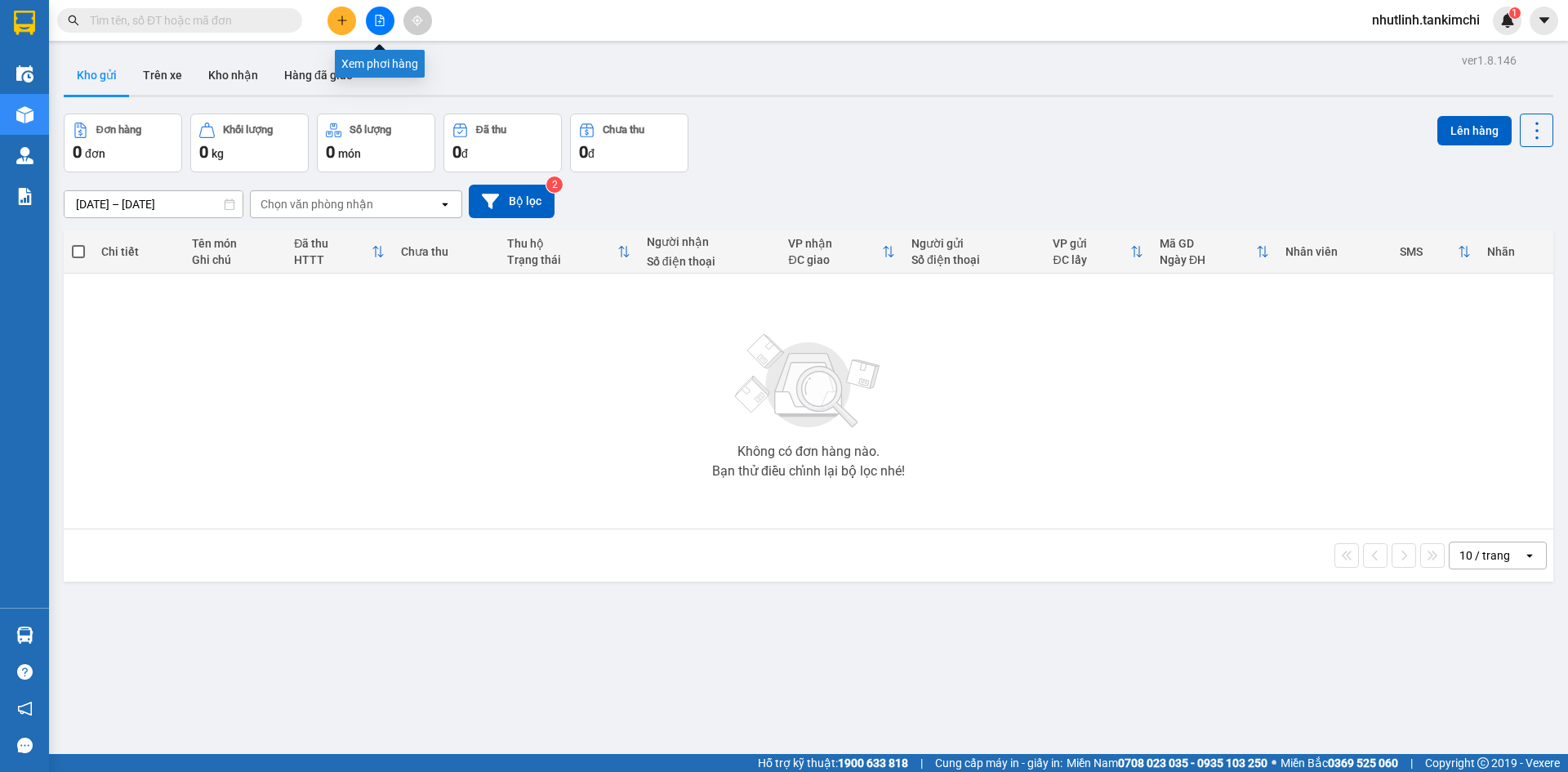
click at [384, 16] on icon "file-add" at bounding box center [380, 20] width 11 height 11
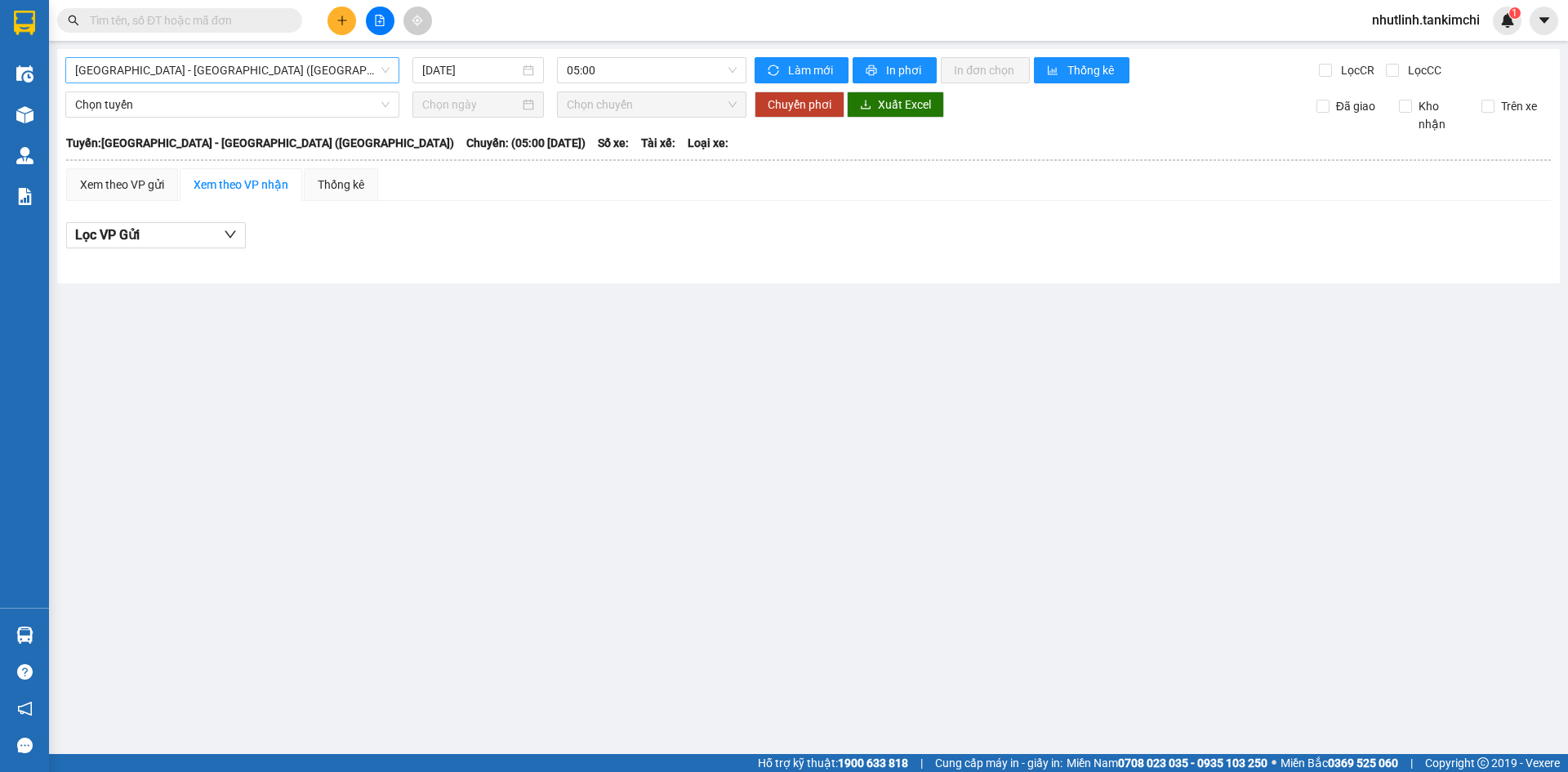
click at [289, 75] on span "[GEOGRAPHIC_DATA] - [GEOGRAPHIC_DATA] ([GEOGRAPHIC_DATA])" at bounding box center [232, 70] width 315 height 25
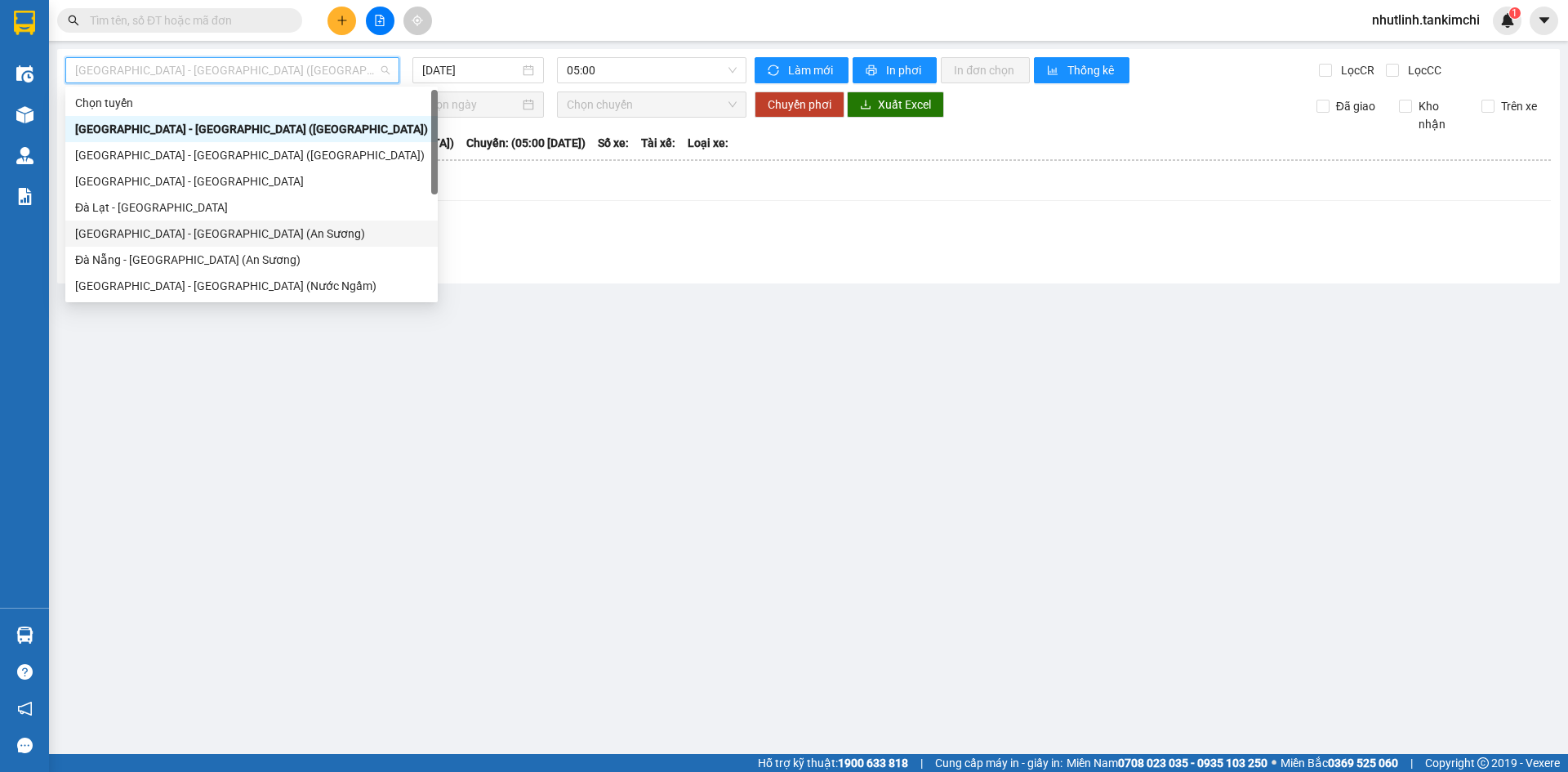
click at [214, 239] on div "[GEOGRAPHIC_DATA] - [GEOGRAPHIC_DATA] (An Sương)" at bounding box center [251, 233] width 353 height 18
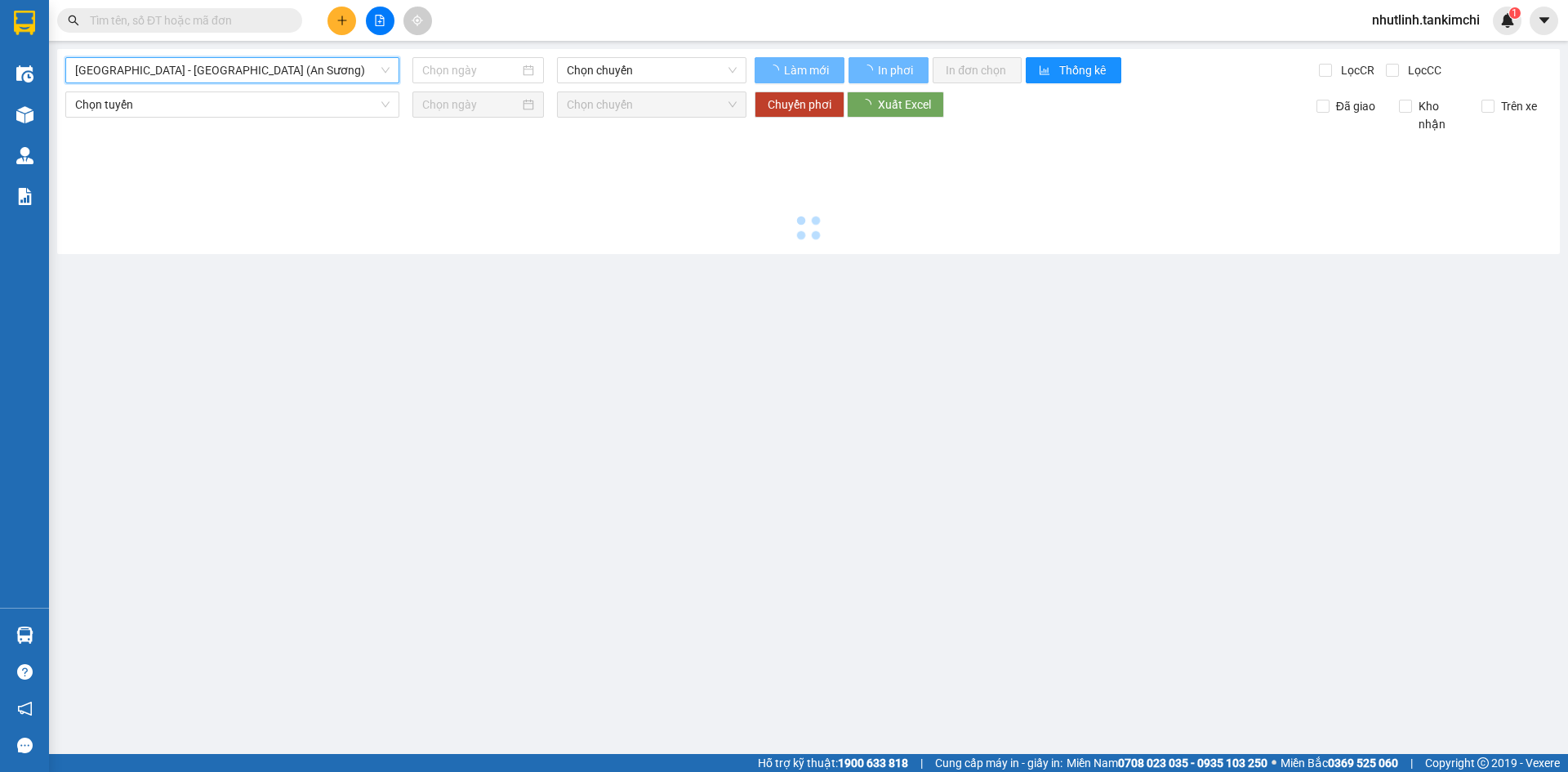
type input "[DATE]"
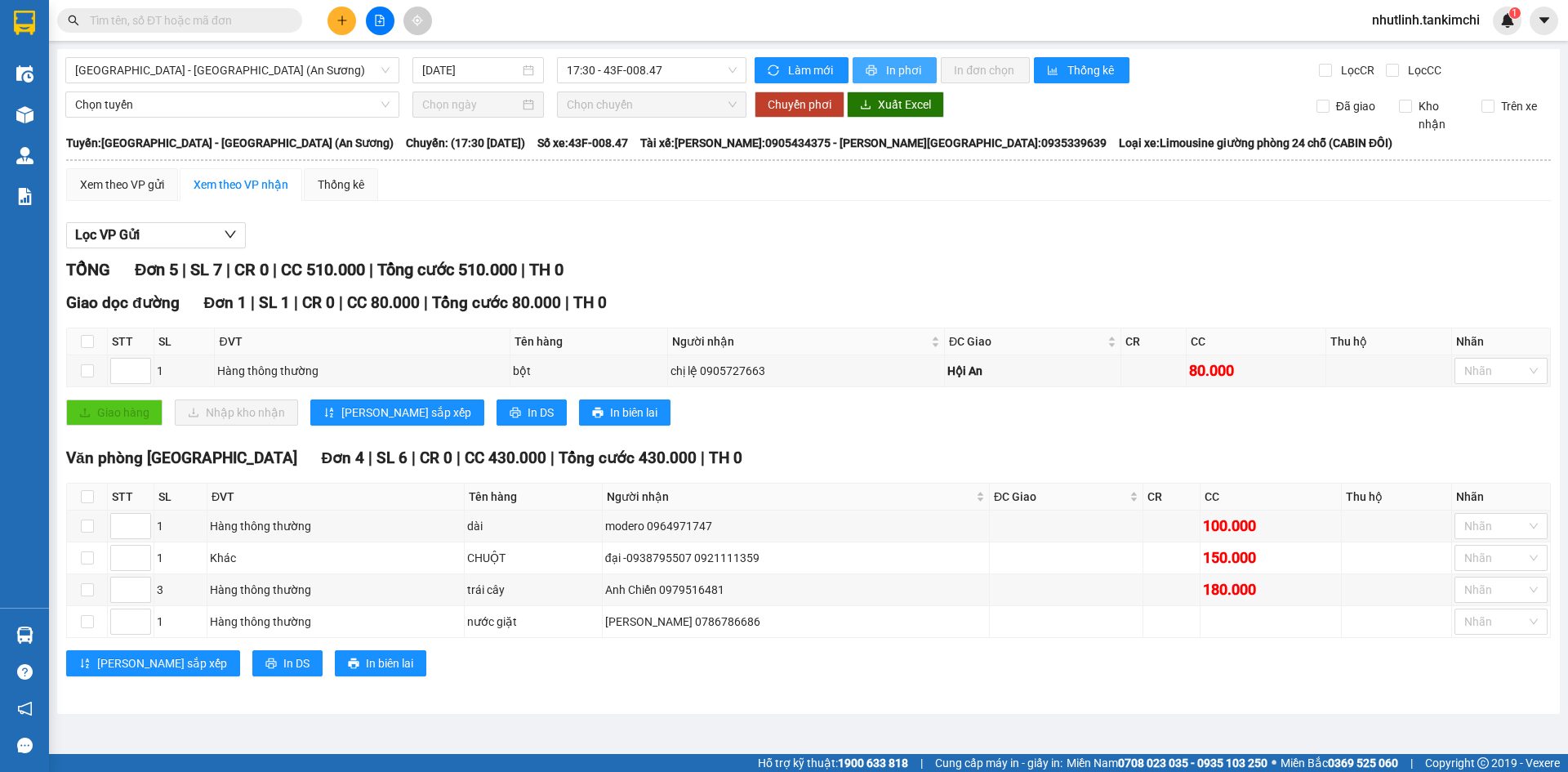
click at [904, 61] on span "In phơi" at bounding box center [905, 69] width 37 height 18
